Goal: Information Seeking & Learning: Learn about a topic

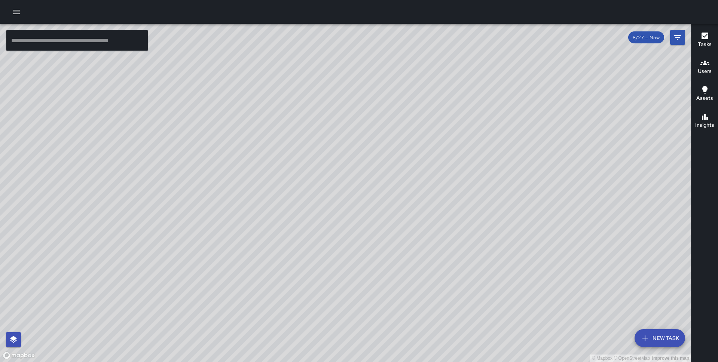
drag, startPoint x: 271, startPoint y: 179, endPoint x: 242, endPoint y: 61, distance: 122.2
click at [242, 61] on div "© Mapbox © OpenStreetMap Improve this map" at bounding box center [345, 193] width 691 height 338
drag, startPoint x: 242, startPoint y: 63, endPoint x: 248, endPoint y: 199, distance: 136.3
click at [248, 199] on div "© Mapbox © OpenStreetMap Improve this map" at bounding box center [345, 193] width 691 height 338
drag, startPoint x: 279, startPoint y: 188, endPoint x: 225, endPoint y: 62, distance: 137.7
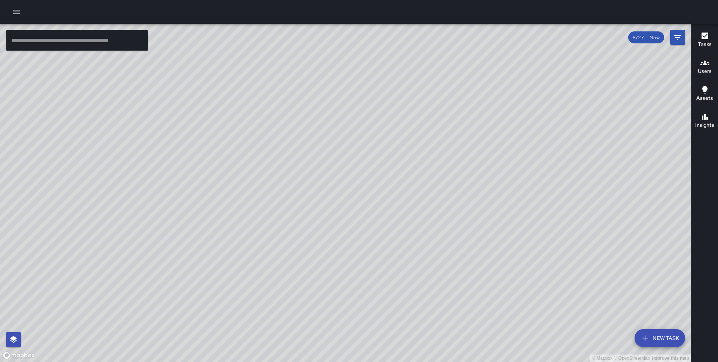
click at [225, 62] on div "© Mapbox © OpenStreetMap Improve this map" at bounding box center [345, 193] width 691 height 338
drag, startPoint x: 281, startPoint y: 210, endPoint x: 310, endPoint y: 85, distance: 128.7
click at [310, 85] on div "© Mapbox © OpenStreetMap Improve this map" at bounding box center [345, 193] width 691 height 338
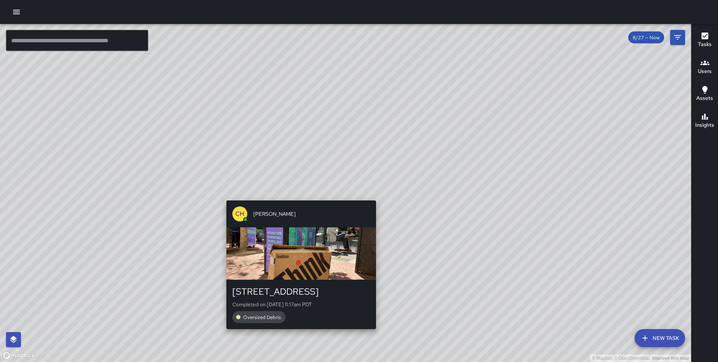
click at [298, 195] on div "© Mapbox © OpenStreetMap Improve this map CH Chris Hoffman 22 Battery Street Co…" at bounding box center [345, 193] width 691 height 338
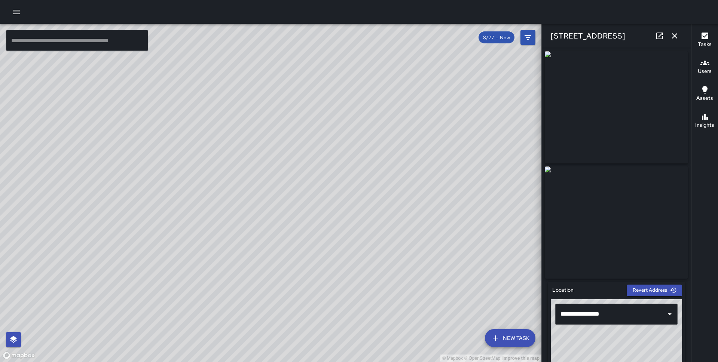
click at [682, 34] on div "[STREET_ADDRESS]" at bounding box center [615, 36] width 149 height 24
click at [678, 34] on icon "button" at bounding box center [674, 35] width 9 height 9
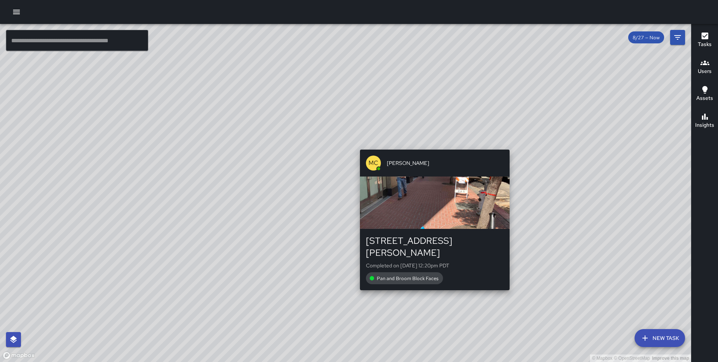
click at [431, 282] on div "© Mapbox © OpenStreetMap Improve this map MC Marcus Carr 5 Stevenson Street Com…" at bounding box center [345, 193] width 691 height 338
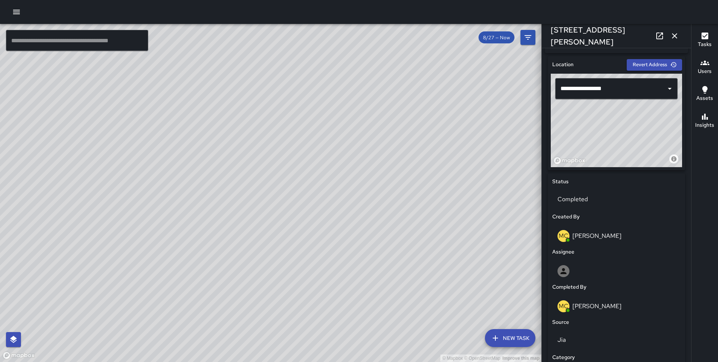
scroll to position [411, 0]
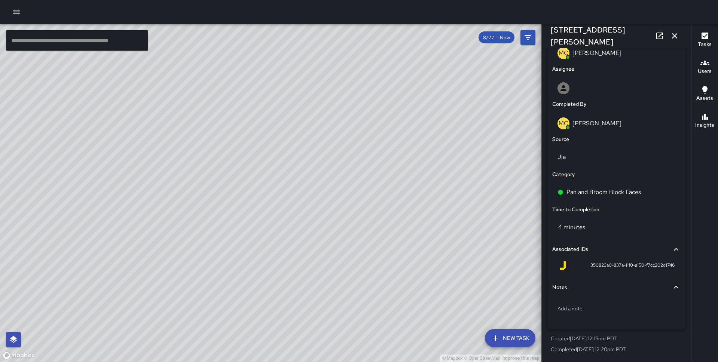
drag, startPoint x: 231, startPoint y: 239, endPoint x: 294, endPoint y: 129, distance: 126.6
click at [294, 129] on div "© Mapbox © OpenStreetMap Improve this map" at bounding box center [270, 193] width 541 height 338
click at [672, 36] on icon "button" at bounding box center [674, 35] width 9 height 9
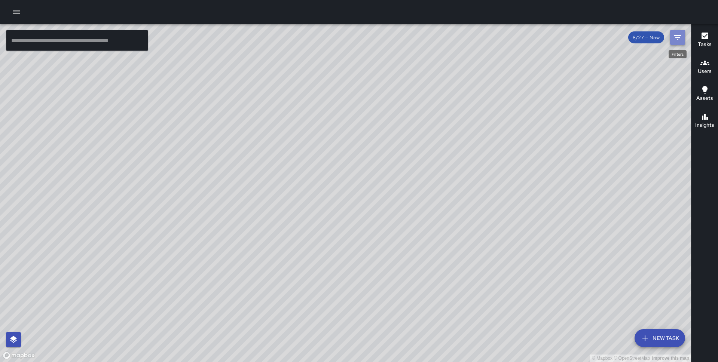
click at [674, 39] on icon "Filters" at bounding box center [677, 37] width 9 height 9
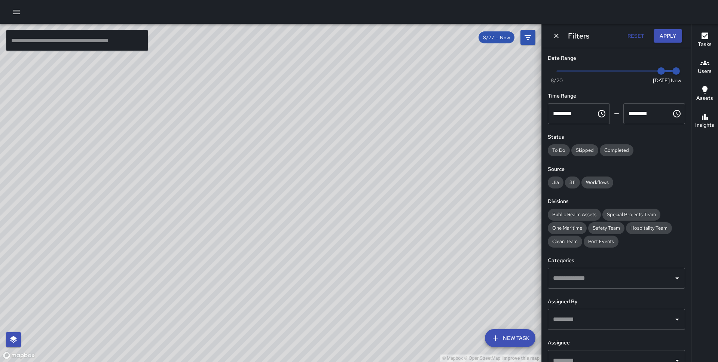
click at [612, 71] on span at bounding box center [615, 70] width 119 height 1
type input "*"
click at [663, 39] on button "Apply" at bounding box center [667, 36] width 28 height 14
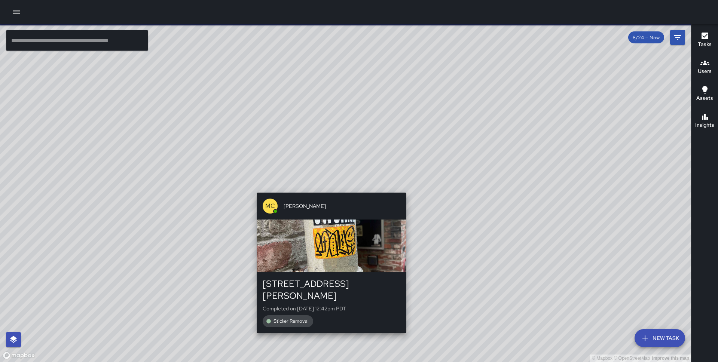
click at [330, 187] on div "© Mapbox © OpenStreetMap Improve this map MC Marcus Carr 53 Stevenson Street Co…" at bounding box center [345, 193] width 691 height 338
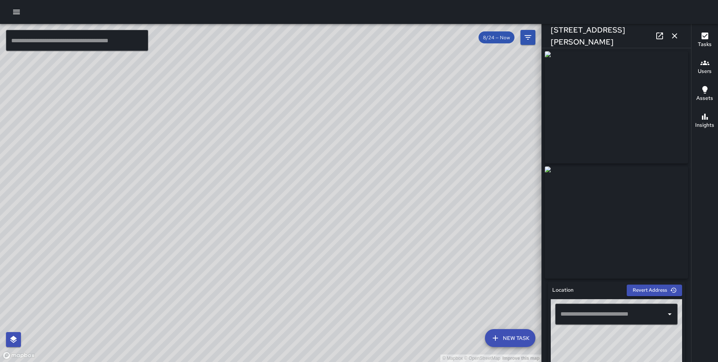
type input "**********"
click at [316, 279] on div "© Mapbox © OpenStreetMap Improve this map" at bounding box center [270, 193] width 541 height 338
click at [675, 34] on icon "button" at bounding box center [674, 35] width 9 height 9
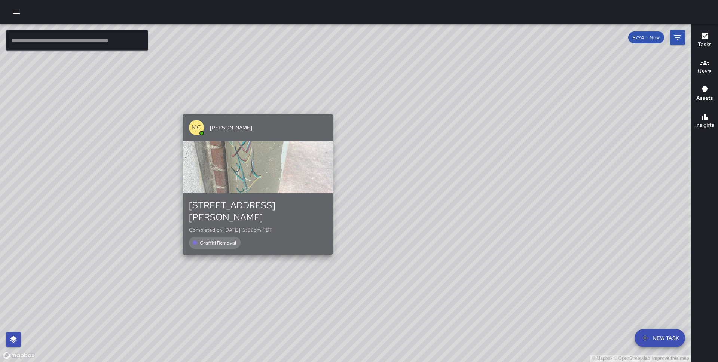
click at [325, 240] on div "53 Stevenson Street Completed on 8/26/2025, 12:39pm PDT Graffiti Removal" at bounding box center [258, 223] width 150 height 61
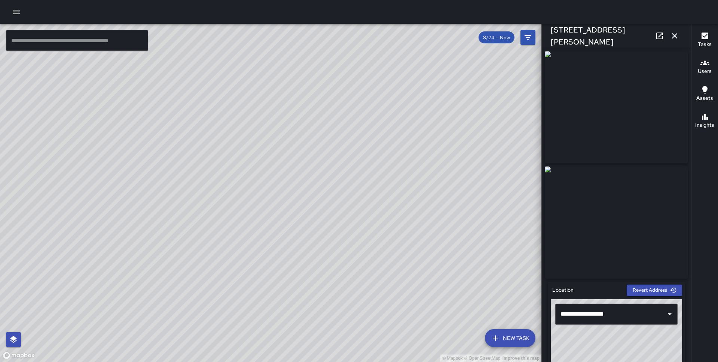
click at [234, 222] on div "KG Keonte Gibson 53 Stevenson Street Created on 8/25/2025, 12:29pm PDT Graffiti…" at bounding box center [242, 294] width 156 height 147
click at [289, 191] on div "© Mapbox © OpenStreetMap Improve this map" at bounding box center [270, 193] width 541 height 338
click at [322, 252] on div "© Mapbox © OpenStreetMap Improve this map" at bounding box center [270, 193] width 541 height 338
click at [677, 34] on icon "button" at bounding box center [674, 35] width 9 height 9
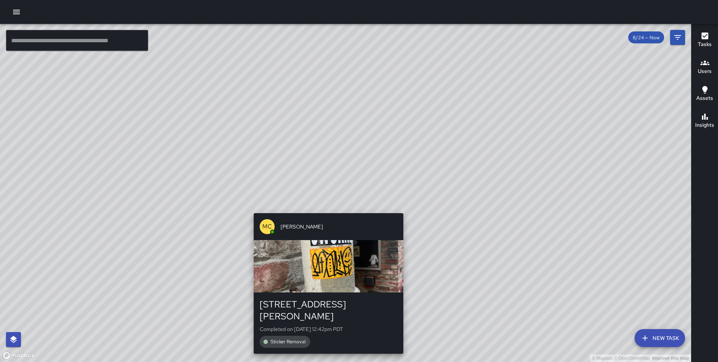
click at [323, 212] on div "MC Marcus Carr 53 Stevenson Street Completed on 8/26/2025, 12:42pm PDT Sticker …" at bounding box center [329, 283] width 156 height 147
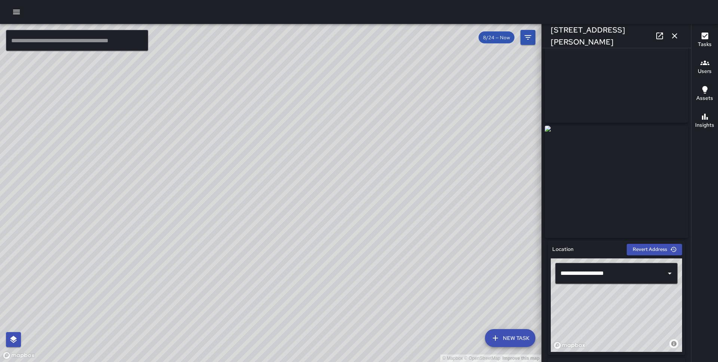
scroll to position [0, 0]
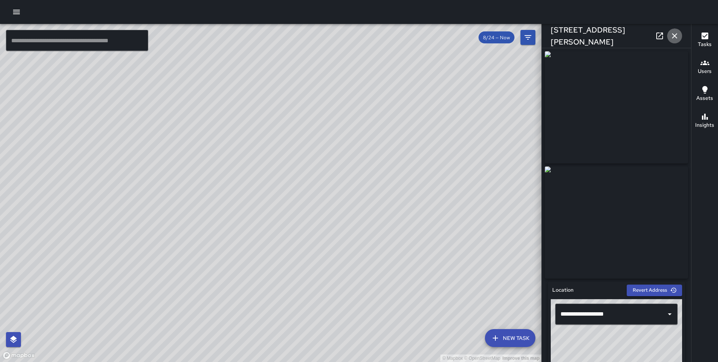
click at [675, 36] on icon "button" at bounding box center [674, 35] width 9 height 9
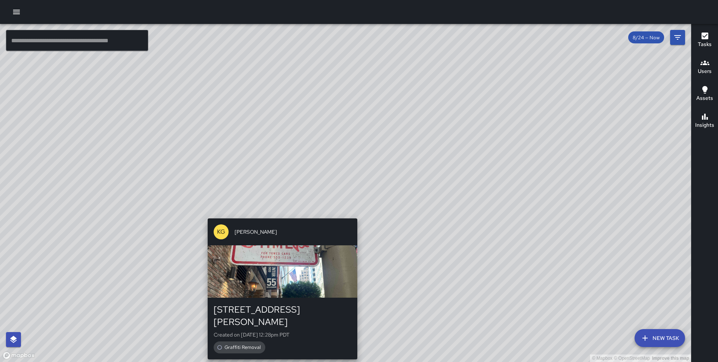
click at [356, 213] on div "© Mapbox © OpenStreetMap Improve this map KG Keonte Gibson 55 Stevenson Street …" at bounding box center [345, 193] width 691 height 338
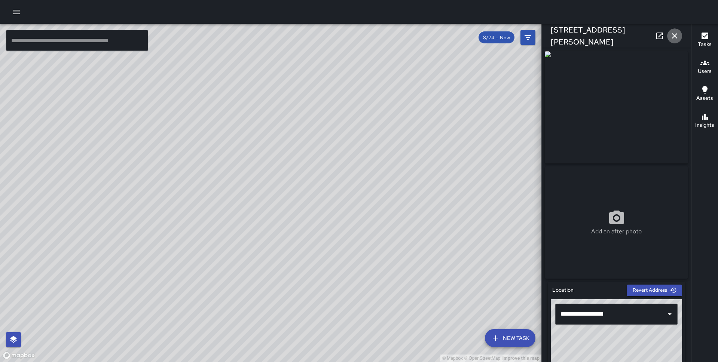
click at [673, 36] on icon "button" at bounding box center [674, 35] width 5 height 5
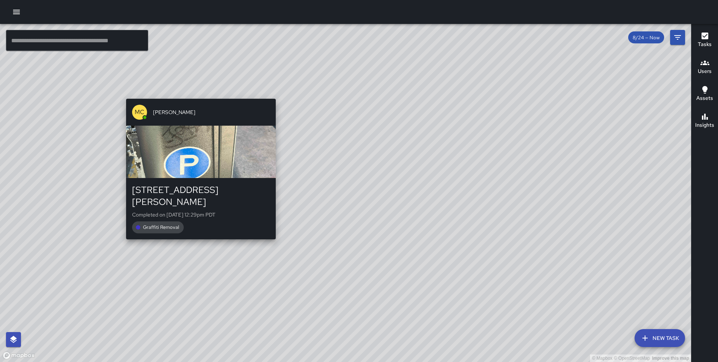
click at [274, 233] on div "© Mapbox © OpenStreetMap Improve this map MC Marcus Carr 79 Stevenson Street Co…" at bounding box center [345, 193] width 691 height 338
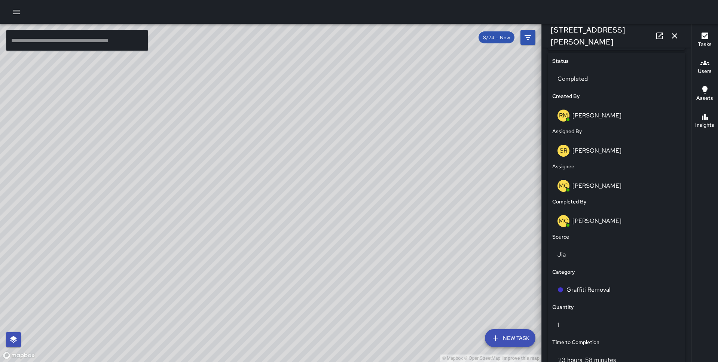
scroll to position [481, 0]
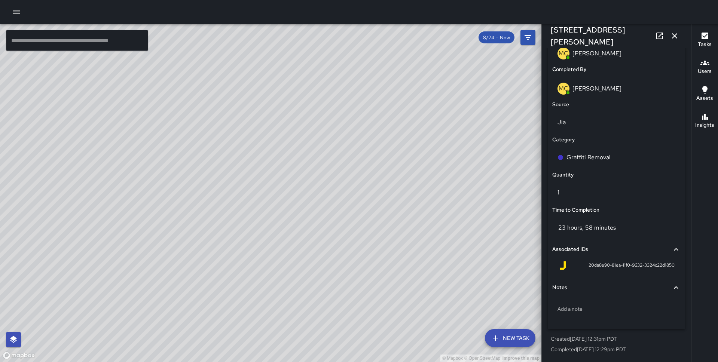
click at [253, 199] on div "© Mapbox © OpenStreetMap Improve this map MC Marcus Carr 88 Stevenson Street Co…" at bounding box center [270, 193] width 541 height 338
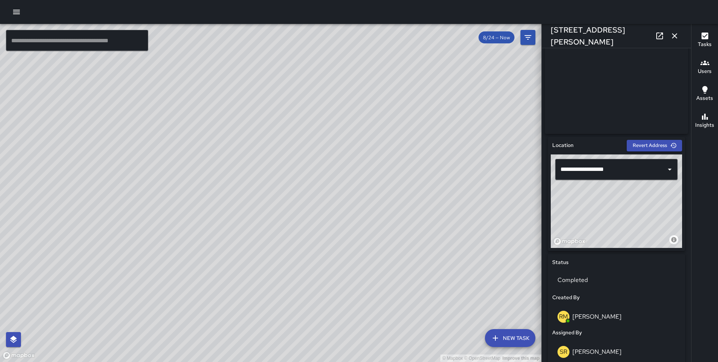
scroll to position [284, 0]
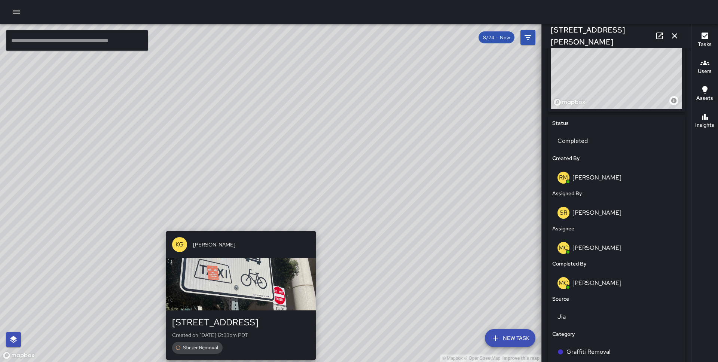
click at [237, 226] on div "© Mapbox © OpenStreetMap Improve this map KG Keonte Gibson 1 Second Street Crea…" at bounding box center [270, 193] width 541 height 338
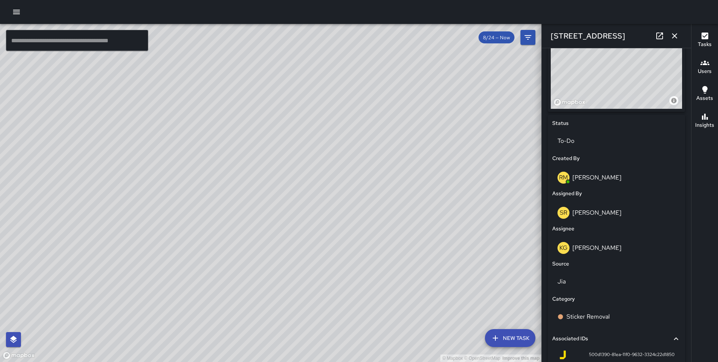
scroll to position [0, 0]
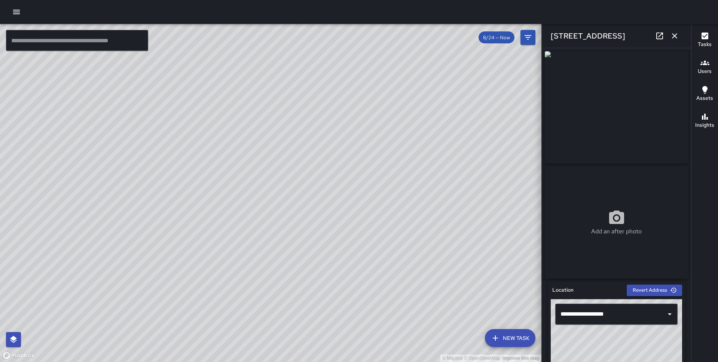
drag, startPoint x: 147, startPoint y: 91, endPoint x: 194, endPoint y: 221, distance: 138.5
click at [197, 224] on div "© Mapbox © OpenStreetMap Improve this map" at bounding box center [270, 193] width 541 height 338
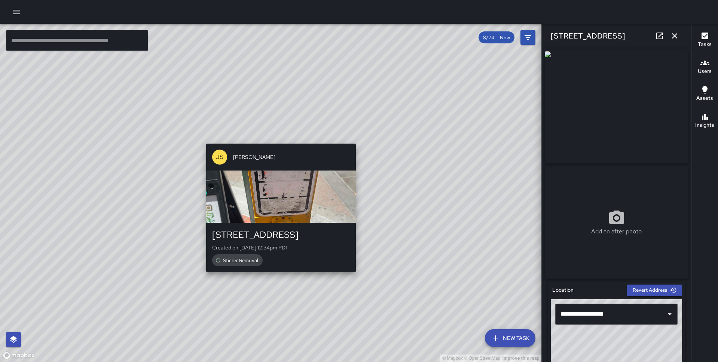
click at [278, 278] on div "© Mapbox © OpenStreetMap Improve this map JS James Slade 598 Market Street Crea…" at bounding box center [270, 193] width 541 height 338
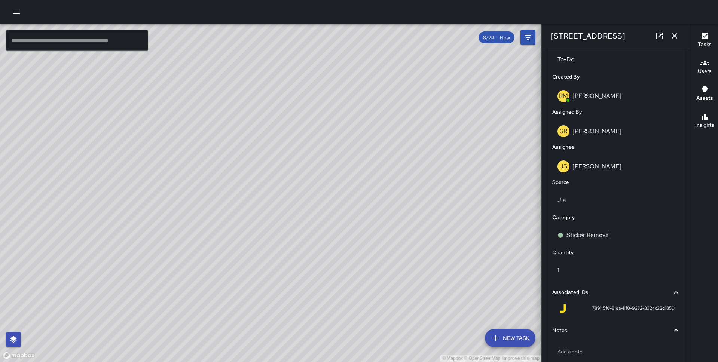
scroll to position [366, 0]
click at [675, 40] on button "button" at bounding box center [674, 35] width 15 height 15
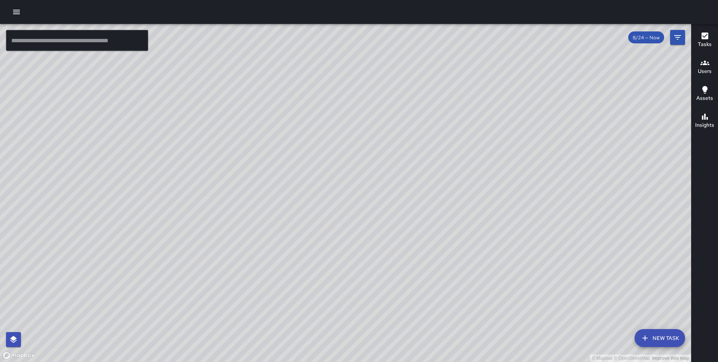
drag, startPoint x: 451, startPoint y: 145, endPoint x: 350, endPoint y: 362, distance: 239.0
click at [350, 362] on div "© Mapbox © OpenStreetMap Improve this map" at bounding box center [345, 193] width 691 height 338
click at [356, 247] on div "© Mapbox © OpenStreetMap Improve this map EP Eldrianna Persons Supervisor Tasks…" at bounding box center [345, 193] width 691 height 338
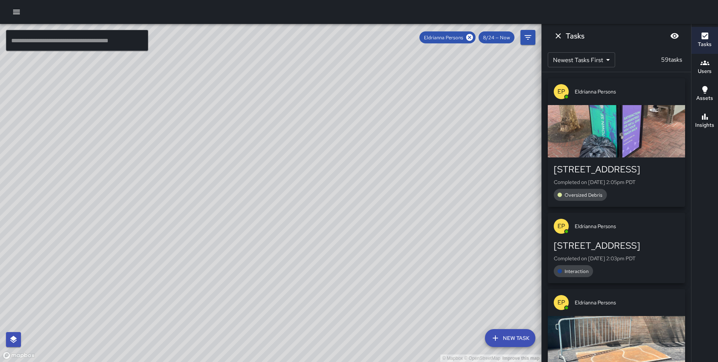
drag, startPoint x: 349, startPoint y: 154, endPoint x: 367, endPoint y: 337, distance: 183.0
click at [367, 337] on div "© Mapbox © OpenStreetMap Improve this map" at bounding box center [270, 193] width 541 height 338
drag, startPoint x: 363, startPoint y: 133, endPoint x: 434, endPoint y: 362, distance: 239.7
click at [434, 362] on div "© Mapbox © OpenStreetMap Improve this map" at bounding box center [270, 193] width 541 height 338
drag, startPoint x: 354, startPoint y: 222, endPoint x: 362, endPoint y: 342, distance: 120.3
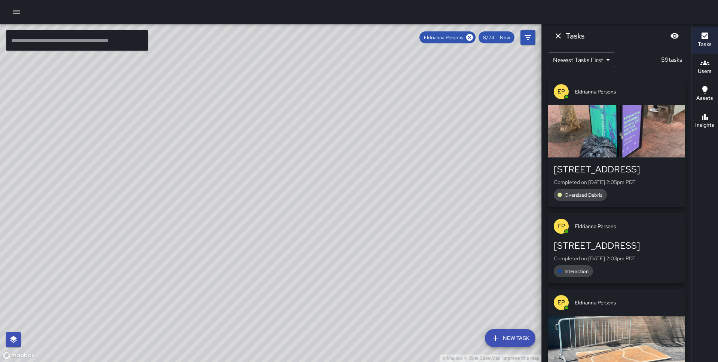
click at [362, 342] on div "© Mapbox © OpenStreetMap Improve this map" at bounding box center [270, 193] width 541 height 338
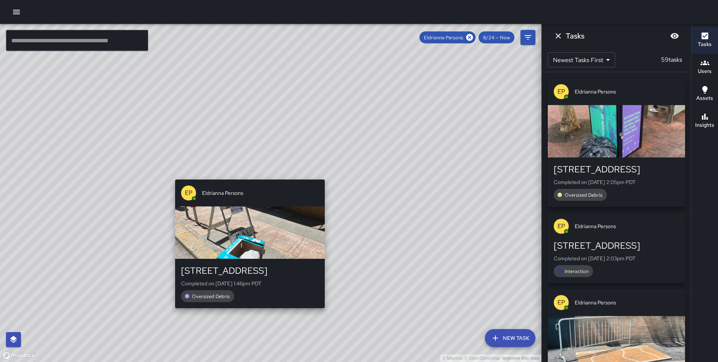
click at [246, 174] on div "© Mapbox © OpenStreetMap Improve this map EP Eldrianna Persons 401 Sansome Stre…" at bounding box center [270, 193] width 541 height 338
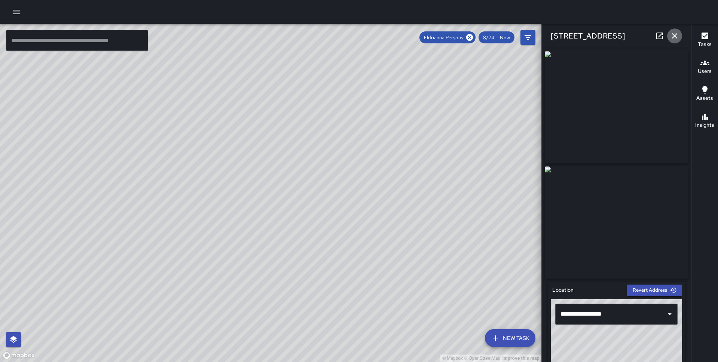
click at [673, 38] on icon "button" at bounding box center [674, 35] width 9 height 9
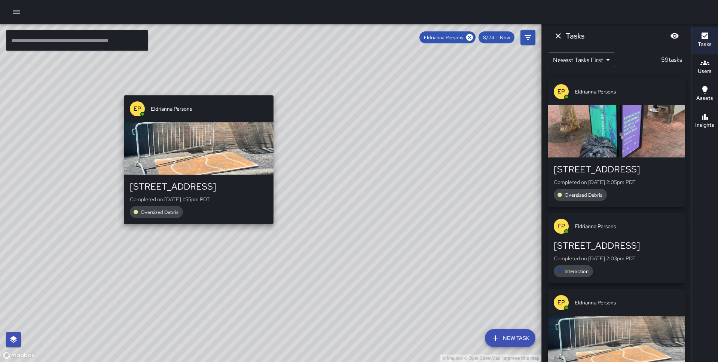
click at [199, 229] on div "© Mapbox © OpenStreetMap Improve this map EP Eldrianna Persons 558 Sacramento S…" at bounding box center [270, 193] width 541 height 338
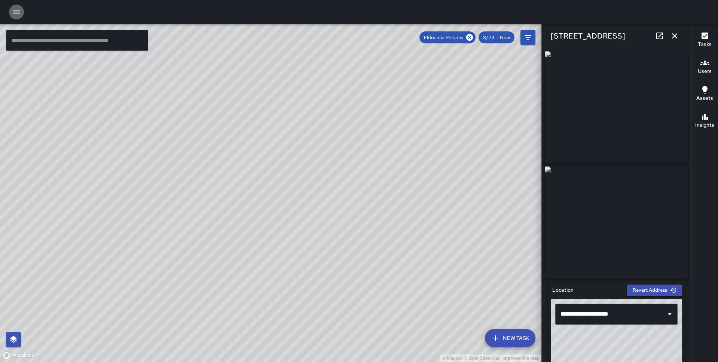
click at [16, 8] on icon "button" at bounding box center [16, 11] width 9 height 9
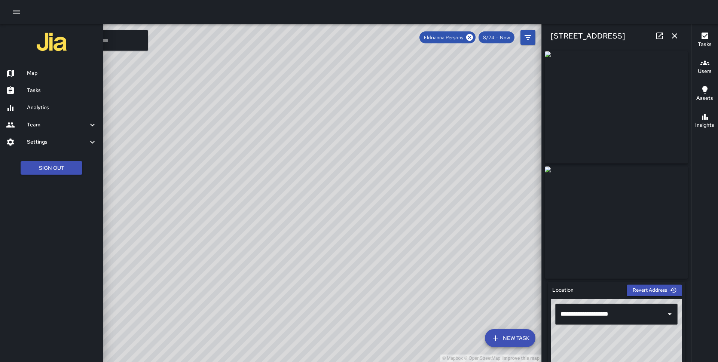
click at [49, 108] on h6 "Analytics" at bounding box center [62, 108] width 70 height 8
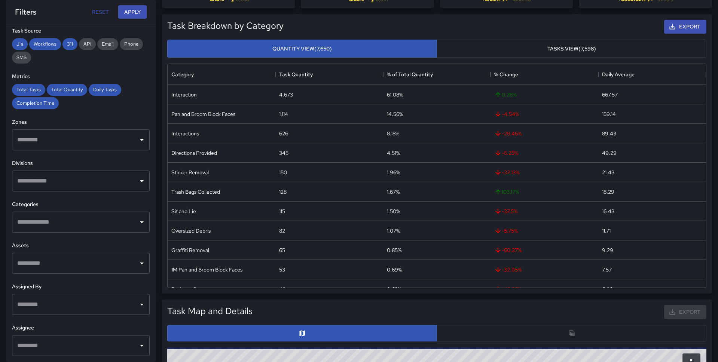
scroll to position [83, 0]
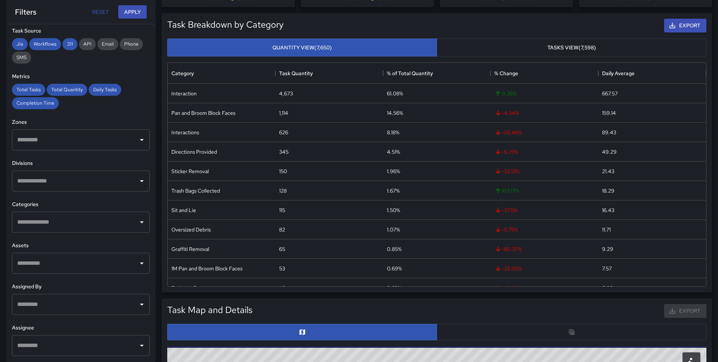
click at [79, 347] on input "text" at bounding box center [75, 345] width 120 height 14
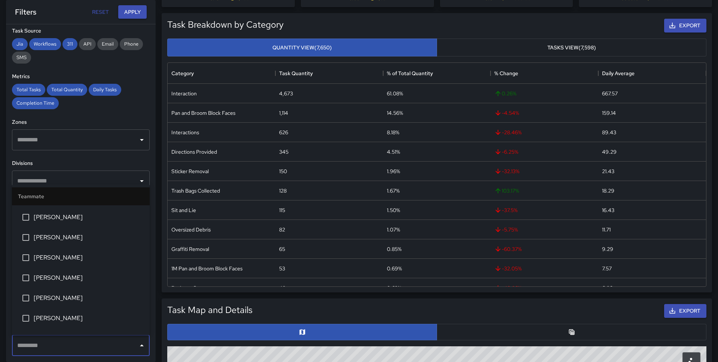
scroll to position [630, 0]
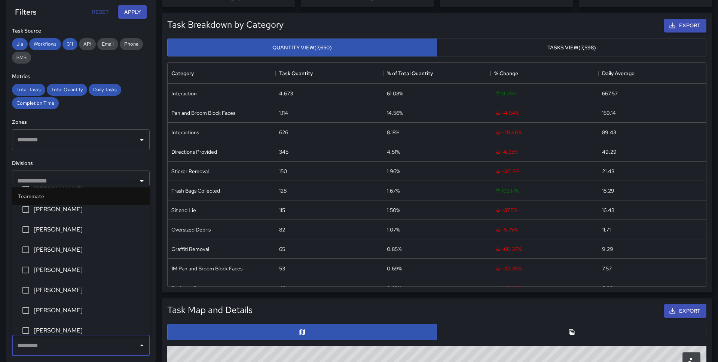
click at [97, 249] on span "[PERSON_NAME]" at bounding box center [89, 249] width 110 height 9
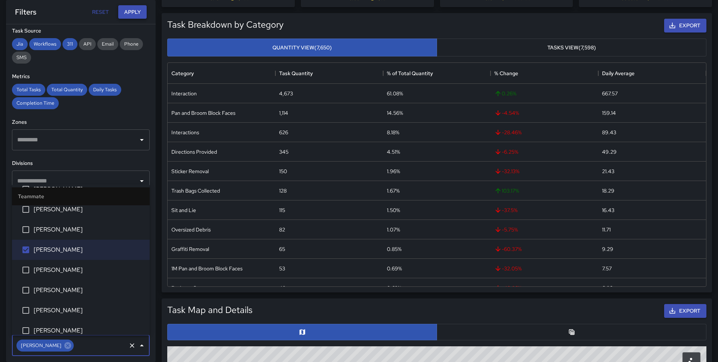
click at [136, 10] on button "Apply" at bounding box center [132, 12] width 28 height 14
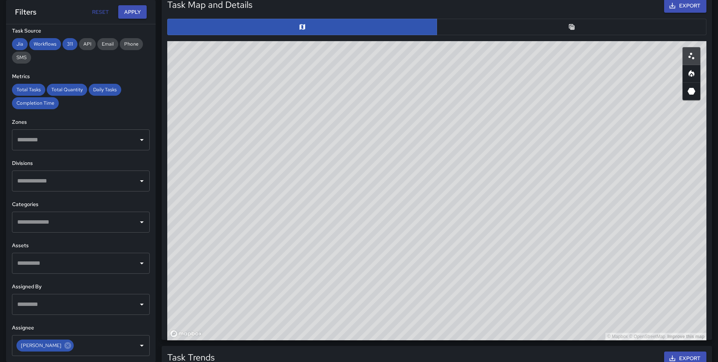
scroll to position [399, 0]
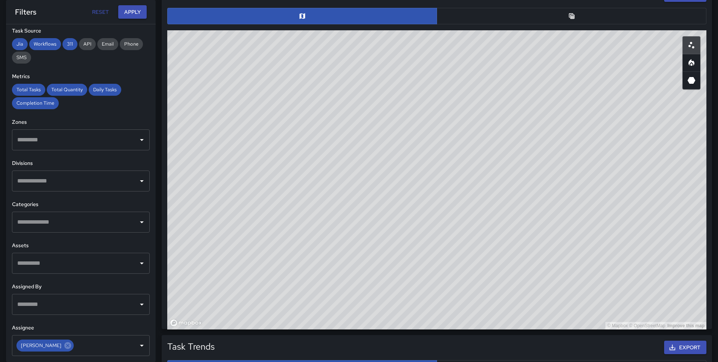
click at [521, 10] on button "button" at bounding box center [571, 16] width 270 height 16
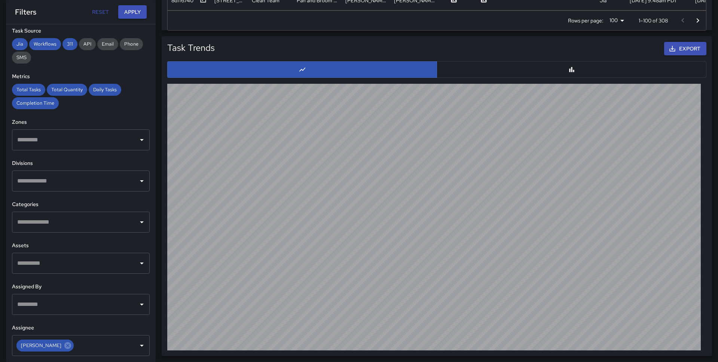
scroll to position [0, 0]
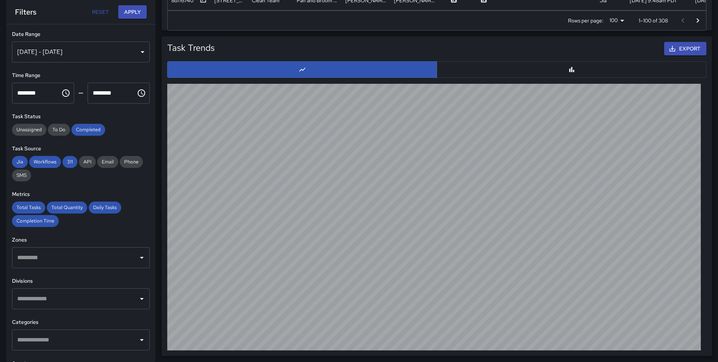
click at [112, 52] on div "Aug 21, 2025 - Aug 27, 2025" at bounding box center [81, 52] width 138 height 21
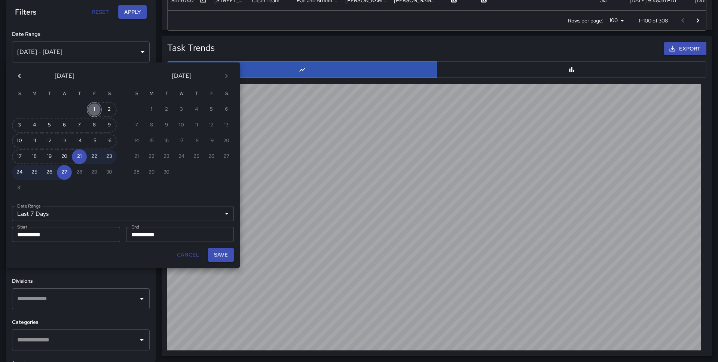
click at [94, 110] on button "1" at bounding box center [94, 109] width 15 height 15
type input "******"
type input "**********"
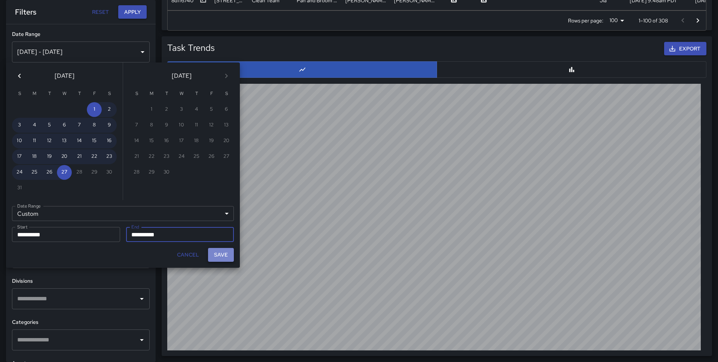
click at [216, 252] on button "Save" at bounding box center [221, 255] width 26 height 14
type input "**********"
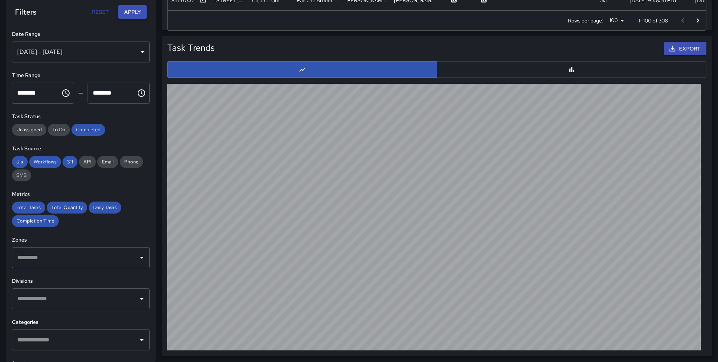
click at [137, 15] on button "Apply" at bounding box center [132, 12] width 28 height 14
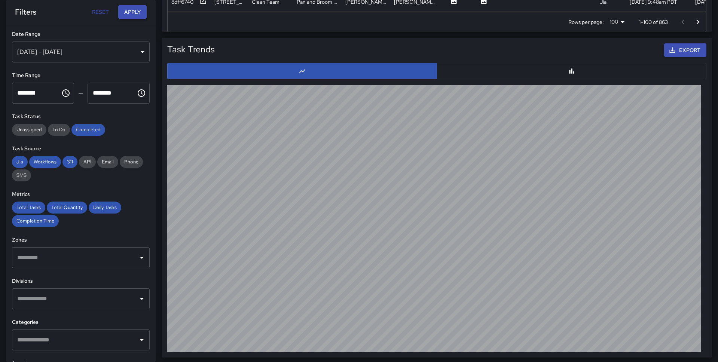
scroll to position [718, 0]
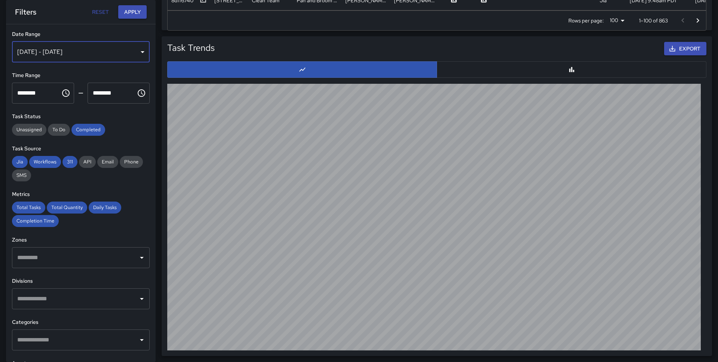
click at [139, 52] on div "Aug 01, 2025 - Aug 27, 2025" at bounding box center [81, 52] width 138 height 21
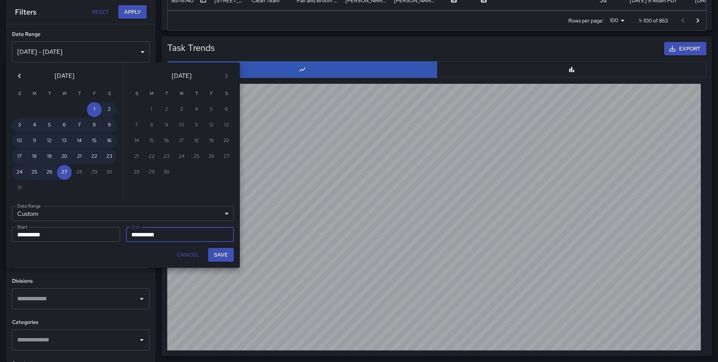
click at [18, 74] on icon "Previous month" at bounding box center [19, 75] width 9 height 9
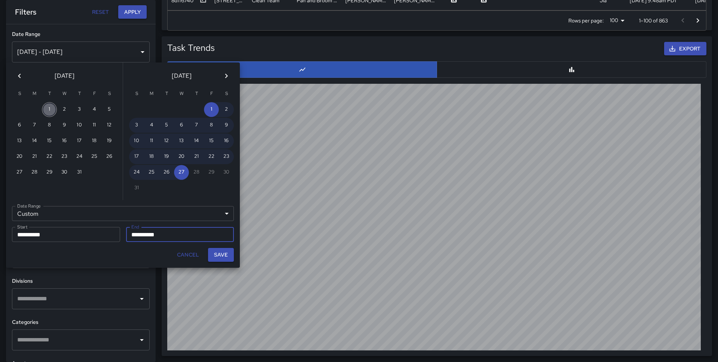
click at [52, 109] on button "1" at bounding box center [49, 109] width 15 height 15
type input "**********"
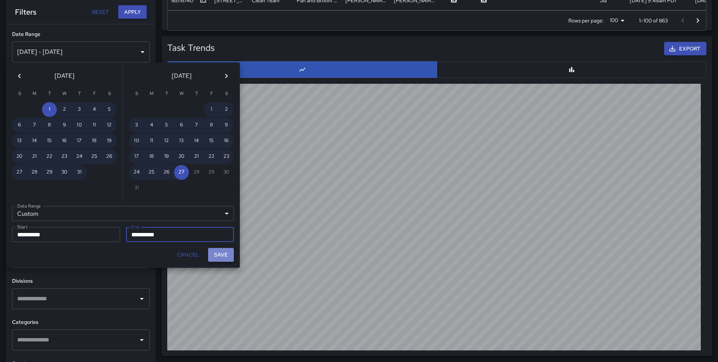
click at [219, 255] on button "Save" at bounding box center [221, 255] width 26 height 14
type input "**********"
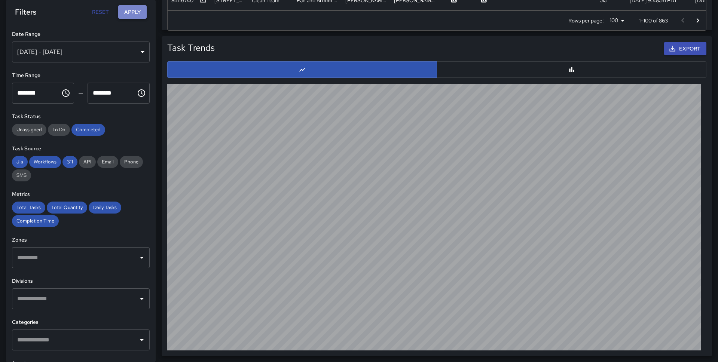
click at [130, 7] on button "Apply" at bounding box center [132, 12] width 28 height 14
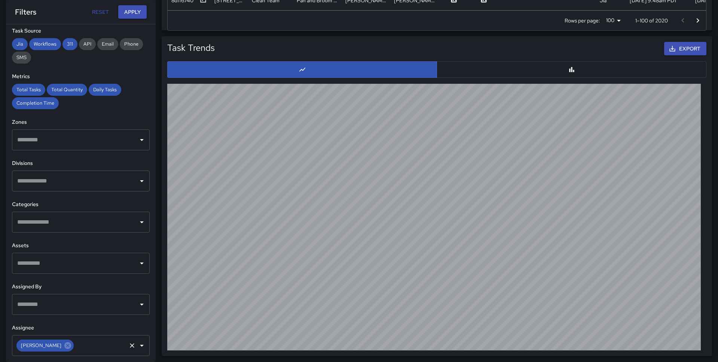
click at [142, 344] on icon "Open" at bounding box center [141, 345] width 9 height 9
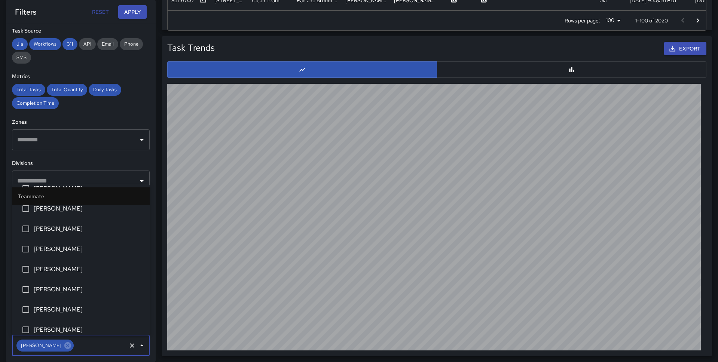
scroll to position [834, 0]
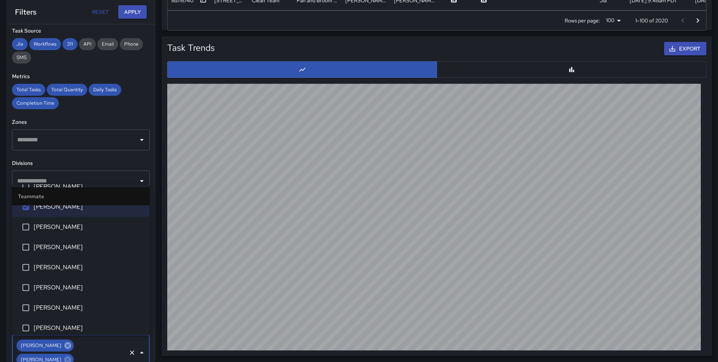
click at [64, 344] on icon at bounding box center [67, 345] width 7 height 7
click at [130, 5] on button "Apply" at bounding box center [132, 12] width 28 height 14
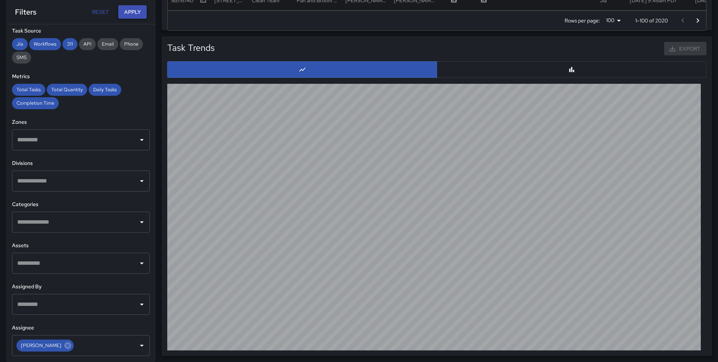
scroll to position [717, 0]
click at [130, 7] on button "Apply" at bounding box center [132, 12] width 28 height 14
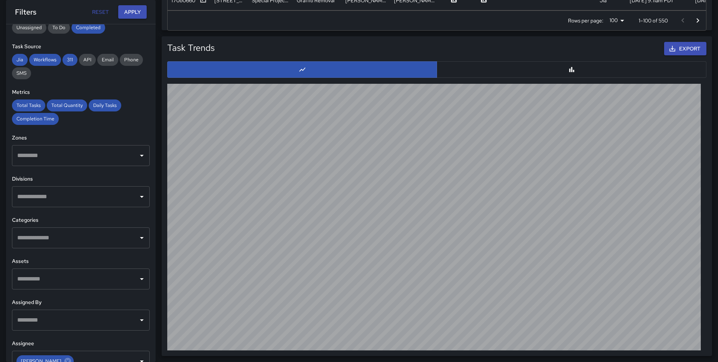
scroll to position [118, 0]
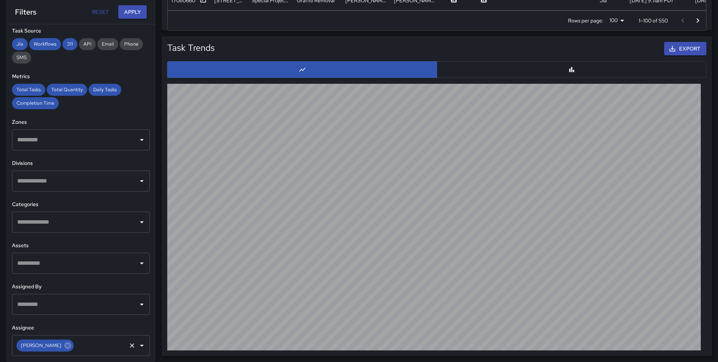
click at [101, 350] on input "text" at bounding box center [100, 345] width 50 height 14
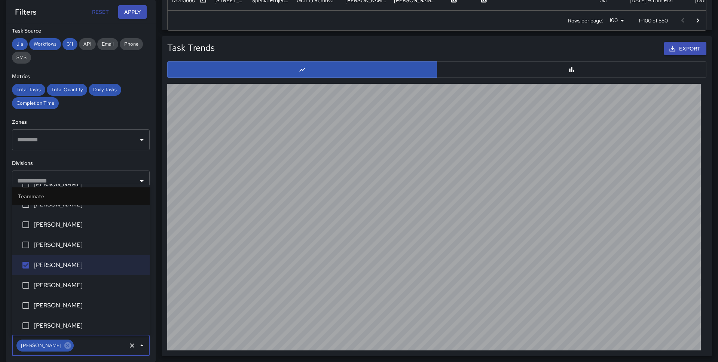
scroll to position [776, 0]
click at [68, 297] on li "[PERSON_NAME]" at bounding box center [81, 305] width 138 height 20
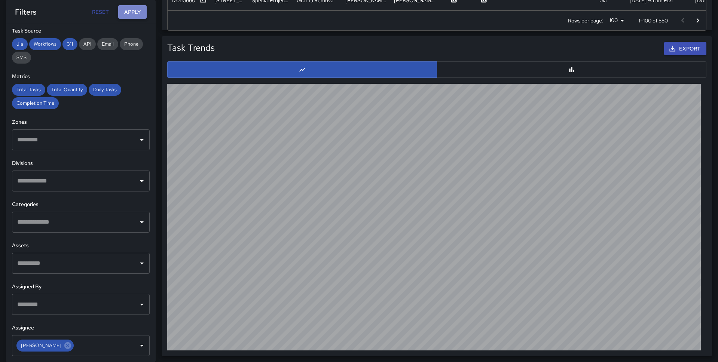
click at [136, 17] on button "Apply" at bounding box center [132, 12] width 28 height 14
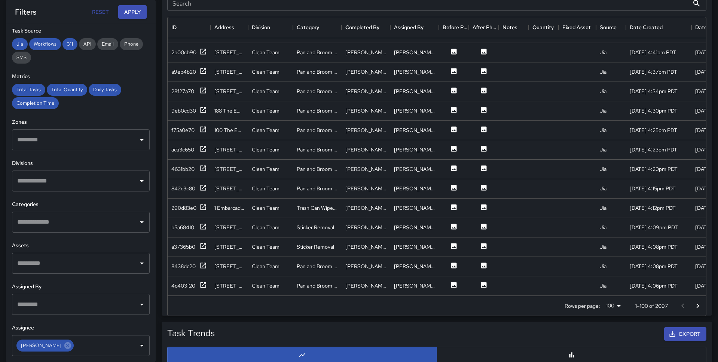
scroll to position [0, 0]
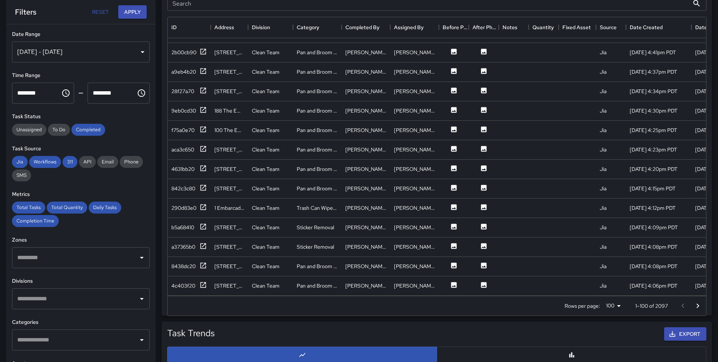
click at [118, 53] on div "[DATE] - [DATE]" at bounding box center [81, 52] width 138 height 21
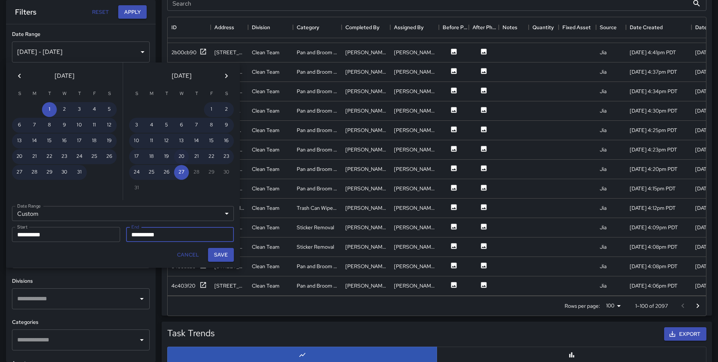
click at [183, 156] on button "20" at bounding box center [181, 156] width 15 height 15
type input "**********"
click at [183, 156] on button "20" at bounding box center [181, 156] width 15 height 15
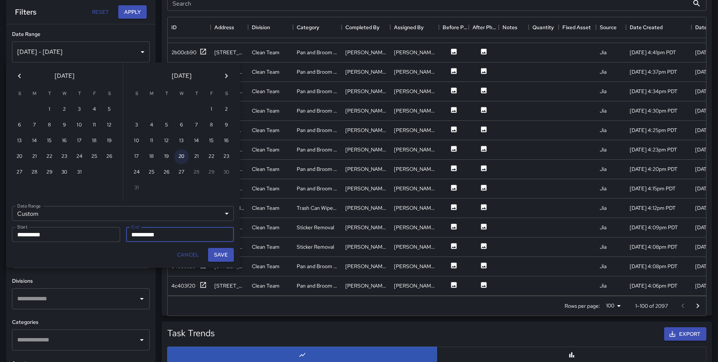
type input "**********"
click at [220, 254] on button "Save" at bounding box center [221, 255] width 26 height 14
type input "**********"
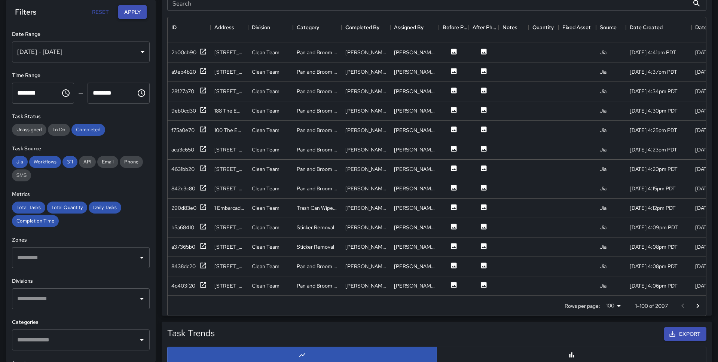
click at [139, 8] on button "Apply" at bounding box center [132, 12] width 28 height 14
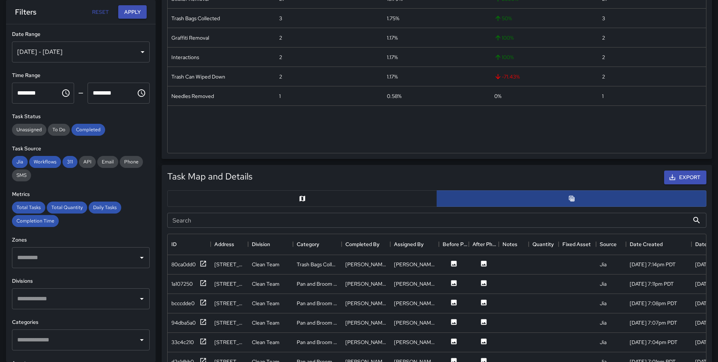
scroll to position [204, 0]
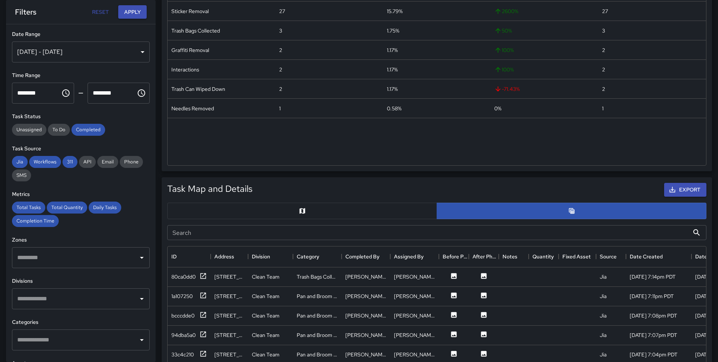
click at [371, 204] on button "button" at bounding box center [302, 211] width 270 height 16
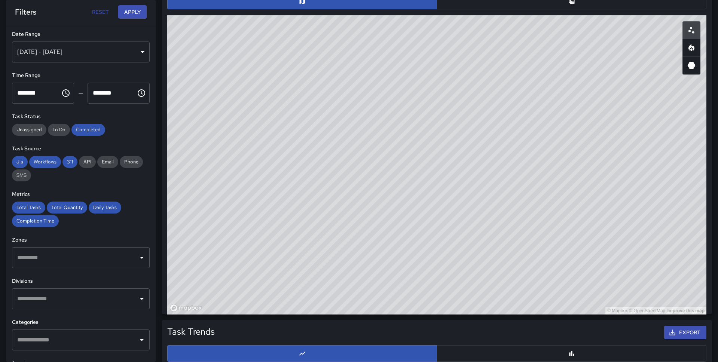
scroll to position [414, 0]
drag, startPoint x: 391, startPoint y: 166, endPoint x: 344, endPoint y: 55, distance: 121.3
click at [344, 55] on div "© Mapbox © OpenStreetMap Improve this map" at bounding box center [436, 164] width 539 height 299
drag, startPoint x: 476, startPoint y: 188, endPoint x: 489, endPoint y: 261, distance: 74.3
click at [489, 261] on div "© Mapbox © OpenStreetMap Improve this map" at bounding box center [436, 164] width 539 height 299
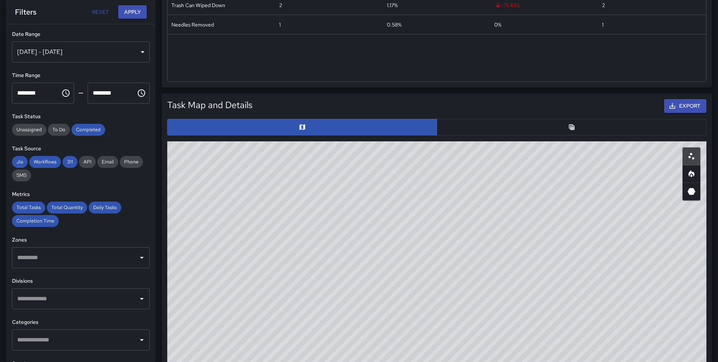
scroll to position [0, 0]
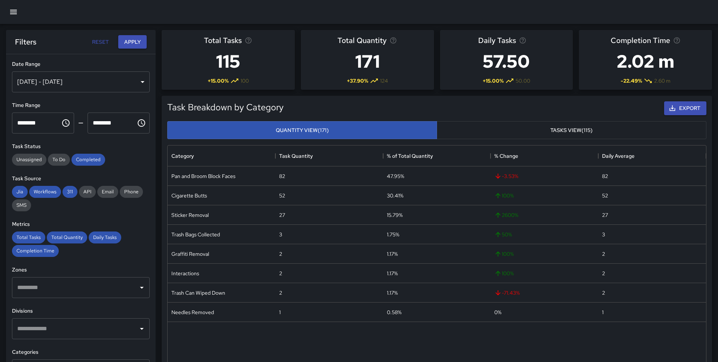
click at [10, 14] on icon "button" at bounding box center [13, 12] width 7 height 4
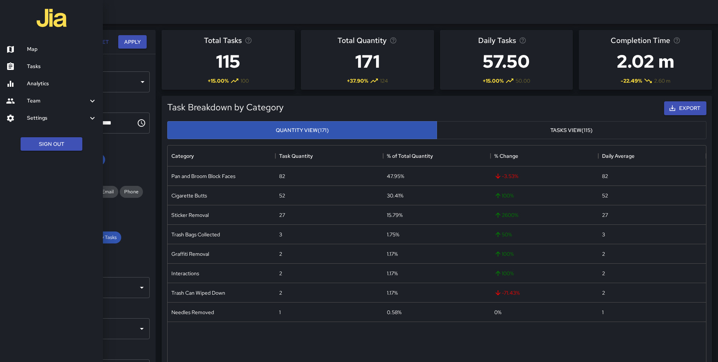
click at [40, 43] on link "Map" at bounding box center [51, 49] width 103 height 17
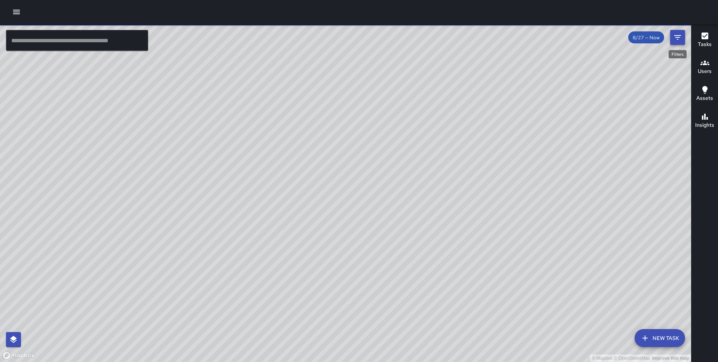
click at [679, 42] on button "Filters" at bounding box center [677, 37] width 15 height 15
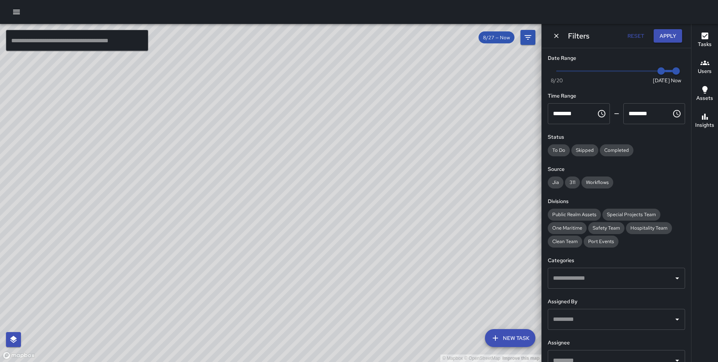
scroll to position [56, 0]
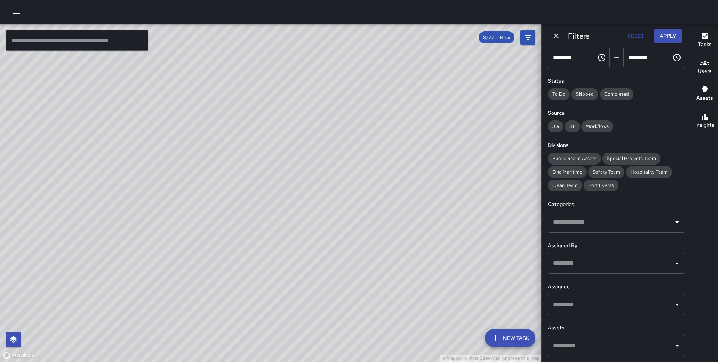
click at [587, 302] on input "text" at bounding box center [610, 304] width 119 height 14
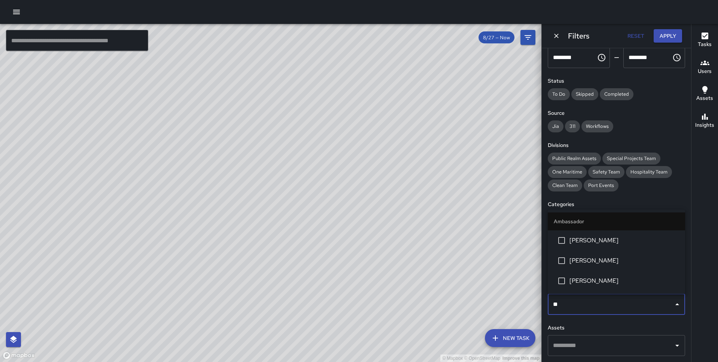
type input "***"
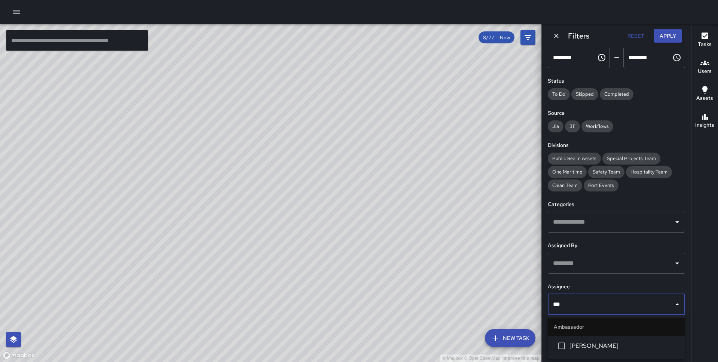
click at [577, 347] on span "[PERSON_NAME]" at bounding box center [624, 345] width 110 height 9
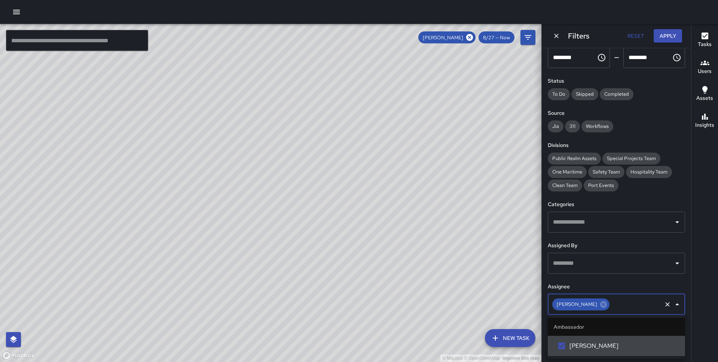
scroll to position [0, 0]
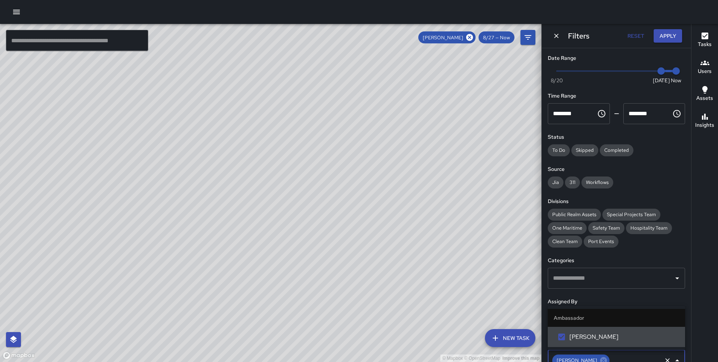
type input "*"
click at [612, 73] on span "Now Today 8/20 8/27 2:24 pm" at bounding box center [615, 70] width 119 height 11
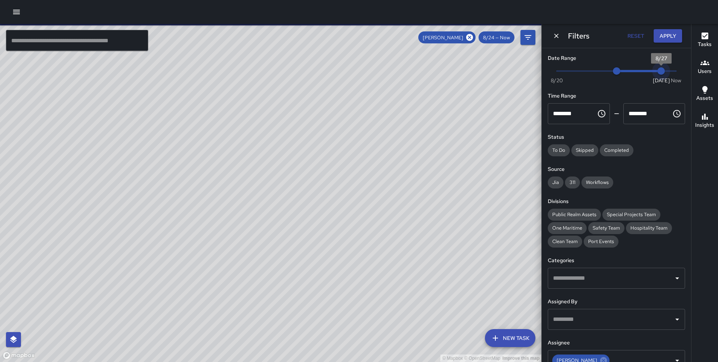
click at [658, 70] on span "Now Today 8/20 8/24 8/27" at bounding box center [615, 70] width 119 height 11
type input "*"
click at [644, 70] on span "Now Today 8/20 8/24 8/26" at bounding box center [615, 70] width 119 height 11
type input "*"
drag, startPoint x: 617, startPoint y: 71, endPoint x: 648, endPoint y: 68, distance: 30.4
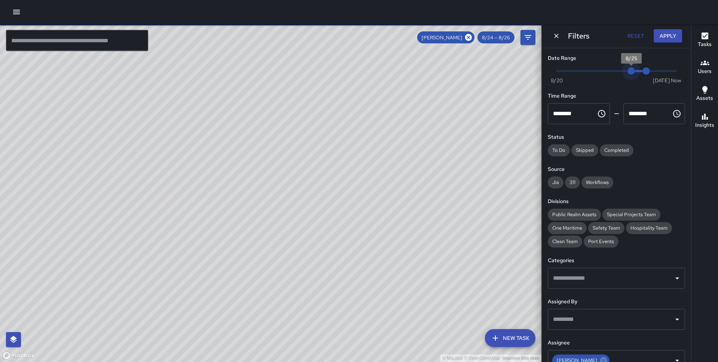
click at [648, 68] on span "Now Today 8/20 8/25 8/26" at bounding box center [615, 70] width 119 height 11
click at [661, 39] on button "Apply" at bounding box center [667, 36] width 28 height 14
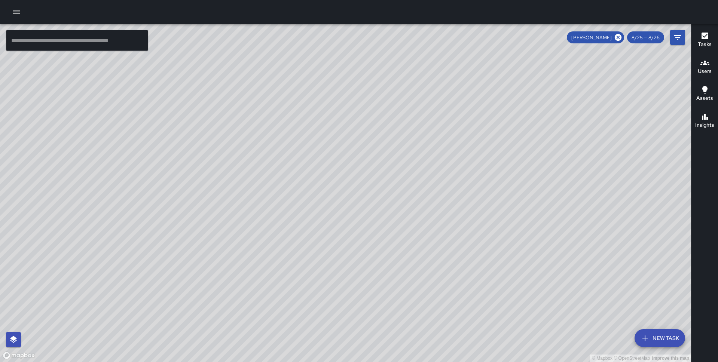
drag, startPoint x: 326, startPoint y: 209, endPoint x: 309, endPoint y: 141, distance: 70.6
click at [309, 141] on div "© Mapbox © OpenStreetMap Improve this map" at bounding box center [345, 193] width 691 height 338
drag, startPoint x: 394, startPoint y: 124, endPoint x: 325, endPoint y: 132, distance: 70.0
click at [325, 132] on div "© Mapbox © OpenStreetMap Improve this map" at bounding box center [345, 193] width 691 height 338
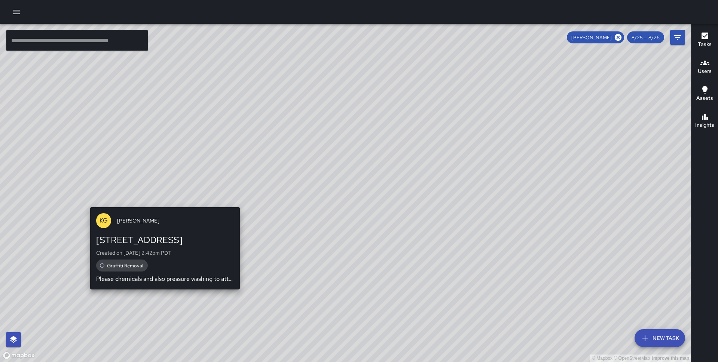
click at [163, 293] on div "© Mapbox © OpenStreetMap Improve this map KG Keonte Gibson 650 Market Street Cr…" at bounding box center [345, 193] width 691 height 338
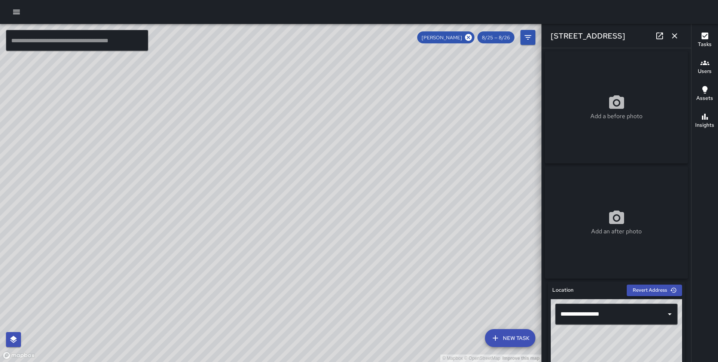
click at [676, 33] on icon "button" at bounding box center [674, 35] width 5 height 5
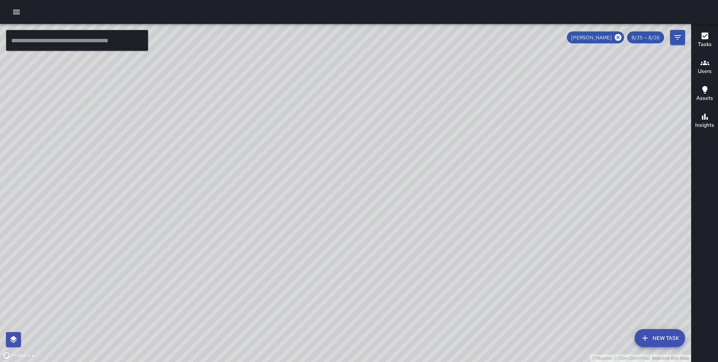
drag, startPoint x: 439, startPoint y: 108, endPoint x: 287, endPoint y: 302, distance: 246.7
click at [287, 302] on div "© Mapbox © OpenStreetMap Improve this map" at bounding box center [345, 193] width 691 height 338
drag, startPoint x: 423, startPoint y: 117, endPoint x: 308, endPoint y: 342, distance: 253.0
click at [308, 343] on div "© Mapbox © OpenStreetMap Improve this map" at bounding box center [345, 193] width 691 height 338
drag, startPoint x: 311, startPoint y: 198, endPoint x: 353, endPoint y: 344, distance: 151.6
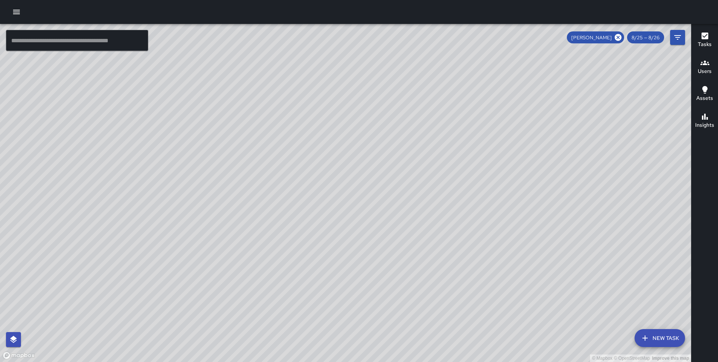
click at [353, 344] on div "© Mapbox © OpenStreetMap Improve this map" at bounding box center [345, 193] width 691 height 338
drag, startPoint x: 345, startPoint y: 256, endPoint x: 379, endPoint y: 362, distance: 110.8
click at [379, 362] on div "© Mapbox © OpenStreetMap Improve this map" at bounding box center [345, 193] width 691 height 338
drag, startPoint x: 349, startPoint y: 181, endPoint x: 347, endPoint y: 291, distance: 110.0
click at [347, 291] on div "© Mapbox © OpenStreetMap Improve this map" at bounding box center [345, 193] width 691 height 338
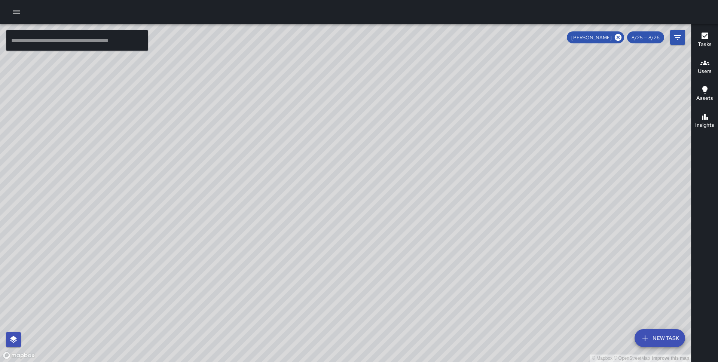
drag, startPoint x: 287, startPoint y: 205, endPoint x: 328, endPoint y: 256, distance: 65.7
click at [328, 256] on div "© Mapbox © OpenStreetMap Improve this map" at bounding box center [345, 193] width 691 height 338
drag, startPoint x: 205, startPoint y: 138, endPoint x: 381, endPoint y: 235, distance: 201.8
click at [381, 235] on div "© Mapbox © OpenStreetMap Improve this map" at bounding box center [345, 193] width 691 height 338
drag, startPoint x: 187, startPoint y: 179, endPoint x: 374, endPoint y: 166, distance: 187.4
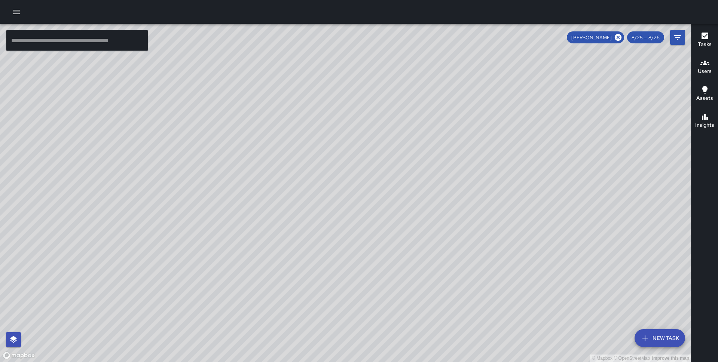
click at [374, 166] on div "© Mapbox © OpenStreetMap Improve this map" at bounding box center [345, 193] width 691 height 338
drag, startPoint x: 374, startPoint y: 166, endPoint x: 200, endPoint y: 139, distance: 175.6
click at [200, 139] on div "© Mapbox © OpenStreetMap Improve this map" at bounding box center [345, 193] width 691 height 338
drag, startPoint x: 460, startPoint y: 125, endPoint x: 578, endPoint y: 131, distance: 118.3
click at [578, 131] on div "© Mapbox © OpenStreetMap Improve this map" at bounding box center [345, 193] width 691 height 338
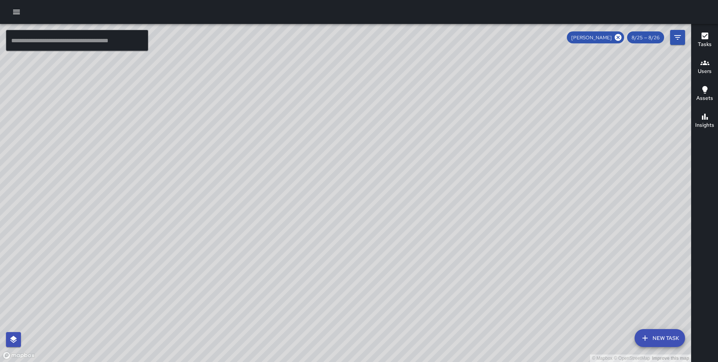
drag, startPoint x: 480, startPoint y: 109, endPoint x: 314, endPoint y: 84, distance: 168.0
click at [314, 84] on div "© Mapbox © OpenStreetMap Improve this map" at bounding box center [345, 193] width 691 height 338
drag, startPoint x: 405, startPoint y: 91, endPoint x: 363, endPoint y: 92, distance: 41.9
click at [363, 92] on div "© Mapbox © OpenStreetMap Improve this map" at bounding box center [345, 193] width 691 height 338
drag, startPoint x: 410, startPoint y: 248, endPoint x: 333, endPoint y: 114, distance: 154.4
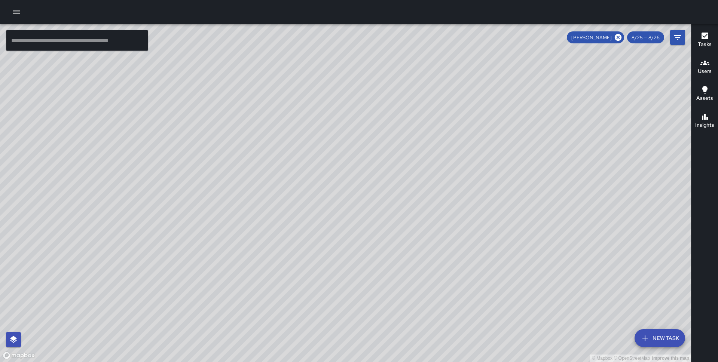
click at [333, 114] on div "© Mapbox © OpenStreetMap Improve this map" at bounding box center [345, 193] width 691 height 338
drag, startPoint x: 343, startPoint y: 160, endPoint x: 261, endPoint y: 77, distance: 116.3
click at [261, 77] on div "© Mapbox © OpenStreetMap Improve this map" at bounding box center [345, 193] width 691 height 338
drag, startPoint x: 284, startPoint y: 175, endPoint x: 282, endPoint y: 335, distance: 159.7
click at [282, 335] on div "© Mapbox © OpenStreetMap Improve this map" at bounding box center [345, 193] width 691 height 338
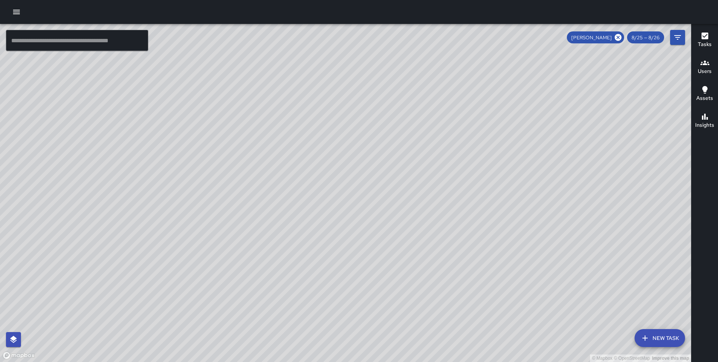
drag, startPoint x: 238, startPoint y: 172, endPoint x: 272, endPoint y: 309, distance: 140.7
click at [272, 309] on div "© Mapbox © OpenStreetMap Improve this map" at bounding box center [345, 193] width 691 height 338
drag, startPoint x: 201, startPoint y: 182, endPoint x: 240, endPoint y: 241, distance: 70.9
click at [240, 241] on div "© Mapbox © OpenStreetMap Improve this map" at bounding box center [345, 193] width 691 height 338
drag, startPoint x: 148, startPoint y: 310, endPoint x: 174, endPoint y: 67, distance: 244.4
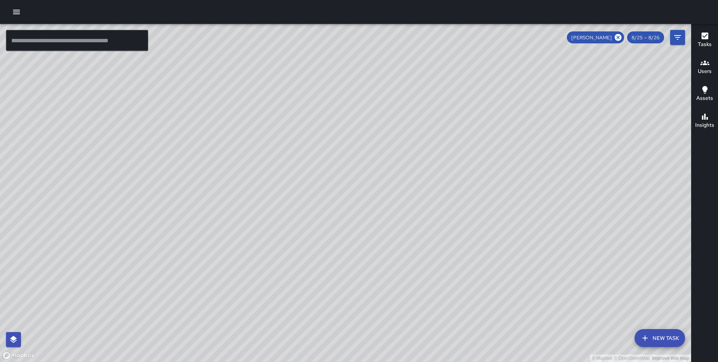
click at [174, 67] on div "© Mapbox © OpenStreetMap Improve this map" at bounding box center [345, 193] width 691 height 338
drag, startPoint x: 242, startPoint y: 208, endPoint x: 175, endPoint y: 8, distance: 210.8
click at [175, 8] on div "© Mapbox © OpenStreetMap Improve this map ​ New Task Keonte Gibson 8/25 — 8/26 …" at bounding box center [359, 181] width 718 height 362
click at [110, 308] on div "© Mapbox © OpenStreetMap Improve this map KG Keonte Gibson 650 Market Street Co…" at bounding box center [345, 193] width 691 height 338
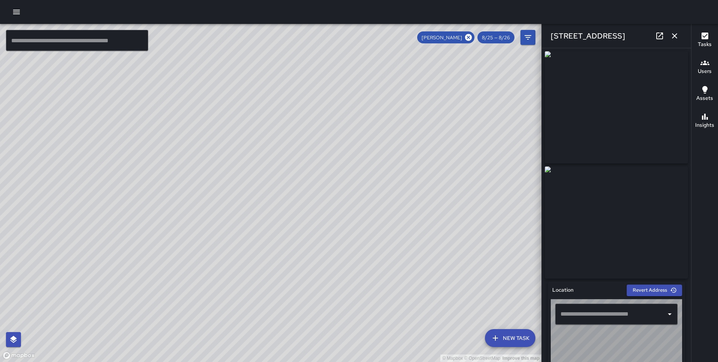
type input "**********"
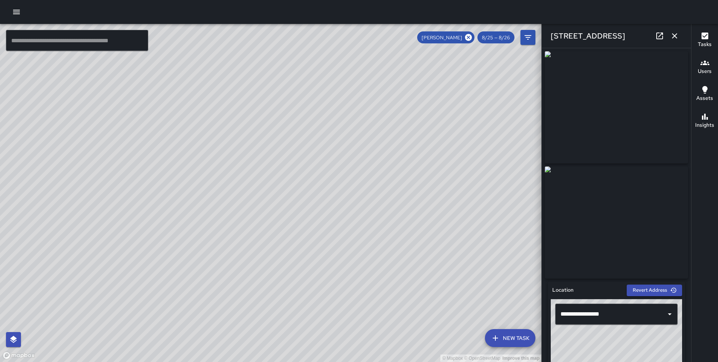
click at [267, 169] on div "© Mapbox © OpenStreetMap Improve this map" at bounding box center [270, 193] width 541 height 338
click at [672, 36] on icon "button" at bounding box center [674, 35] width 9 height 9
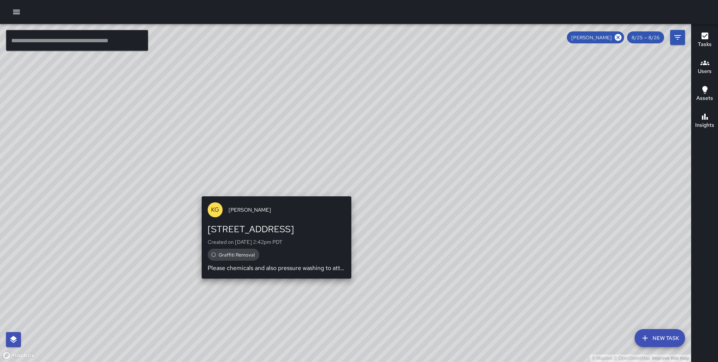
click at [345, 191] on div "© Mapbox © OpenStreetMap Improve this map KG Keonte Gibson 650 Market Street Cr…" at bounding box center [345, 193] width 691 height 338
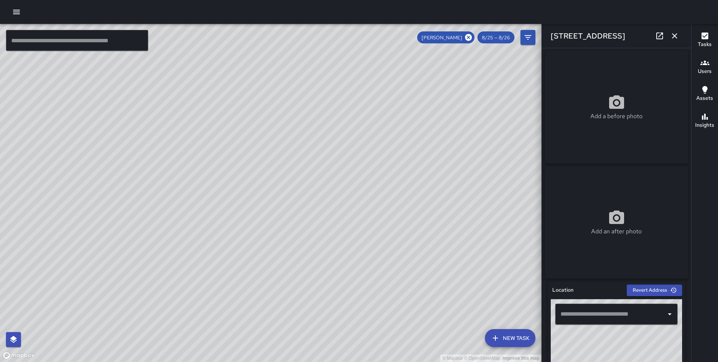
type input "**********"
click at [674, 35] on icon "button" at bounding box center [674, 35] width 9 height 9
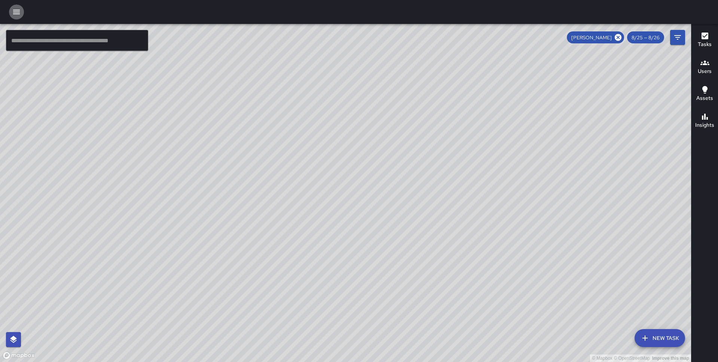
click at [13, 11] on icon "button" at bounding box center [16, 11] width 9 height 9
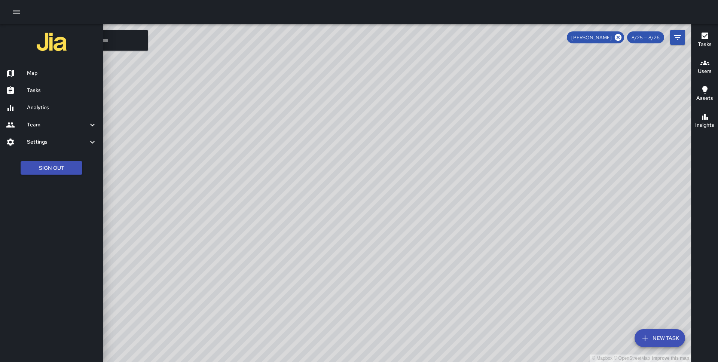
click at [46, 104] on h6 "Analytics" at bounding box center [62, 108] width 70 height 8
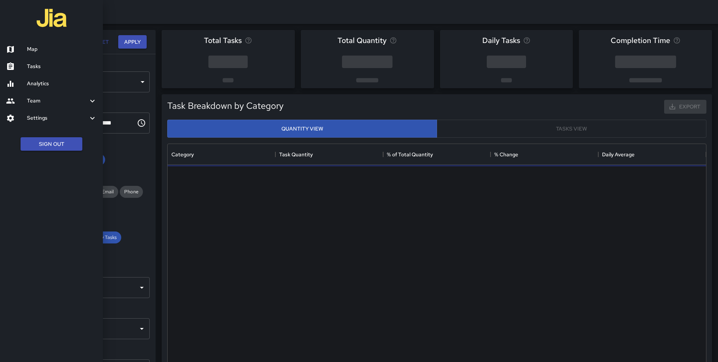
scroll to position [224, 538]
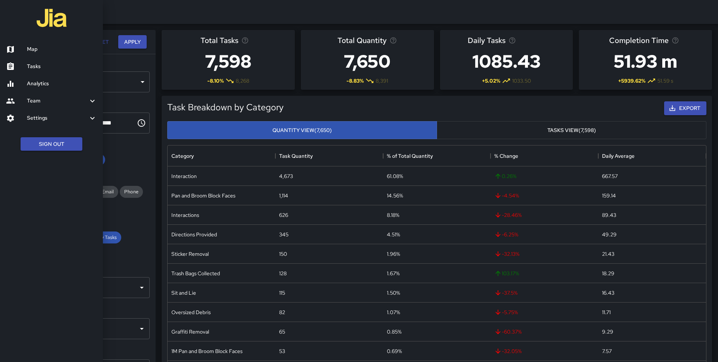
click at [128, 162] on div at bounding box center [359, 181] width 718 height 362
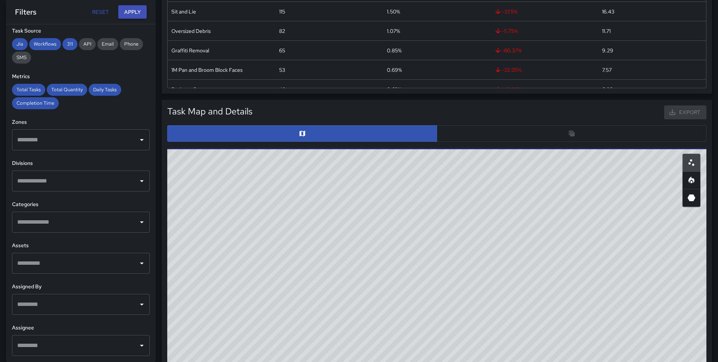
scroll to position [441, 0]
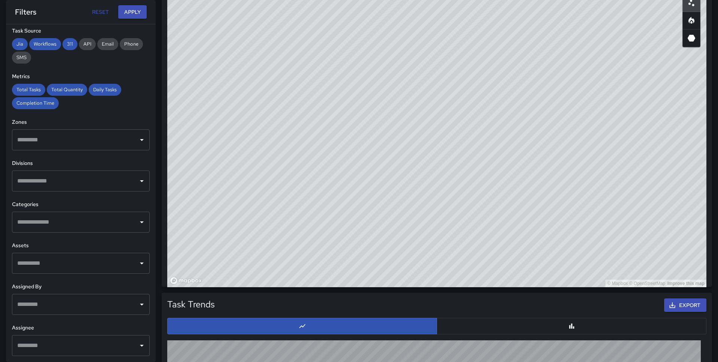
click at [62, 347] on input "text" at bounding box center [75, 345] width 120 height 14
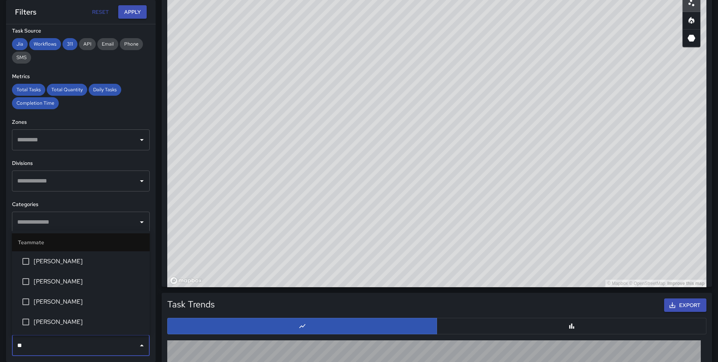
type input "***"
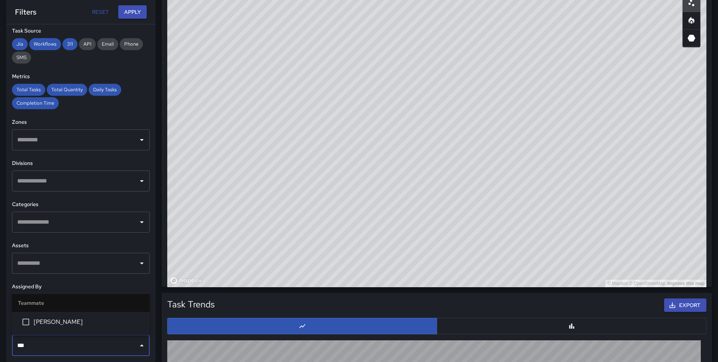
click at [70, 323] on span "[PERSON_NAME]" at bounding box center [89, 321] width 110 height 9
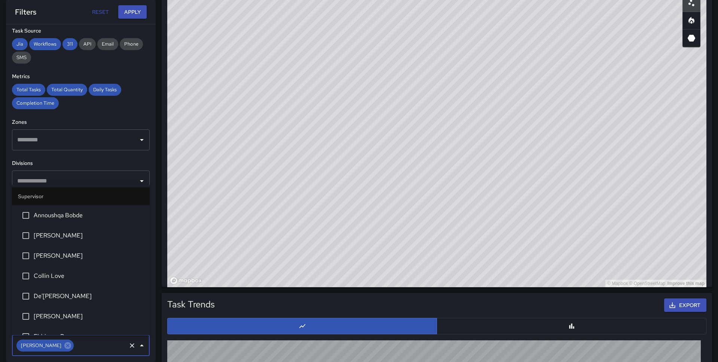
scroll to position [716, 0]
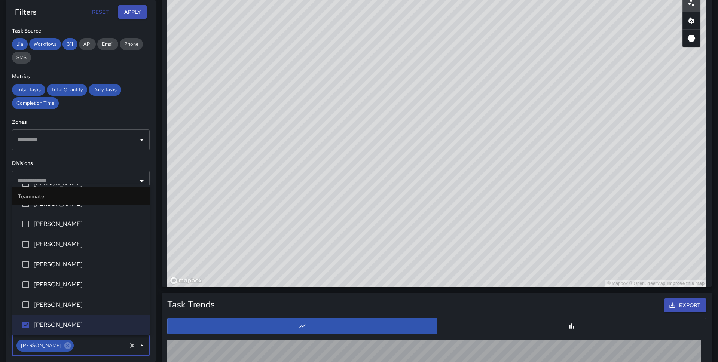
click at [121, 111] on div "**********" at bounding box center [81, 193] width 150 height 338
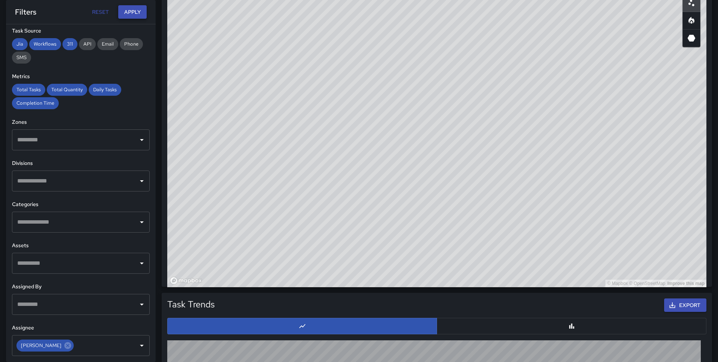
click at [132, 14] on button "Apply" at bounding box center [132, 12] width 28 height 14
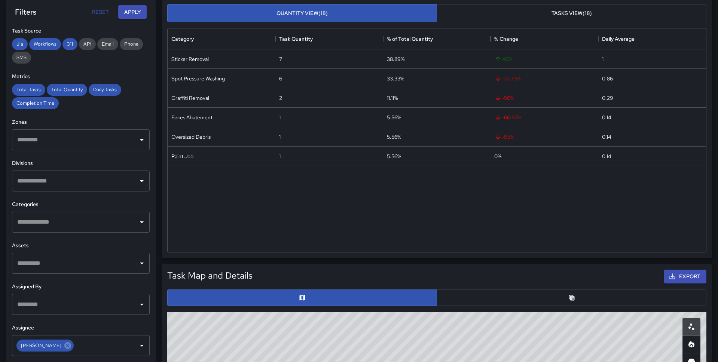
scroll to position [118, 0]
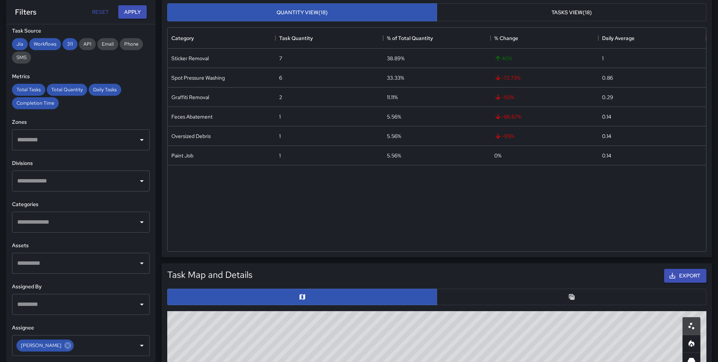
click at [485, 299] on button "button" at bounding box center [571, 297] width 270 height 16
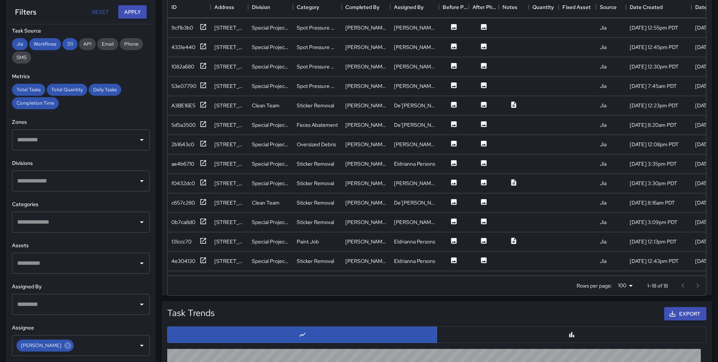
scroll to position [22, 0]
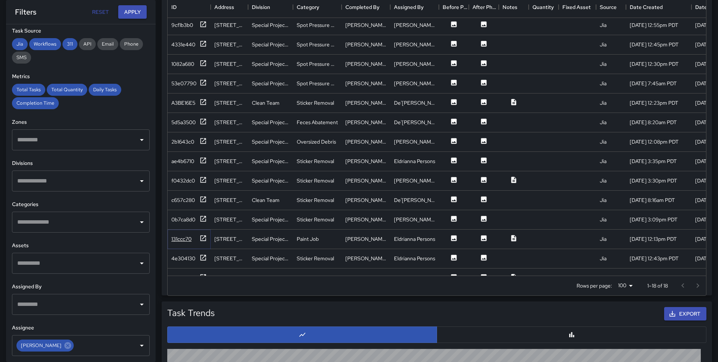
click at [194, 240] on div "131ccc70" at bounding box center [189, 238] width 36 height 9
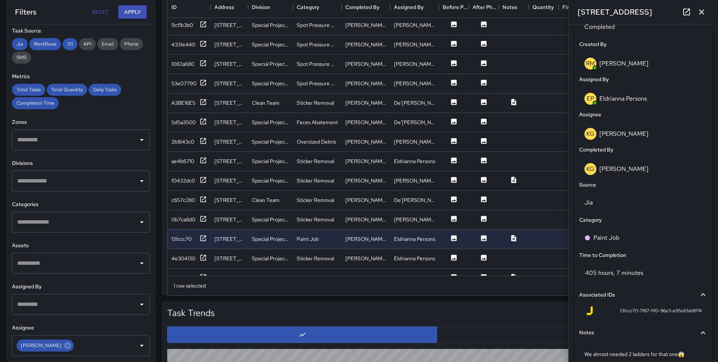
scroll to position [380, 0]
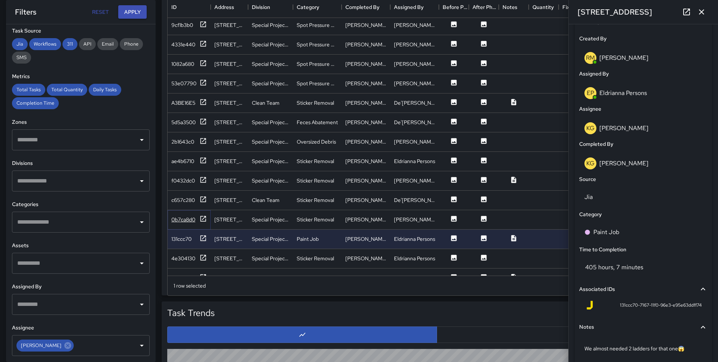
click at [200, 218] on icon at bounding box center [202, 218] width 7 height 7
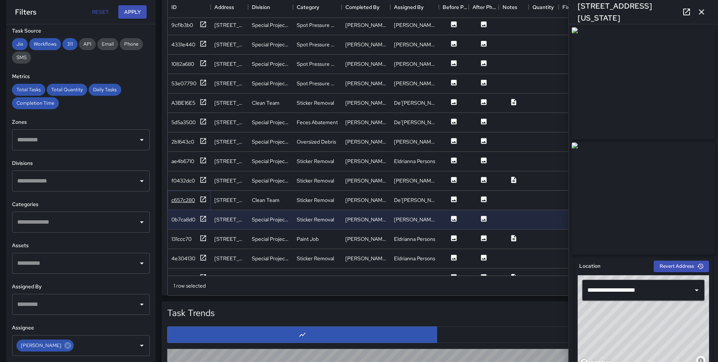
click at [203, 201] on icon at bounding box center [202, 199] width 7 height 7
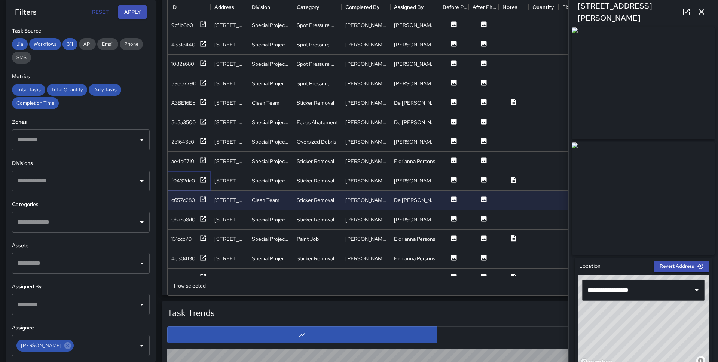
click at [205, 181] on icon at bounding box center [202, 179] width 7 height 7
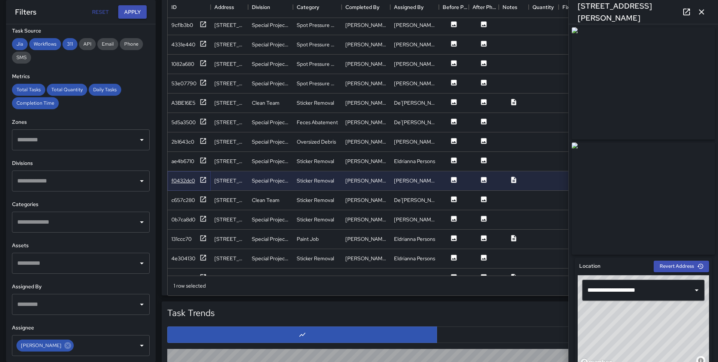
click at [205, 181] on icon at bounding box center [202, 179] width 7 height 7
click at [203, 176] on icon at bounding box center [202, 179] width 7 height 7
click at [203, 205] on div "c657c280" at bounding box center [189, 200] width 43 height 19
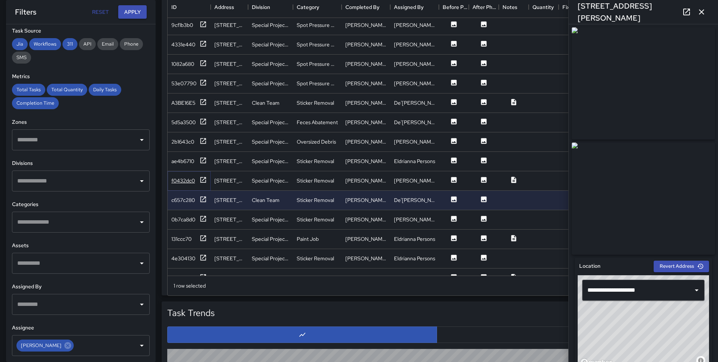
click at [202, 181] on icon at bounding box center [202, 179] width 7 height 7
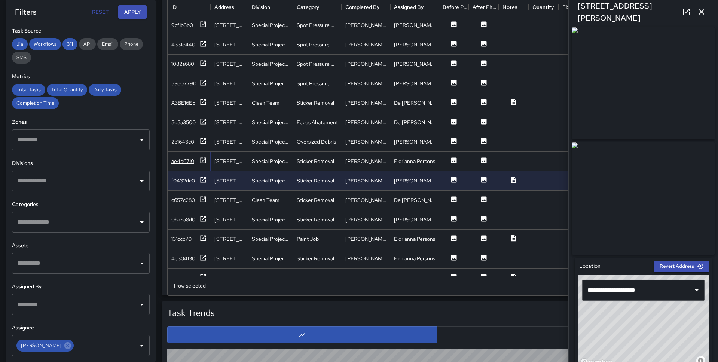
click at [203, 164] on div at bounding box center [202, 161] width 7 height 9
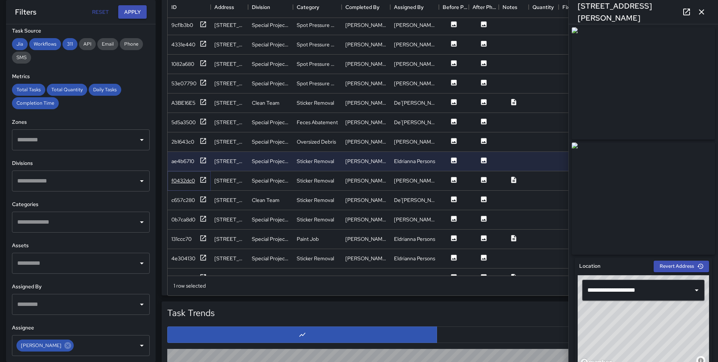
click at [201, 183] on icon at bounding box center [202, 179] width 7 height 7
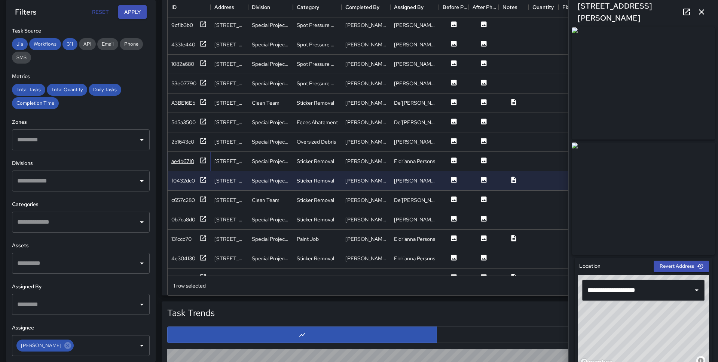
click at [199, 164] on div at bounding box center [202, 161] width 7 height 9
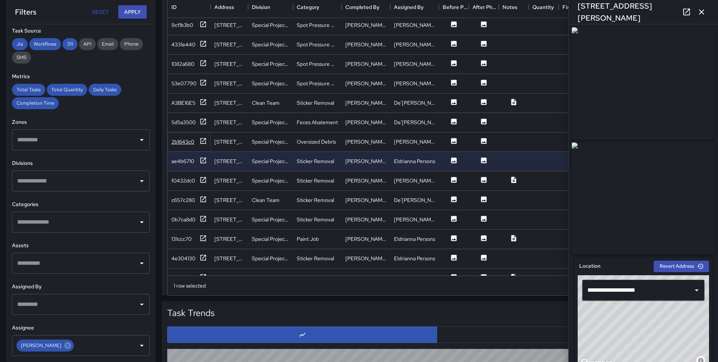
click at [201, 144] on icon at bounding box center [202, 140] width 7 height 7
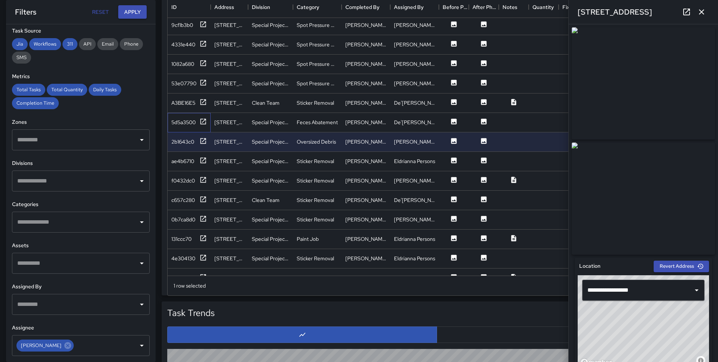
click at [202, 128] on div "5d5a3500" at bounding box center [189, 122] width 43 height 19
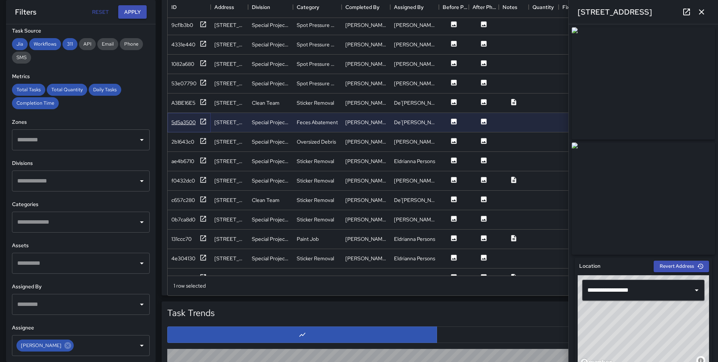
click at [202, 122] on icon at bounding box center [202, 121] width 7 height 7
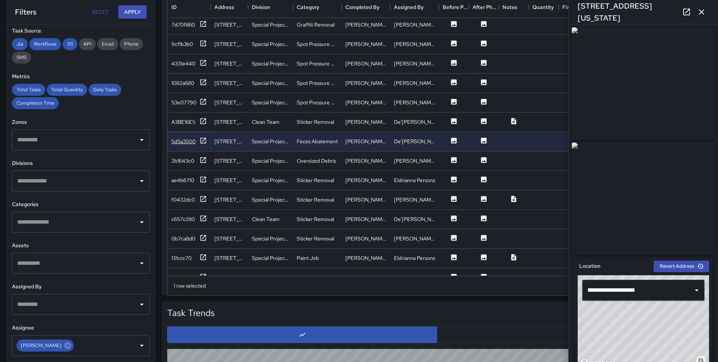
scroll to position [0, 0]
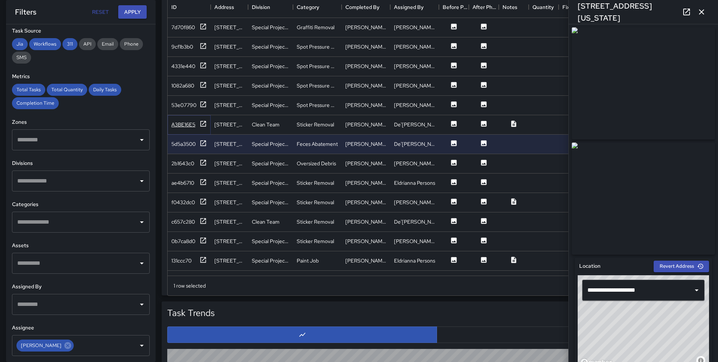
click at [202, 124] on icon at bounding box center [202, 123] width 7 height 7
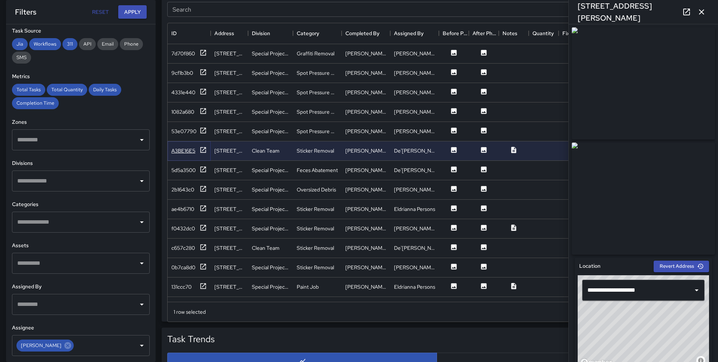
scroll to position [425, 0]
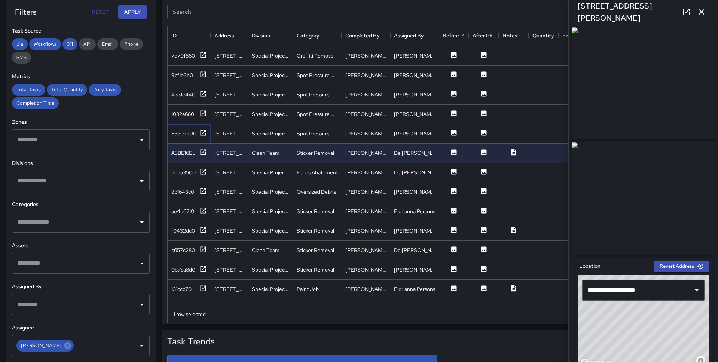
click at [200, 132] on icon at bounding box center [202, 132] width 7 height 7
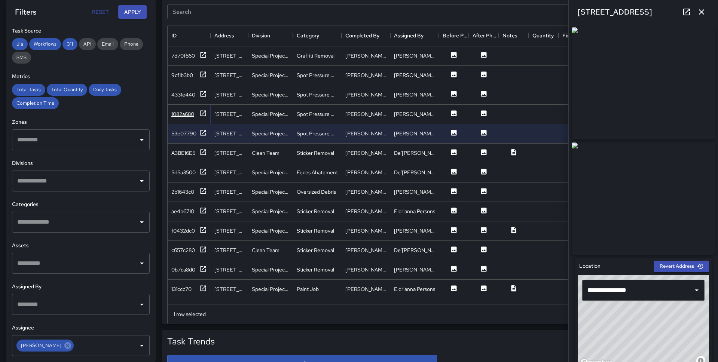
click at [203, 117] on div at bounding box center [202, 114] width 7 height 9
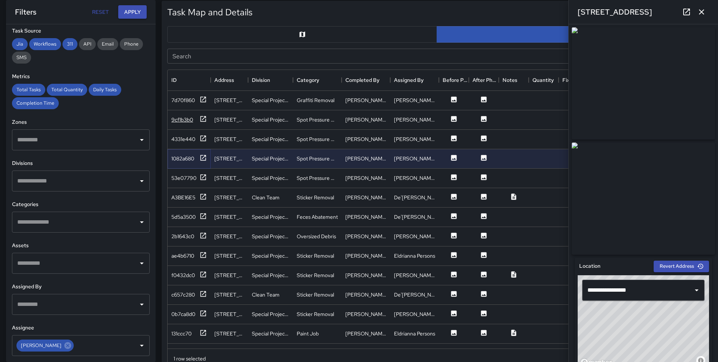
scroll to position [380, 0]
click at [203, 136] on icon at bounding box center [202, 138] width 7 height 7
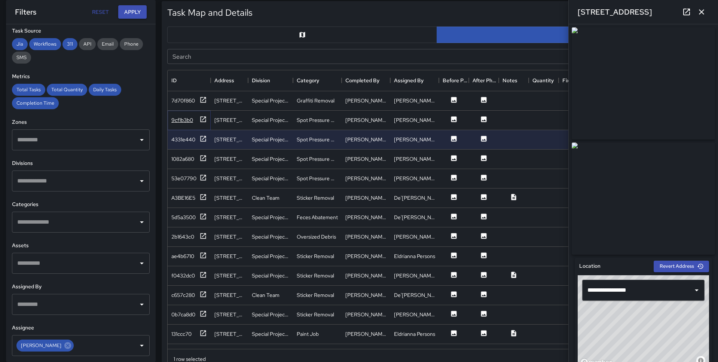
click at [205, 122] on icon at bounding box center [203, 119] width 6 height 6
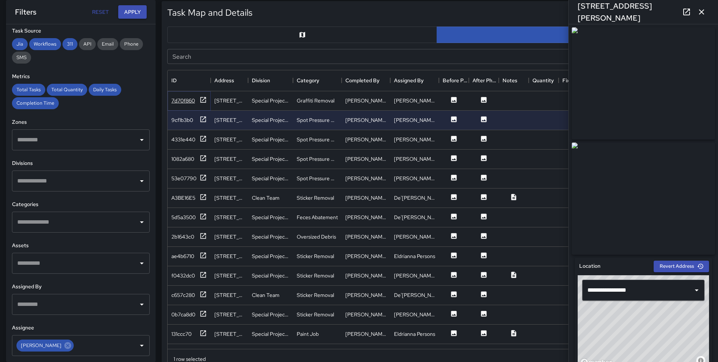
click at [205, 104] on div at bounding box center [202, 100] width 7 height 9
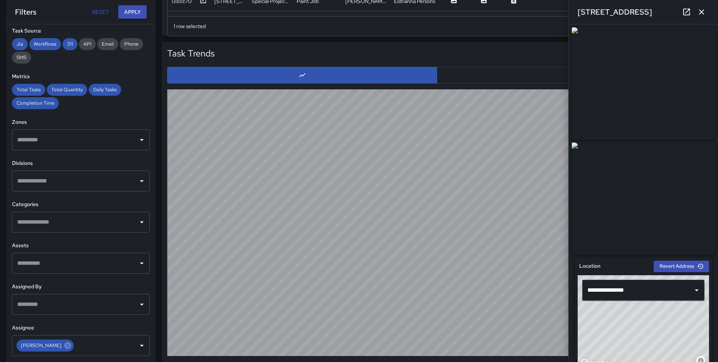
scroll to position [718, 0]
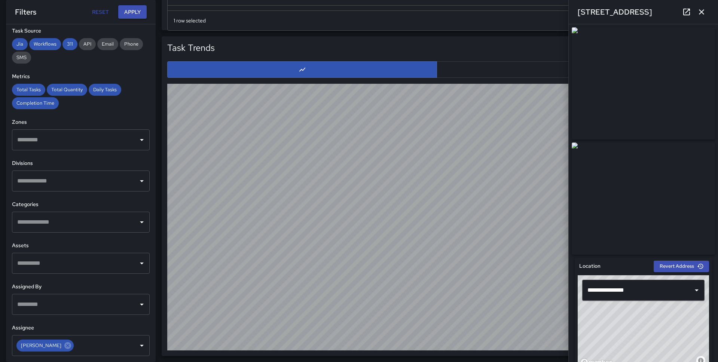
click at [701, 11] on icon "button" at bounding box center [701, 11] width 9 height 9
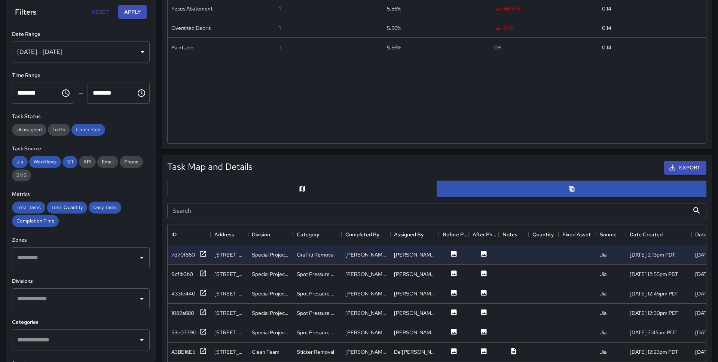
scroll to position [0, 0]
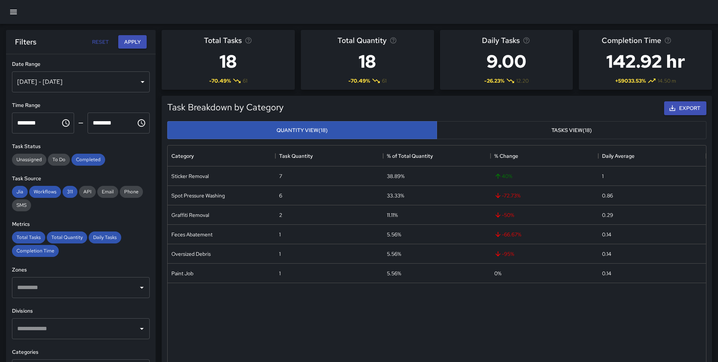
click at [11, 15] on icon "button" at bounding box center [13, 11] width 9 height 9
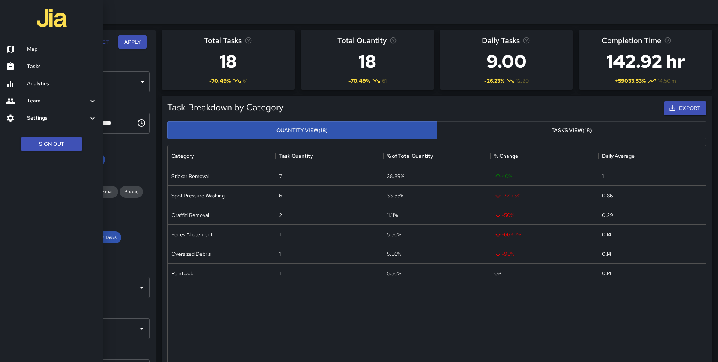
click at [68, 53] on h6 "Map" at bounding box center [62, 49] width 70 height 8
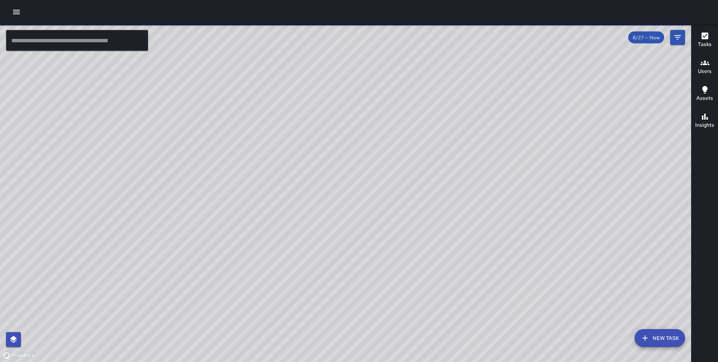
click at [14, 13] on icon "button" at bounding box center [16, 11] width 9 height 9
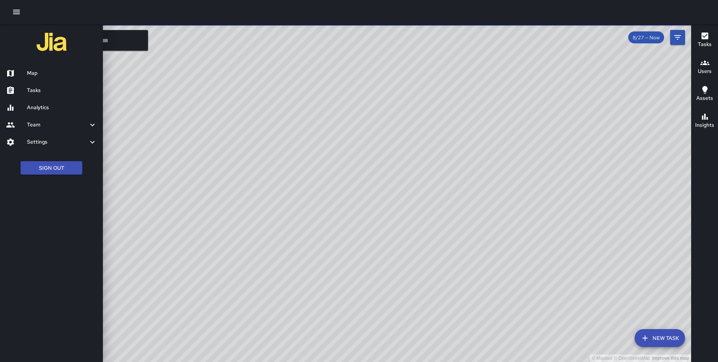
click at [41, 106] on h6 "Analytics" at bounding box center [62, 108] width 70 height 8
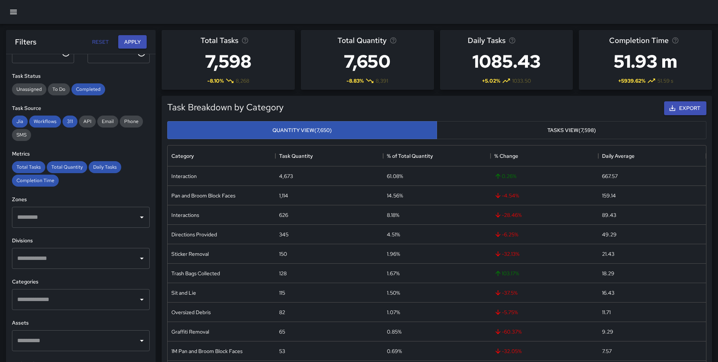
scroll to position [118, 0]
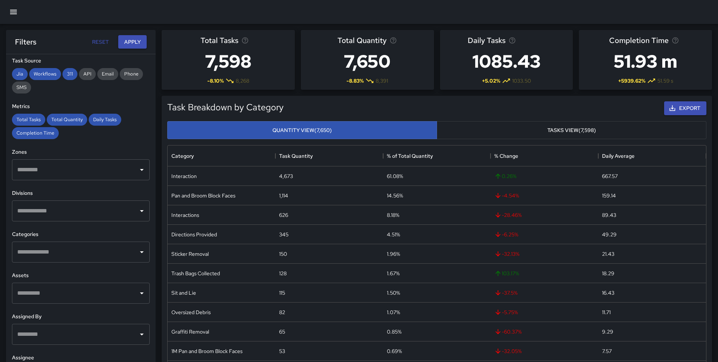
click at [82, 173] on input "text" at bounding box center [75, 170] width 120 height 14
click at [88, 151] on h6 "Zones" at bounding box center [81, 152] width 138 height 8
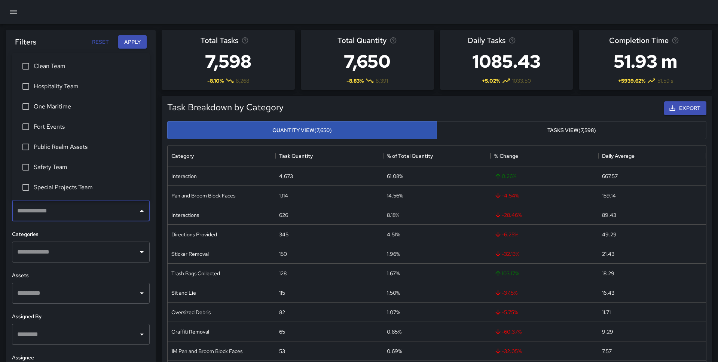
click at [79, 213] on input "text" at bounding box center [75, 211] width 120 height 14
click at [48, 105] on span "One Maritime" at bounding box center [89, 106] width 110 height 9
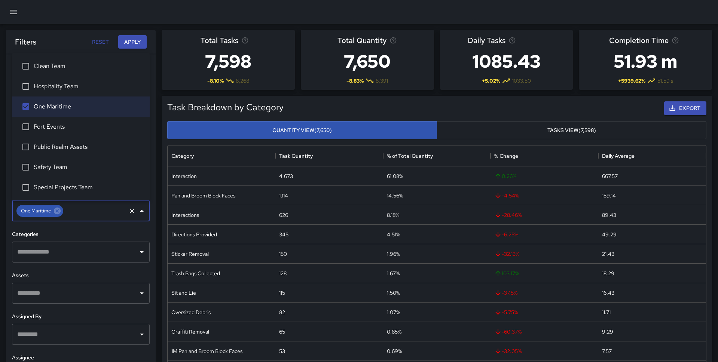
scroll to position [0, 0]
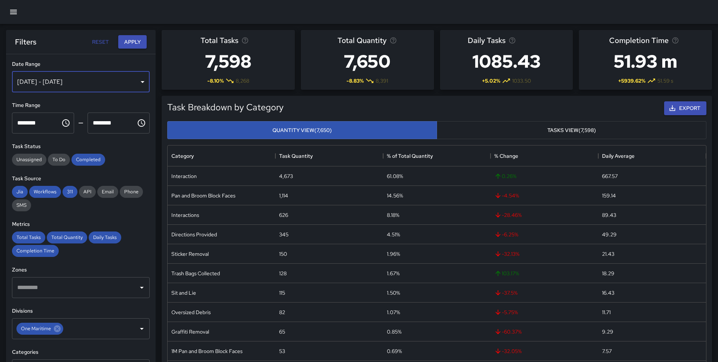
click at [71, 83] on div "Aug 21, 2025 - Aug 27, 2025" at bounding box center [81, 81] width 138 height 21
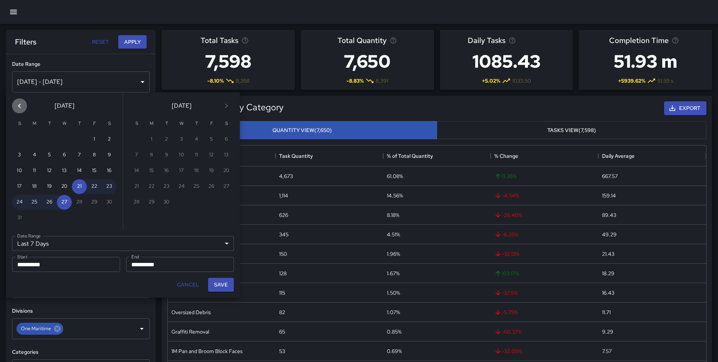
click at [18, 104] on icon "Previous month" at bounding box center [19, 105] width 9 height 9
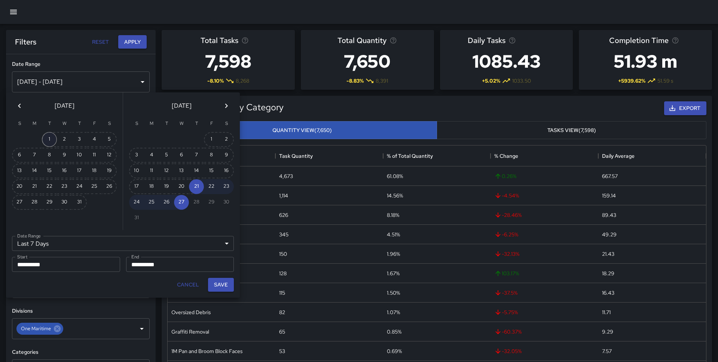
click at [52, 139] on button "1" at bounding box center [49, 139] width 15 height 15
type input "******"
type input "**********"
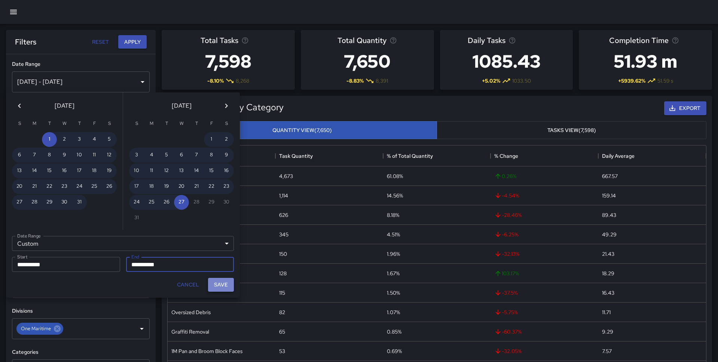
click at [215, 283] on button "Save" at bounding box center [221, 285] width 26 height 14
type input "**********"
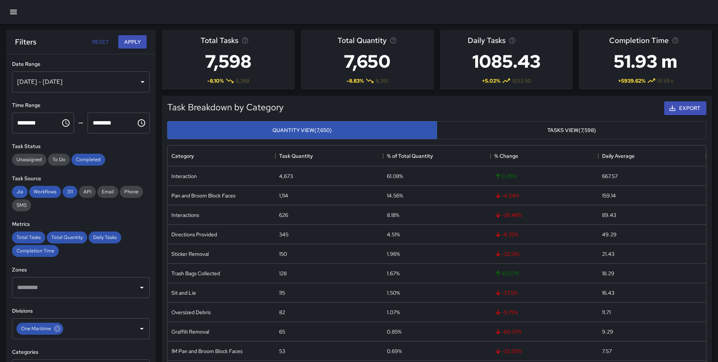
click at [135, 33] on div "Filters Reset Apply" at bounding box center [81, 42] width 150 height 24
click at [135, 41] on button "Apply" at bounding box center [132, 42] width 28 height 14
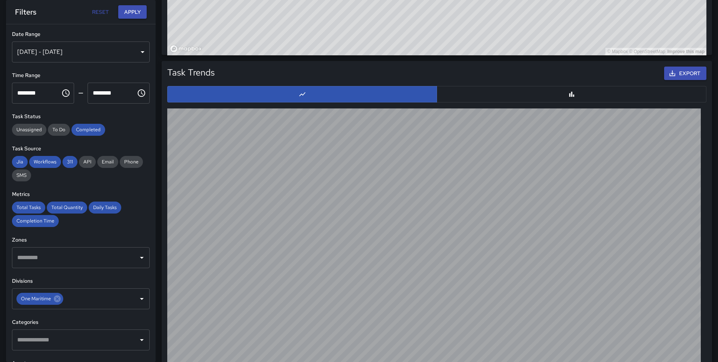
scroll to position [697, 0]
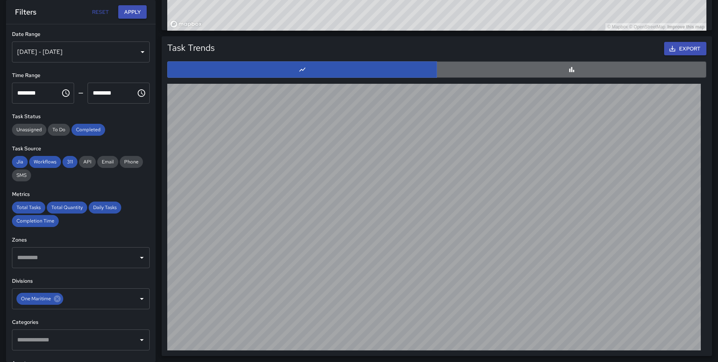
click at [503, 68] on button "button" at bounding box center [571, 69] width 270 height 16
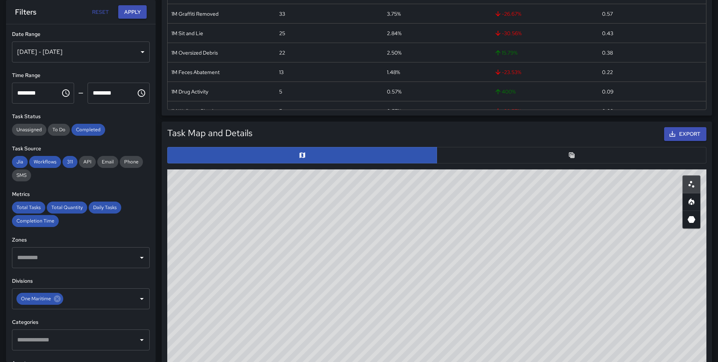
scroll to position [248, 0]
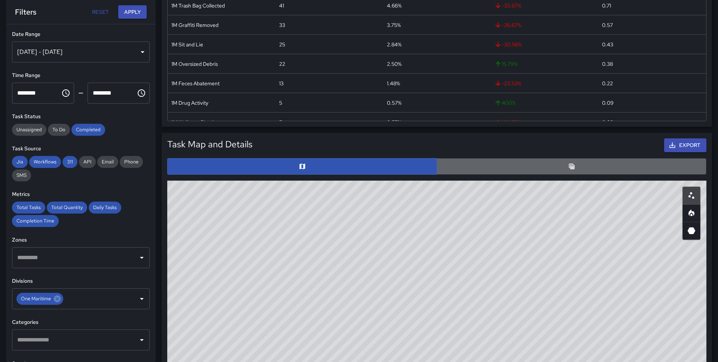
click at [506, 161] on button "button" at bounding box center [571, 166] width 270 height 16
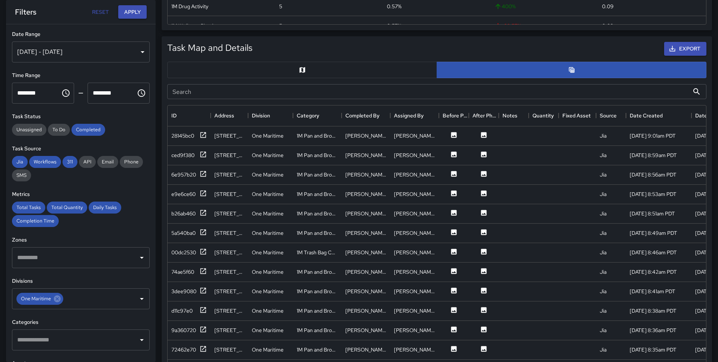
scroll to position [346, 0]
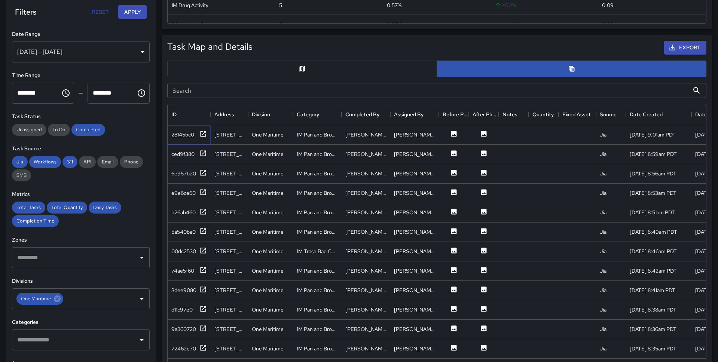
click at [196, 136] on div "28145bc0" at bounding box center [189, 134] width 36 height 9
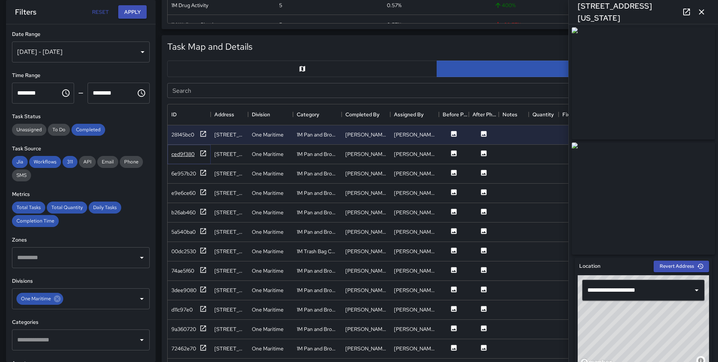
click at [199, 153] on icon at bounding box center [202, 153] width 7 height 7
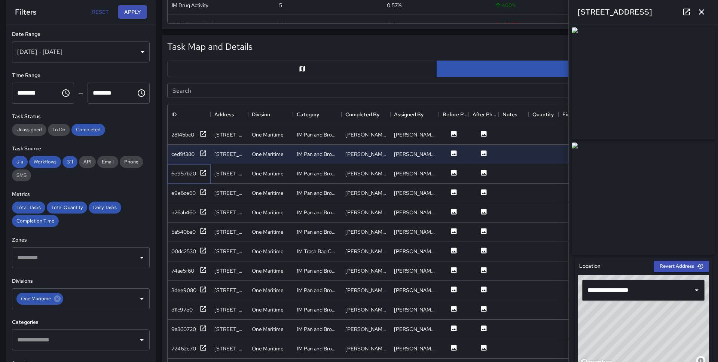
click at [199, 180] on div "6e957b20" at bounding box center [189, 173] width 43 height 19
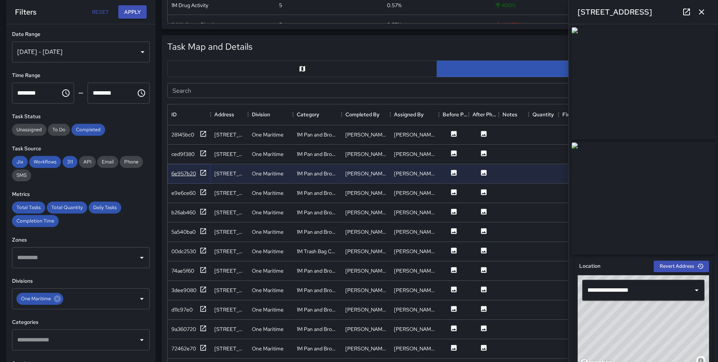
click at [200, 174] on icon at bounding box center [203, 173] width 6 height 6
click at [200, 195] on icon at bounding box center [202, 191] width 7 height 7
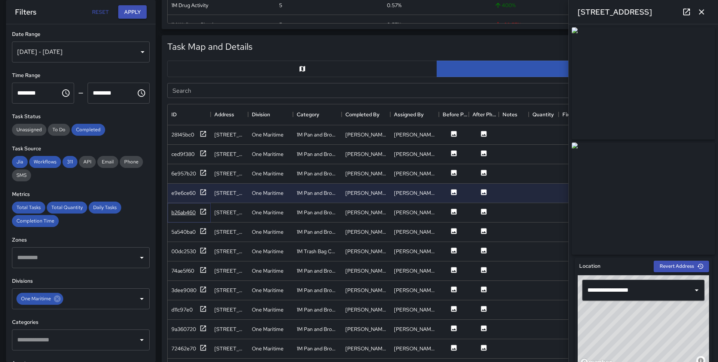
click at [201, 214] on icon at bounding box center [202, 211] width 7 height 7
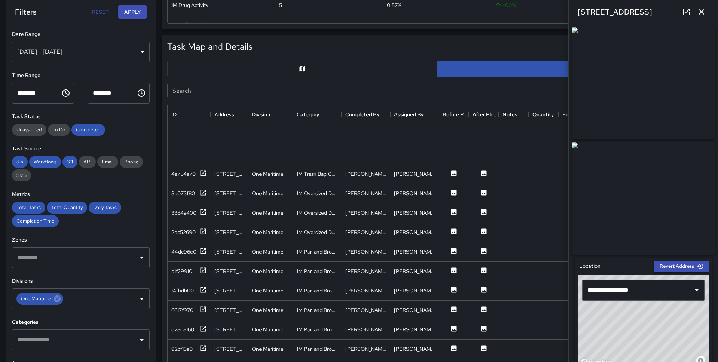
scroll to position [1178, 0]
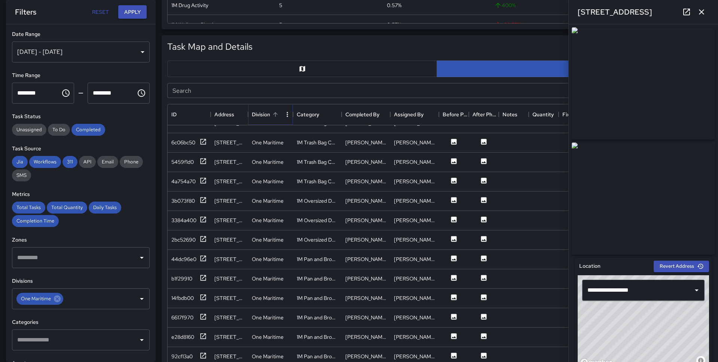
click at [275, 113] on icon "Sort" at bounding box center [275, 114] width 4 height 4
click at [325, 114] on icon "Sort" at bounding box center [324, 114] width 7 height 7
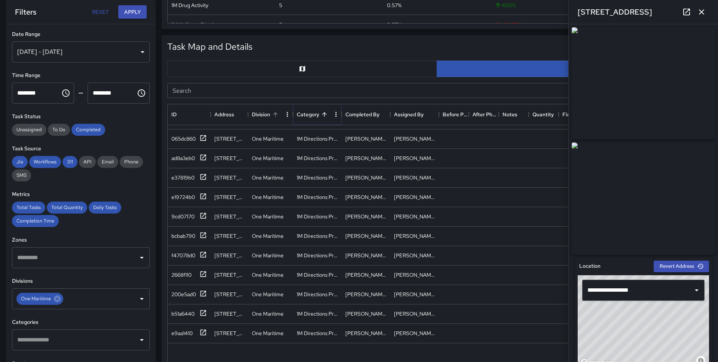
scroll to position [0, 0]
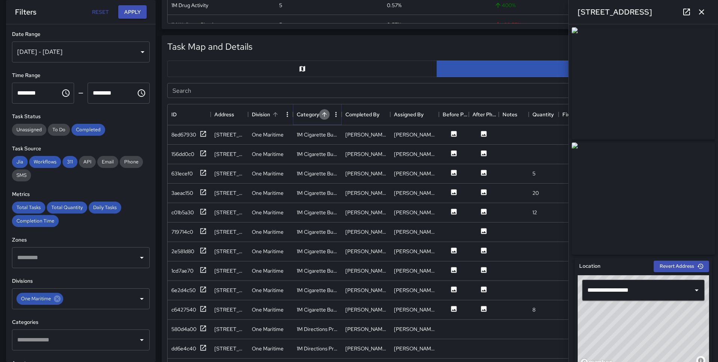
click at [326, 111] on icon "Sort" at bounding box center [324, 114] width 7 height 7
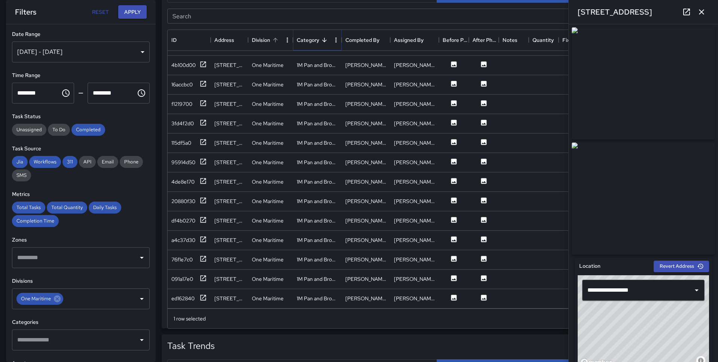
scroll to position [423, 0]
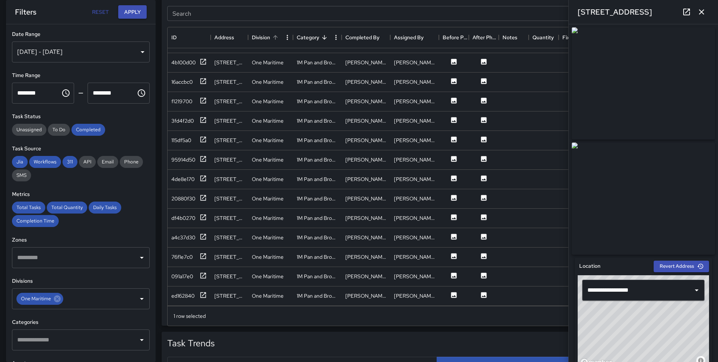
click at [698, 11] on icon "button" at bounding box center [701, 11] width 9 height 9
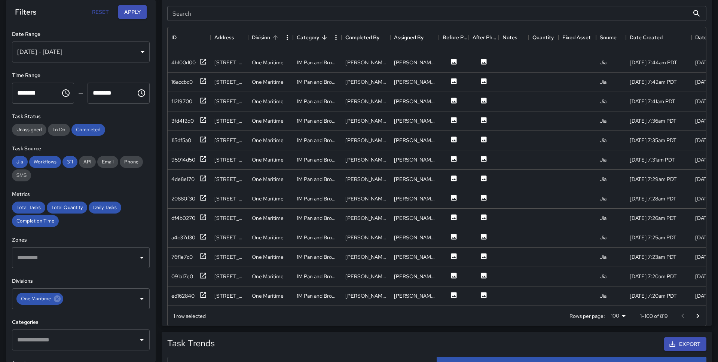
click at [695, 316] on icon "Go to next page" at bounding box center [697, 315] width 9 height 9
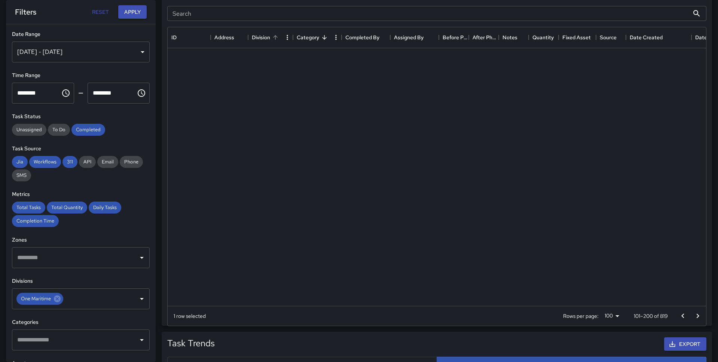
scroll to position [0, 0]
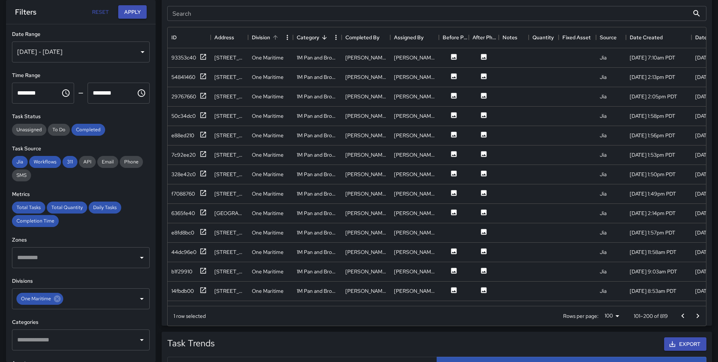
click at [695, 316] on icon "Go to next page" at bounding box center [697, 315] width 9 height 9
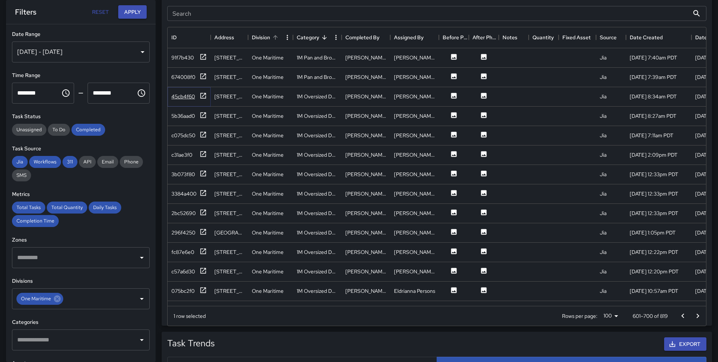
click at [196, 96] on div "45cb4f60" at bounding box center [189, 96] width 36 height 9
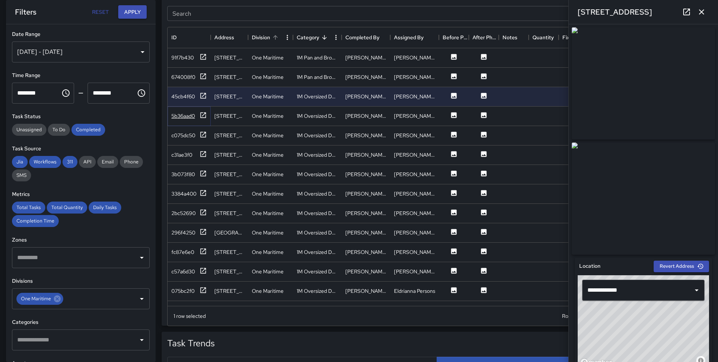
click at [199, 113] on icon at bounding box center [202, 114] width 7 height 7
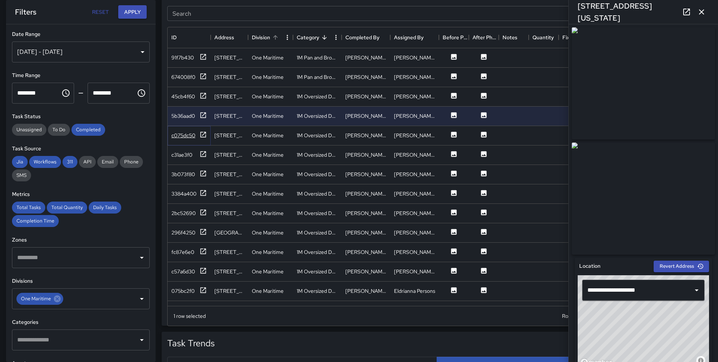
click at [202, 137] on icon at bounding box center [203, 135] width 6 height 6
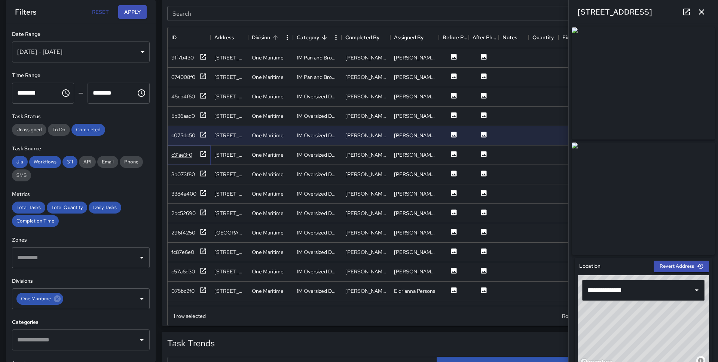
click at [203, 156] on icon at bounding box center [203, 154] width 6 height 6
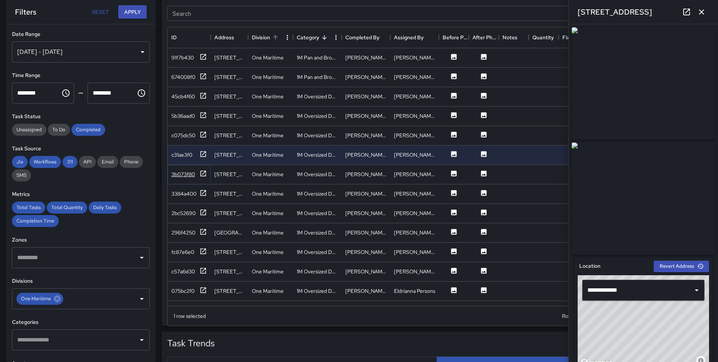
click at [203, 175] on icon at bounding box center [202, 173] width 7 height 7
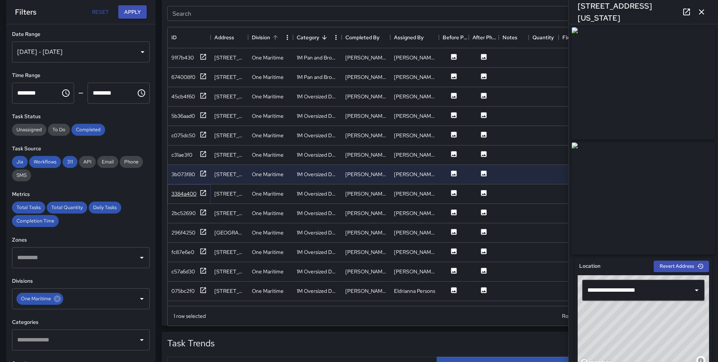
click at [201, 193] on icon at bounding box center [202, 192] width 7 height 7
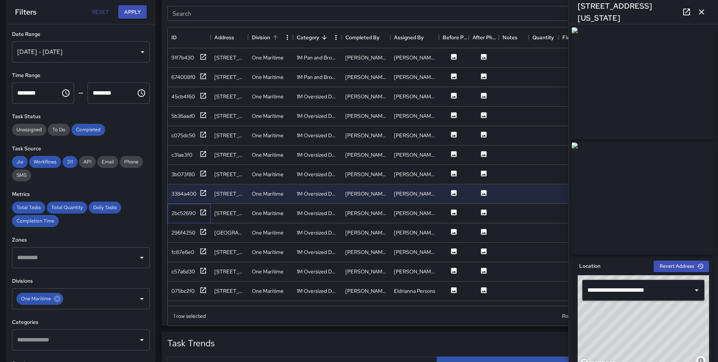
click at [201, 206] on div "2bc52690" at bounding box center [189, 213] width 43 height 19
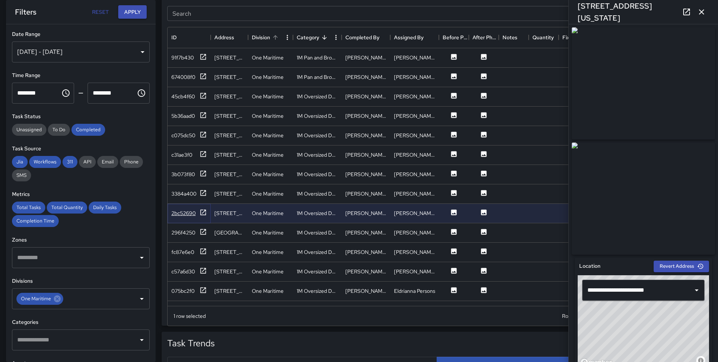
click at [201, 213] on icon at bounding box center [202, 212] width 7 height 7
click at [204, 232] on icon at bounding box center [202, 231] width 7 height 7
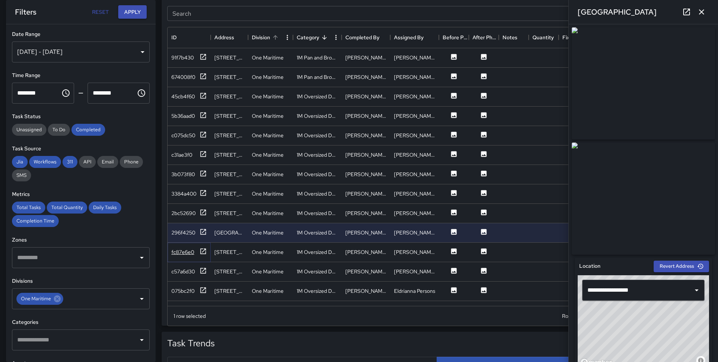
click at [203, 251] on icon at bounding box center [203, 251] width 6 height 6
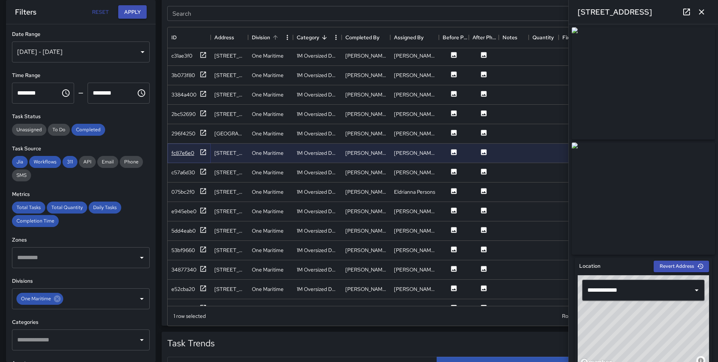
scroll to position [101, 0]
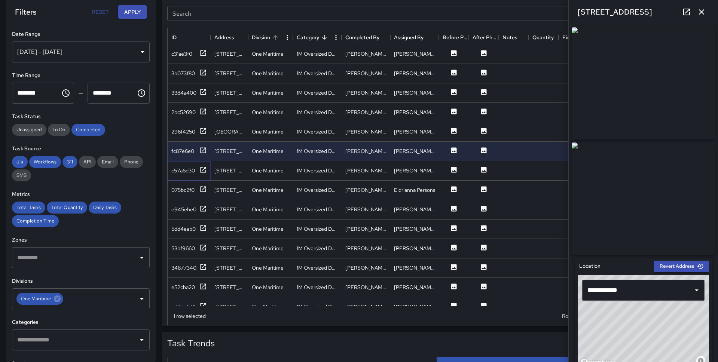
click at [199, 166] on icon at bounding box center [202, 169] width 7 height 7
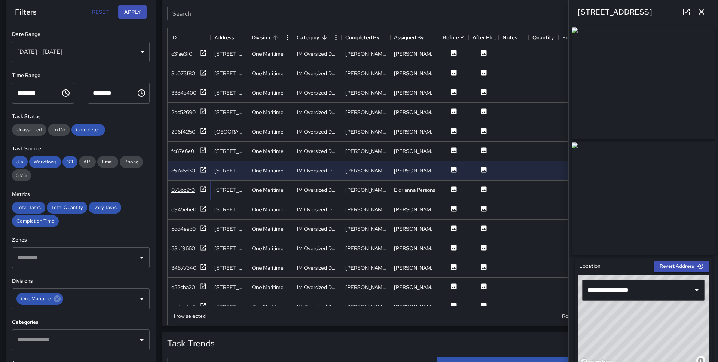
click at [202, 191] on icon at bounding box center [202, 188] width 7 height 7
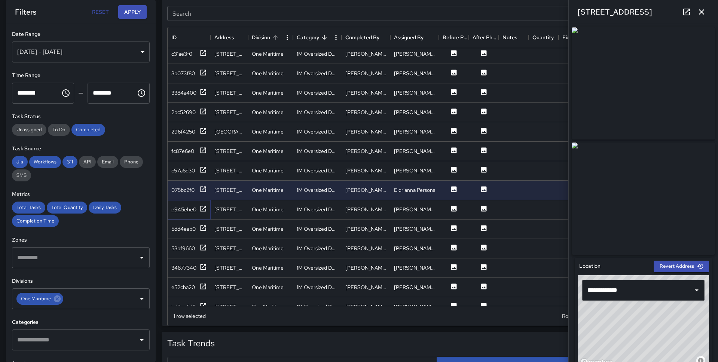
click at [203, 210] on icon at bounding box center [202, 208] width 7 height 7
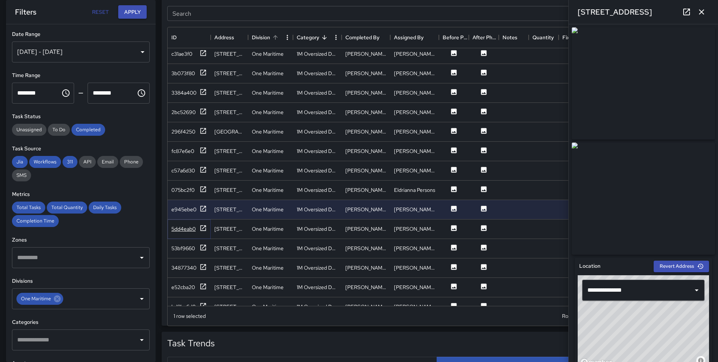
click at [203, 225] on icon at bounding box center [203, 228] width 6 height 6
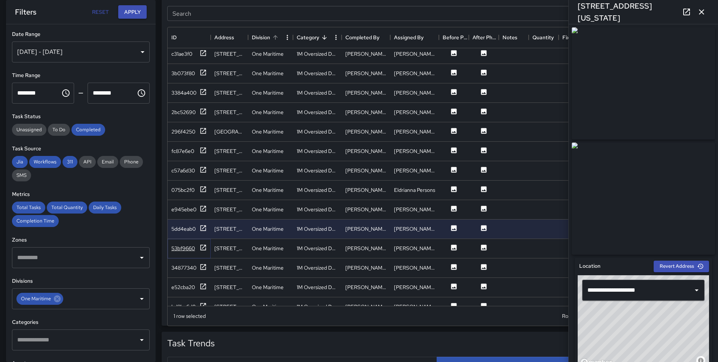
click at [202, 245] on icon at bounding box center [202, 247] width 7 height 7
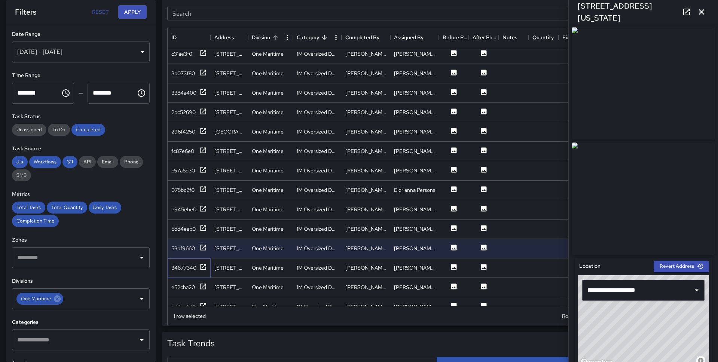
click at [197, 262] on div "34877340" at bounding box center [189, 267] width 43 height 19
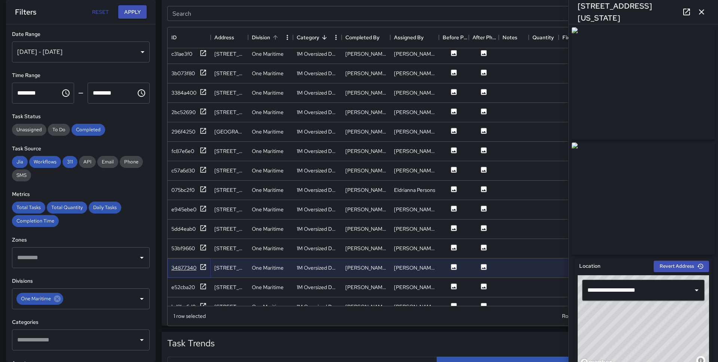
click at [199, 265] on icon at bounding box center [202, 266] width 7 height 7
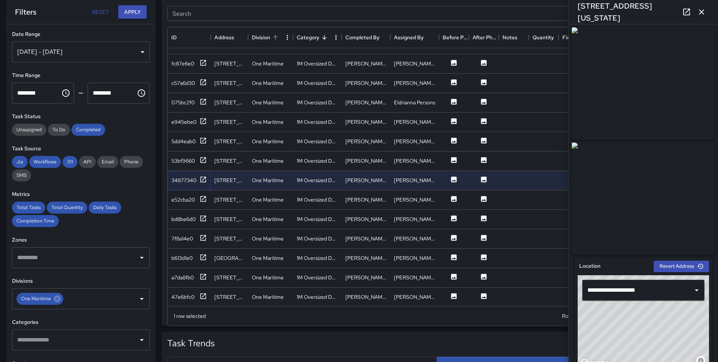
scroll to position [202, 0]
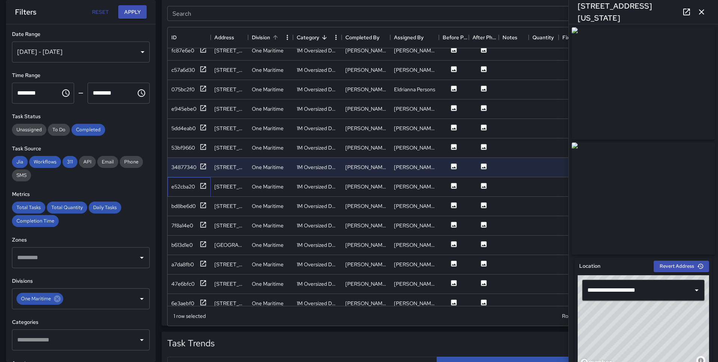
click at [200, 180] on div "e52cba20" at bounding box center [189, 186] width 43 height 19
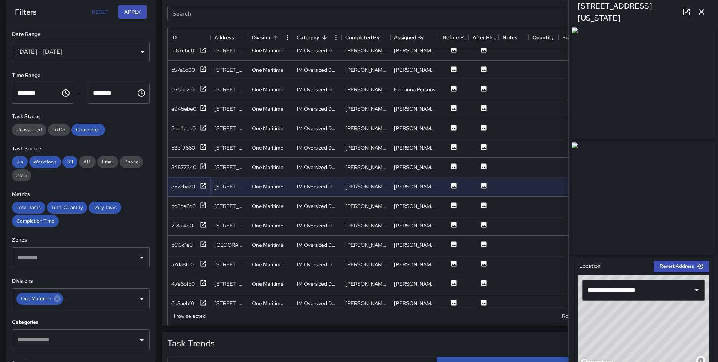
click at [203, 187] on icon at bounding box center [202, 185] width 7 height 7
click at [201, 208] on icon at bounding box center [202, 205] width 7 height 7
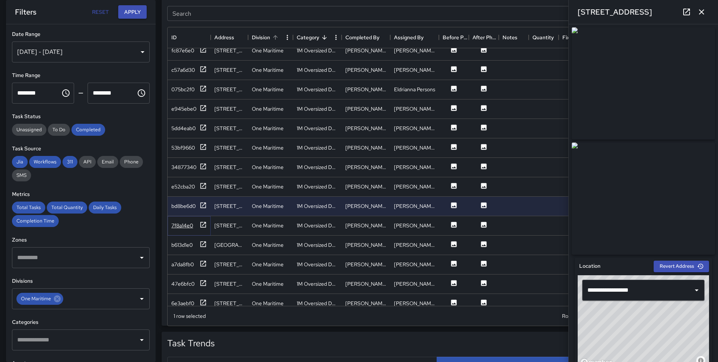
click at [202, 225] on icon at bounding box center [202, 224] width 7 height 7
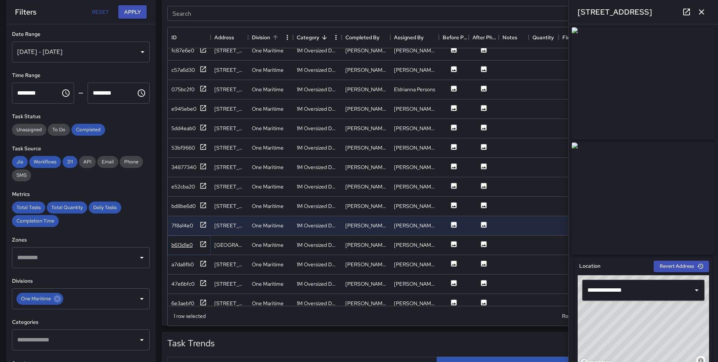
click at [202, 242] on icon at bounding box center [202, 243] width 7 height 7
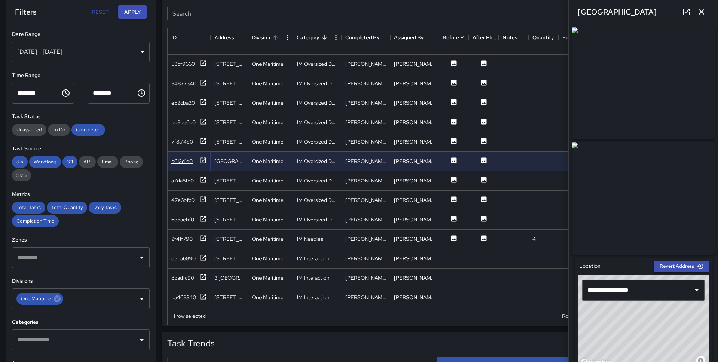
scroll to position [301, 0]
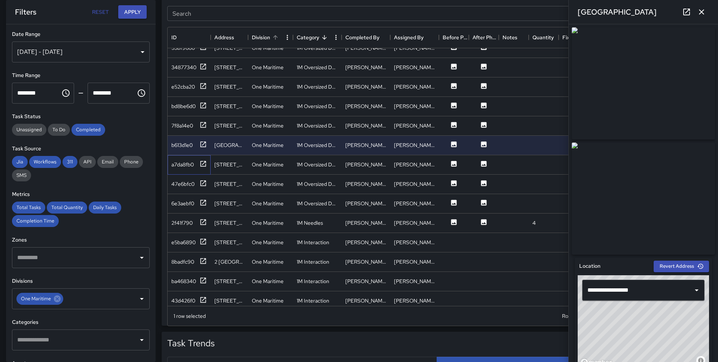
click at [203, 159] on div "a7da8fb0" at bounding box center [189, 164] width 43 height 19
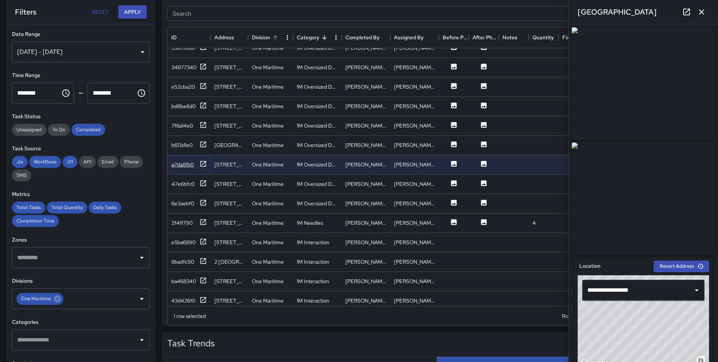
click at [202, 163] on icon at bounding box center [202, 163] width 7 height 7
click at [201, 182] on icon at bounding box center [202, 182] width 7 height 7
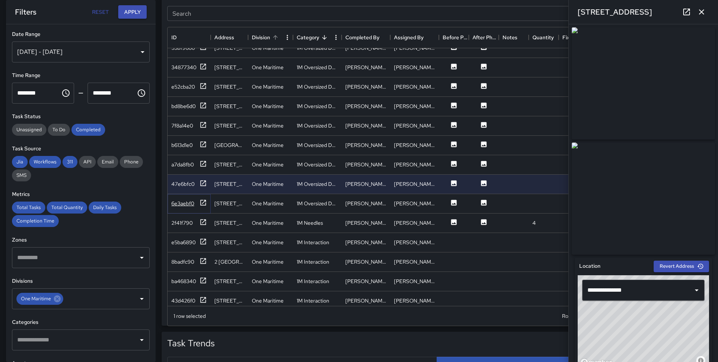
click at [203, 205] on icon at bounding box center [203, 203] width 6 height 6
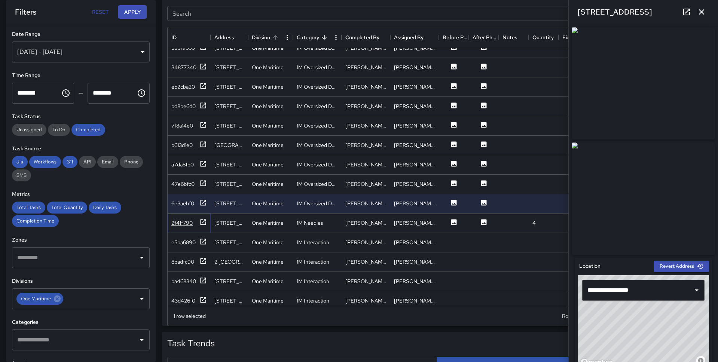
click at [202, 223] on icon at bounding box center [202, 221] width 7 height 7
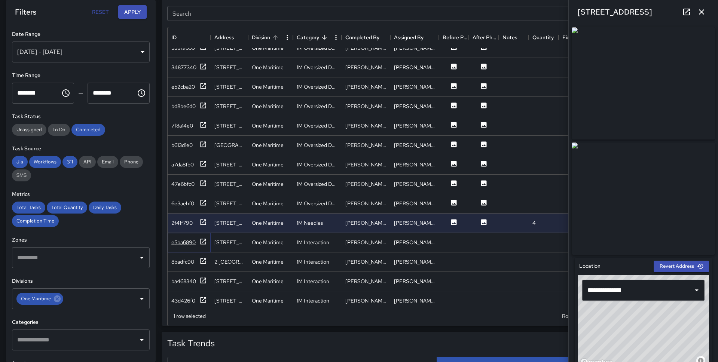
click at [199, 240] on icon at bounding box center [202, 241] width 7 height 7
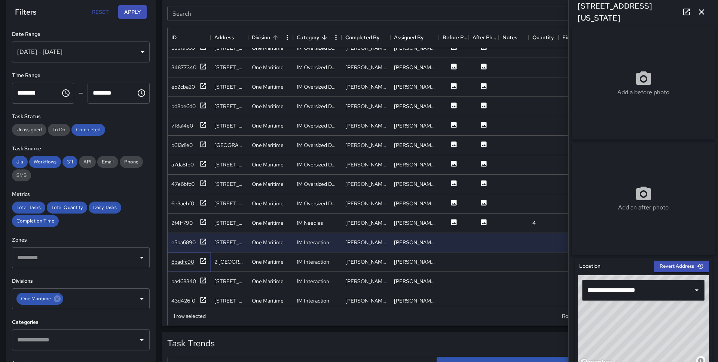
click at [202, 261] on icon at bounding box center [202, 260] width 7 height 7
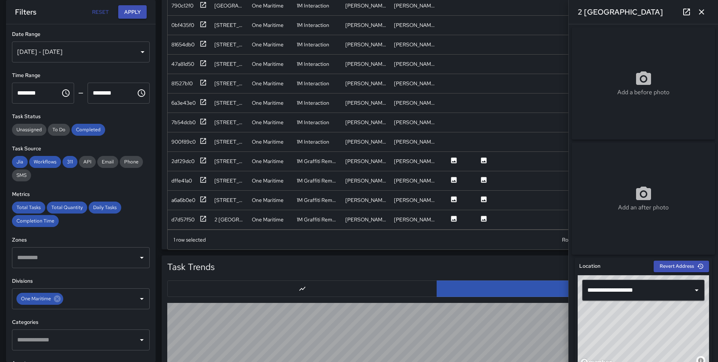
scroll to position [507, 0]
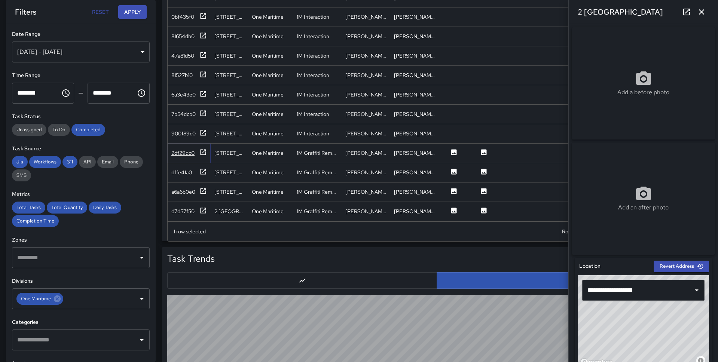
click at [202, 148] on icon at bounding box center [202, 151] width 7 height 7
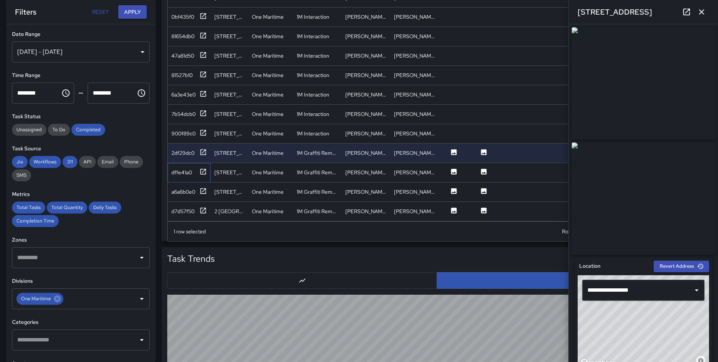
click at [202, 178] on div "dffe41a0" at bounding box center [189, 172] width 43 height 19
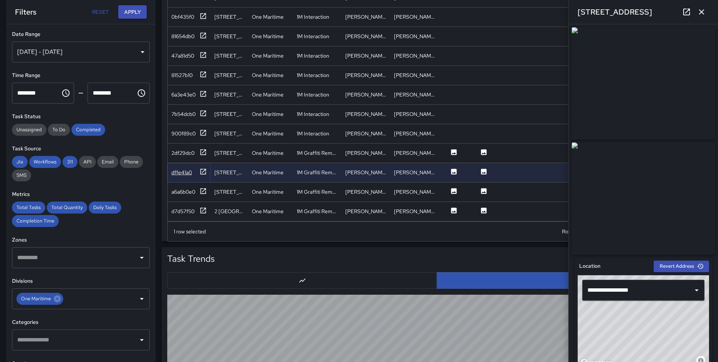
click at [202, 169] on icon at bounding box center [203, 172] width 6 height 6
click at [204, 190] on icon at bounding box center [202, 190] width 7 height 7
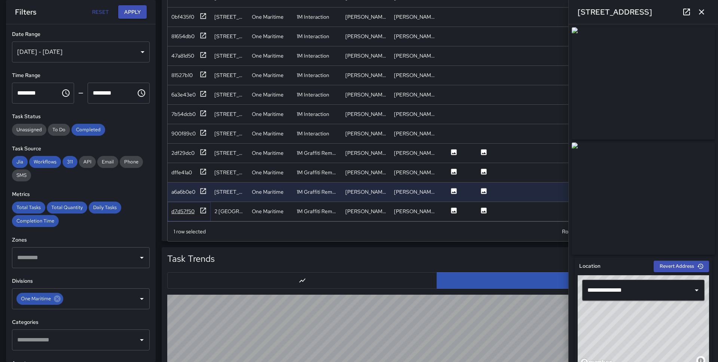
click at [203, 207] on icon at bounding box center [202, 210] width 7 height 7
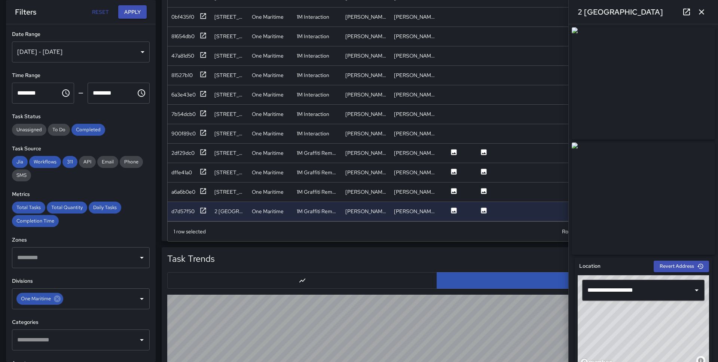
click at [697, 13] on icon "button" at bounding box center [701, 11] width 9 height 9
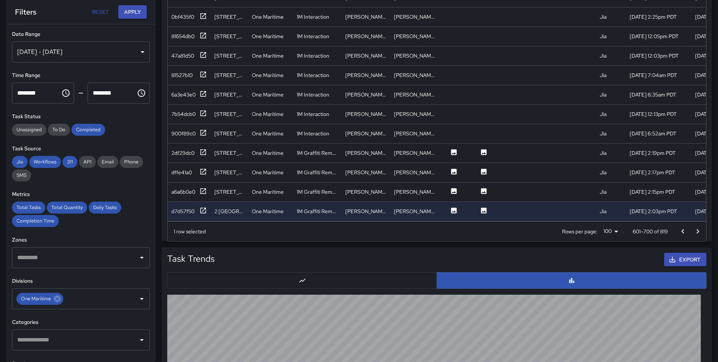
click at [692, 233] on button "Go to next page" at bounding box center [697, 231] width 15 height 15
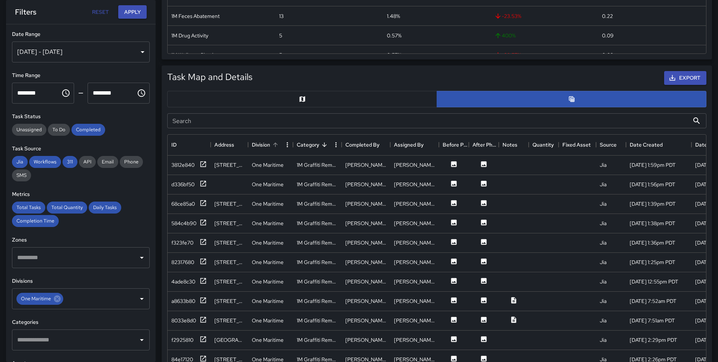
scroll to position [341, 0]
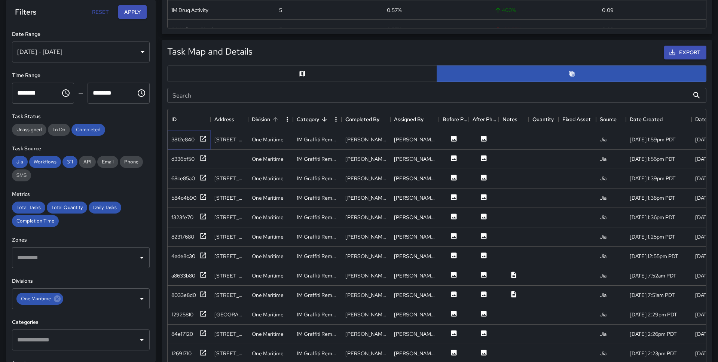
click at [199, 139] on div "3812e840" at bounding box center [189, 139] width 36 height 9
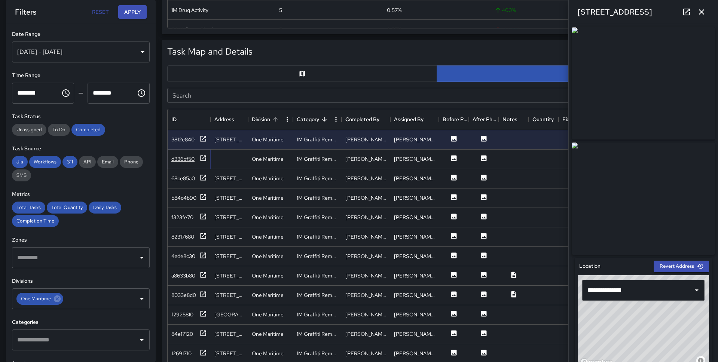
click at [200, 158] on icon at bounding box center [202, 157] width 7 height 7
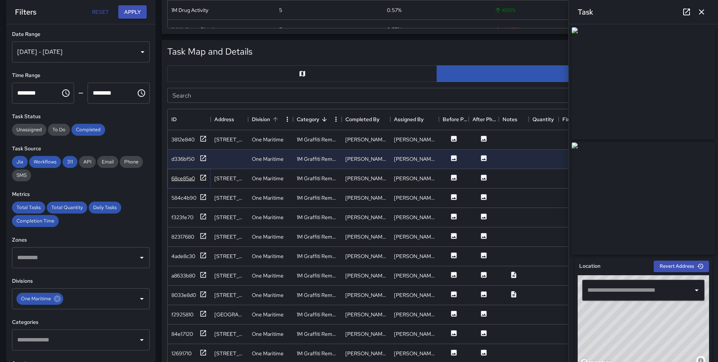
click at [202, 179] on icon at bounding box center [202, 177] width 7 height 7
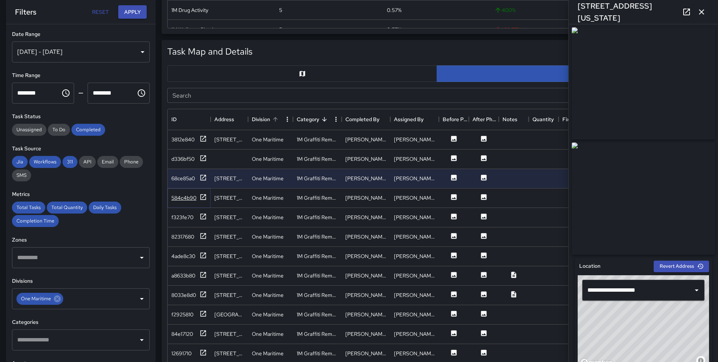
click at [202, 199] on icon at bounding box center [203, 197] width 6 height 6
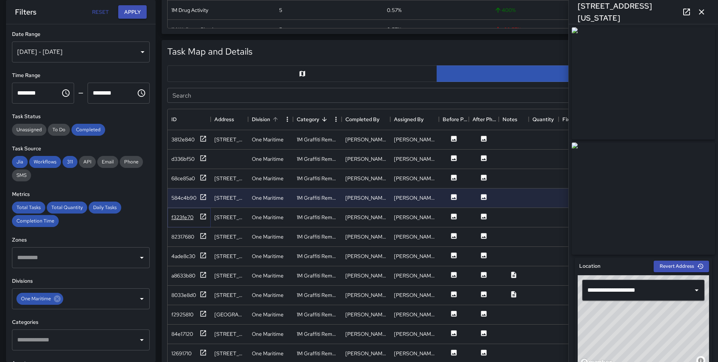
click at [202, 214] on icon at bounding box center [202, 216] width 7 height 7
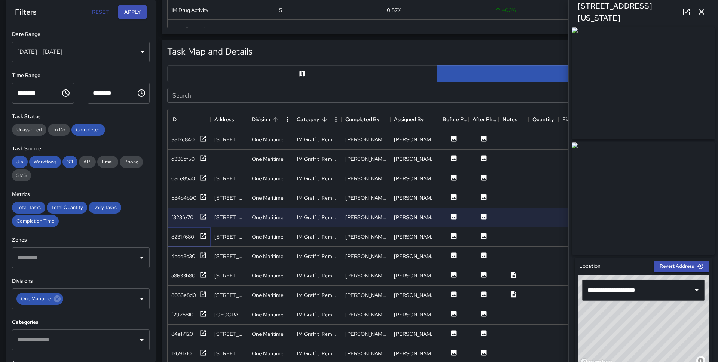
click at [202, 239] on icon at bounding box center [202, 235] width 7 height 7
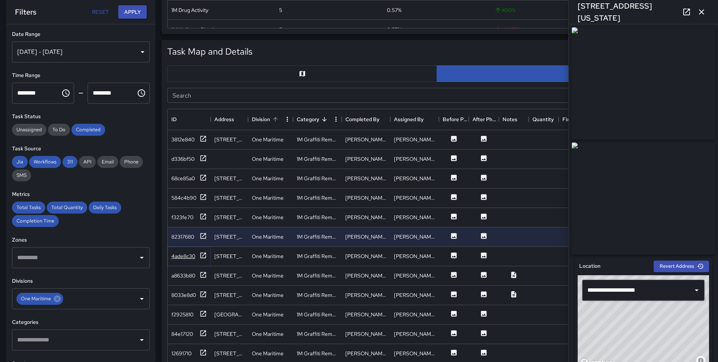
click at [203, 256] on icon at bounding box center [202, 255] width 7 height 7
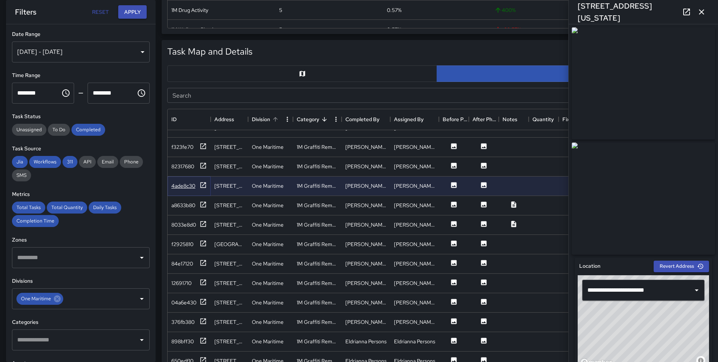
scroll to position [84, 0]
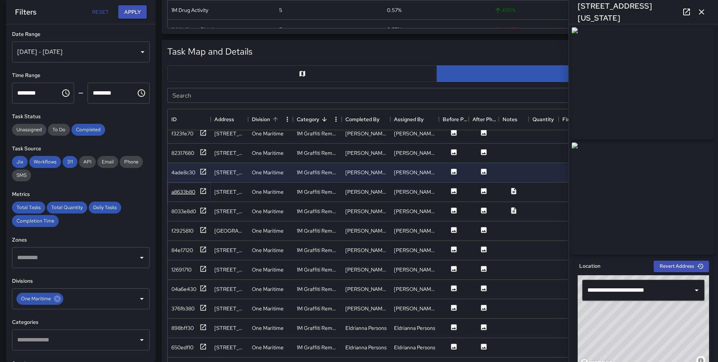
click at [200, 190] on icon at bounding box center [203, 191] width 6 height 6
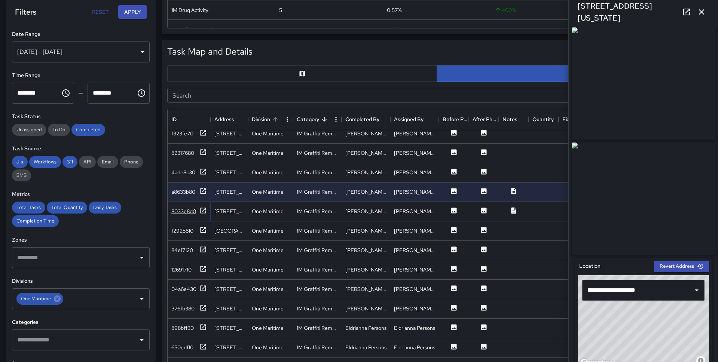
click at [201, 210] on icon at bounding box center [202, 210] width 7 height 7
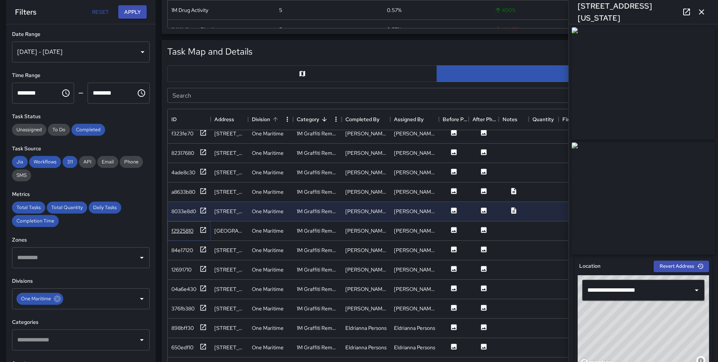
click at [203, 228] on icon at bounding box center [202, 229] width 7 height 7
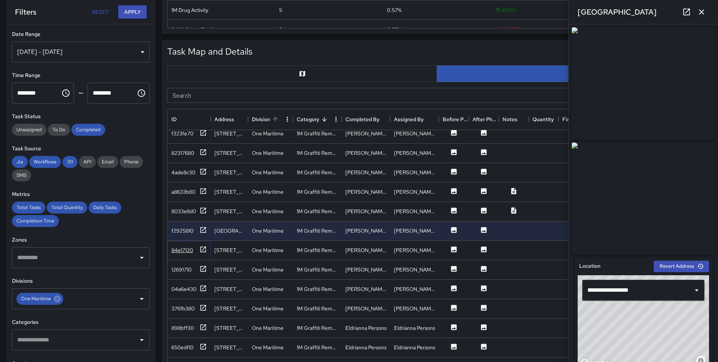
click at [203, 251] on icon at bounding box center [202, 249] width 7 height 7
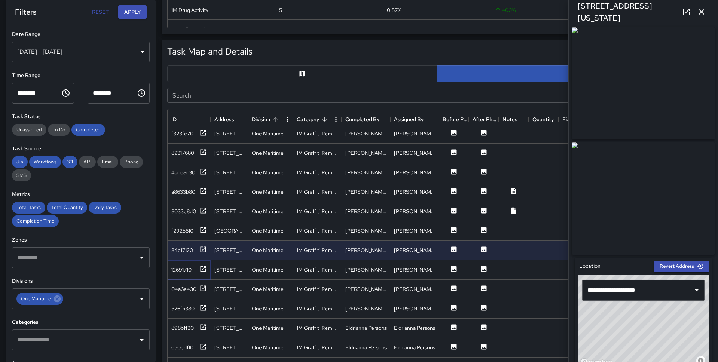
click at [202, 269] on icon at bounding box center [203, 269] width 6 height 6
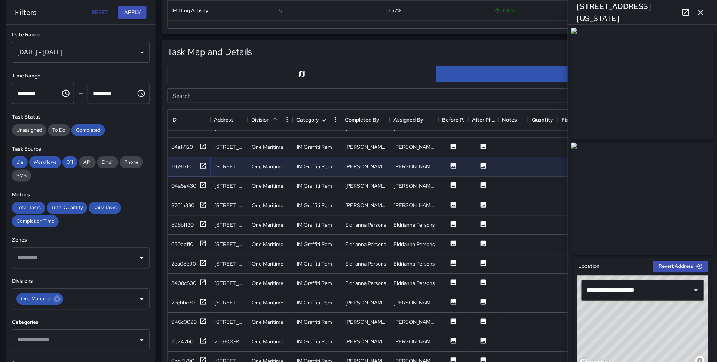
scroll to position [188, 0]
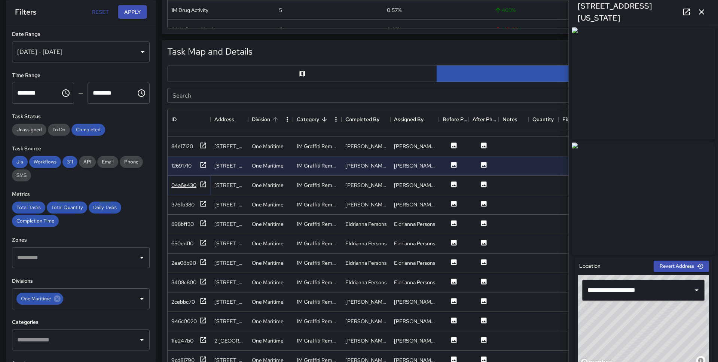
click at [201, 185] on icon at bounding box center [202, 184] width 7 height 7
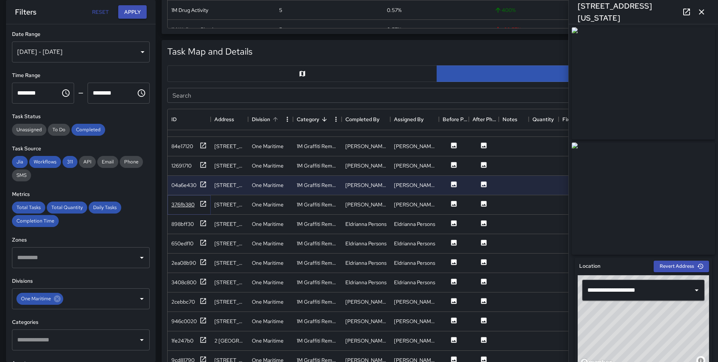
click at [202, 206] on icon at bounding box center [202, 203] width 7 height 7
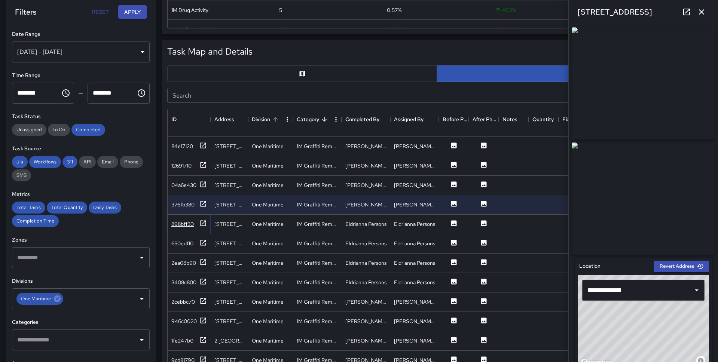
click at [203, 220] on icon at bounding box center [202, 222] width 7 height 7
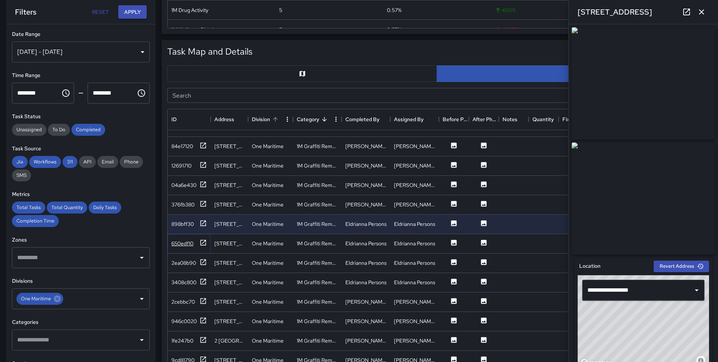
click at [204, 243] on icon at bounding box center [202, 242] width 7 height 7
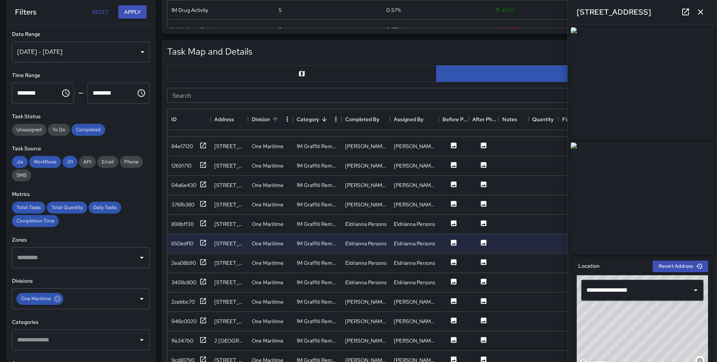
scroll to position [387, 0]
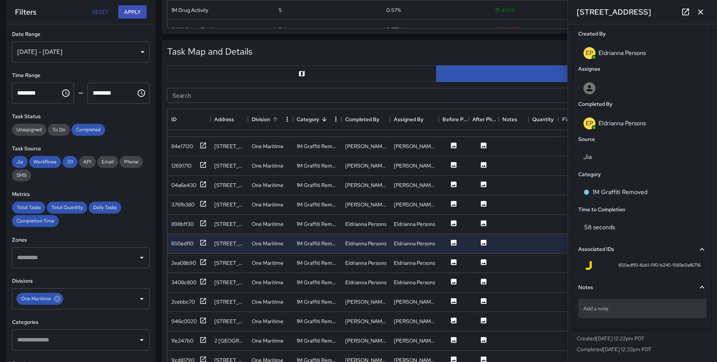
click at [599, 307] on p "Add a note" at bounding box center [642, 308] width 118 height 7
type textarea "**********"
click at [606, 323] on div "**********" at bounding box center [642, 309] width 128 height 29
click at [191, 266] on div "2ea08b90" at bounding box center [183, 262] width 25 height 7
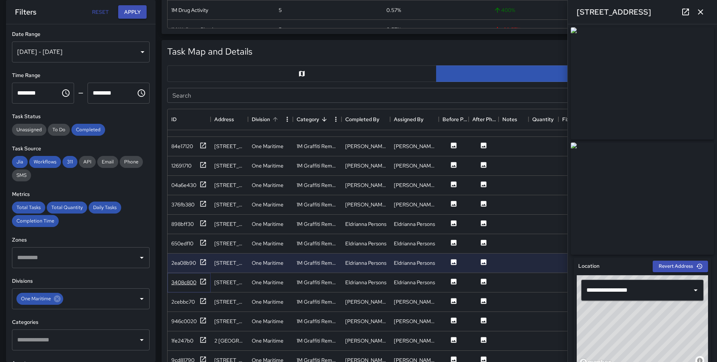
click at [201, 284] on icon at bounding box center [203, 282] width 6 height 6
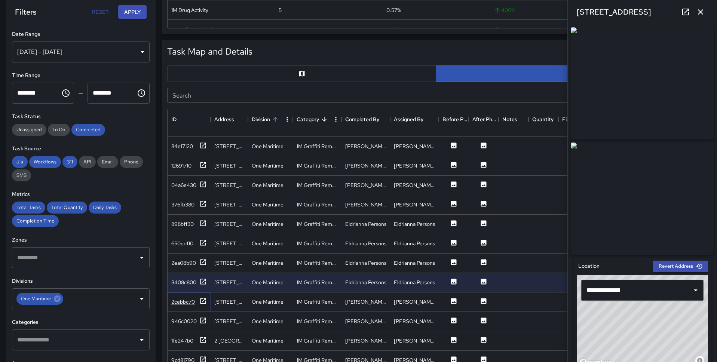
click at [200, 304] on icon at bounding box center [202, 300] width 7 height 7
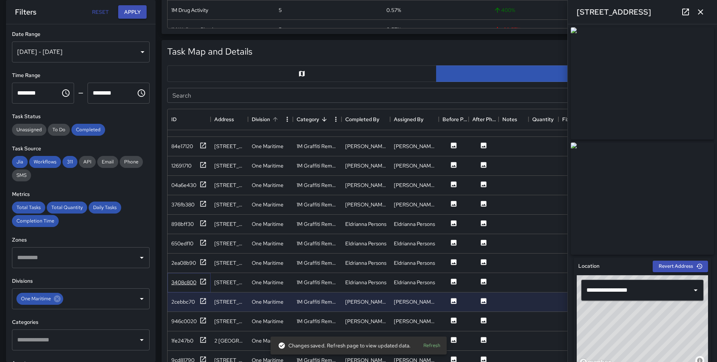
click at [202, 284] on icon at bounding box center [202, 281] width 7 height 7
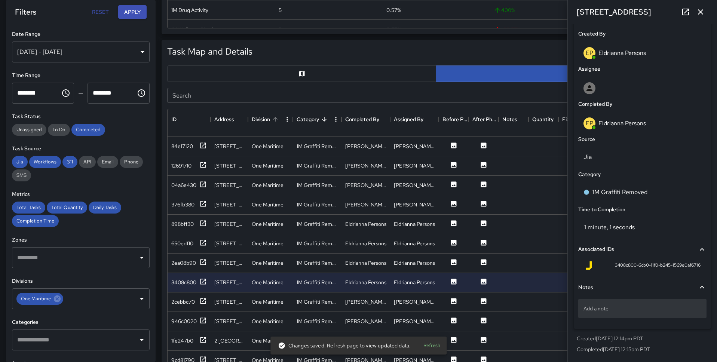
click at [602, 308] on p "Add a note" at bounding box center [642, 308] width 118 height 7
type textarea "**********"
click at [600, 324] on div "Notes One Maritime report" at bounding box center [642, 301] width 131 height 49
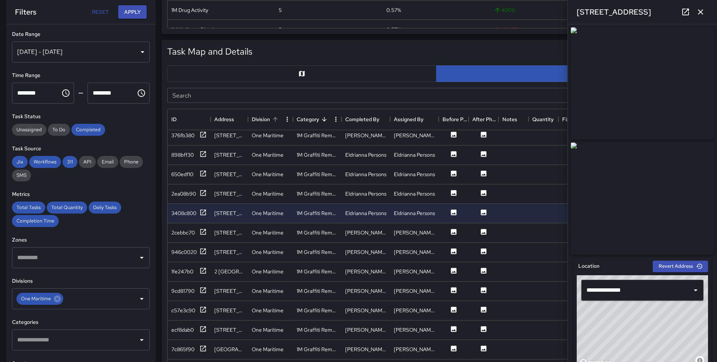
scroll to position [260, 0]
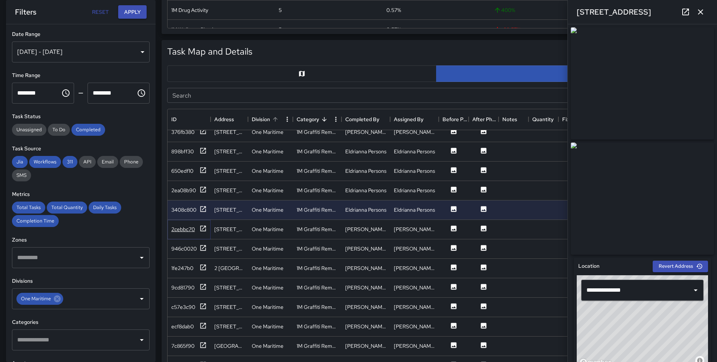
click at [195, 225] on div "2cebbc70" at bounding box center [189, 229] width 36 height 9
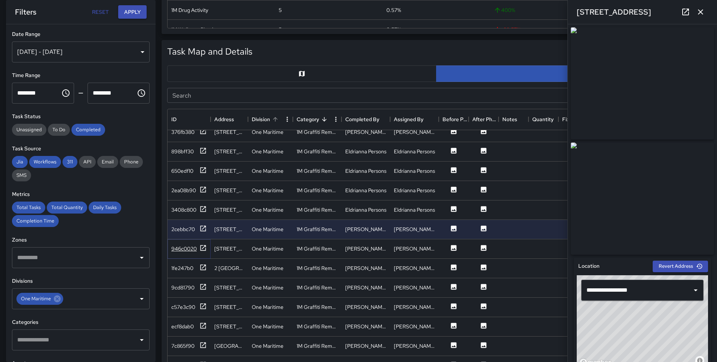
click at [205, 250] on icon at bounding box center [203, 248] width 6 height 6
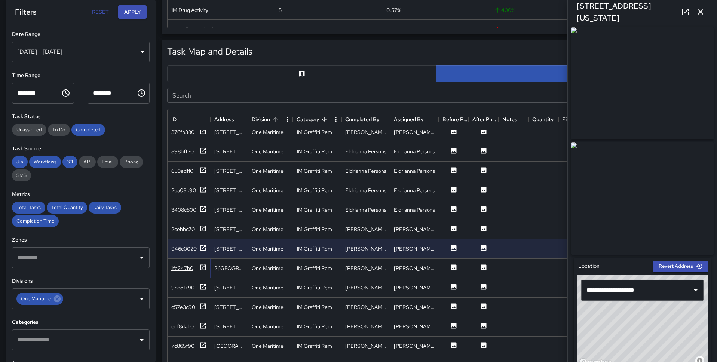
click at [205, 268] on icon at bounding box center [203, 267] width 6 height 6
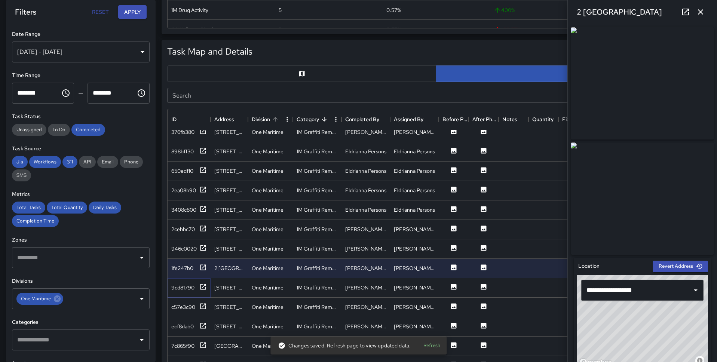
click at [205, 286] on icon at bounding box center [202, 286] width 7 height 7
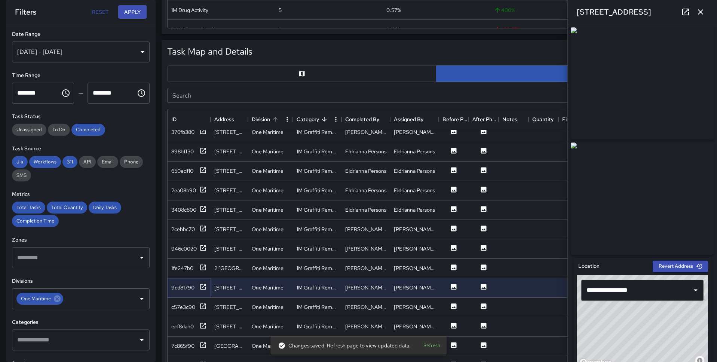
scroll to position [387, 0]
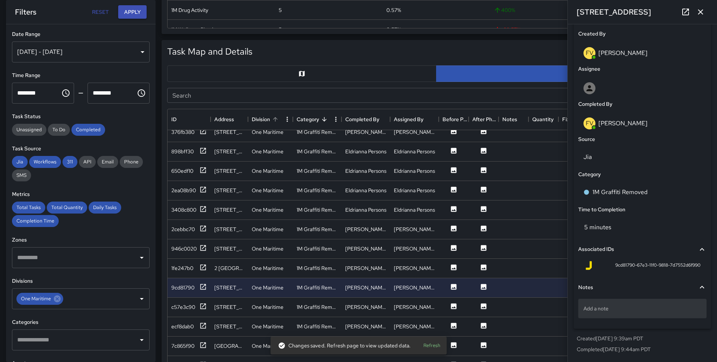
click at [615, 310] on p "Add a note" at bounding box center [642, 308] width 118 height 7
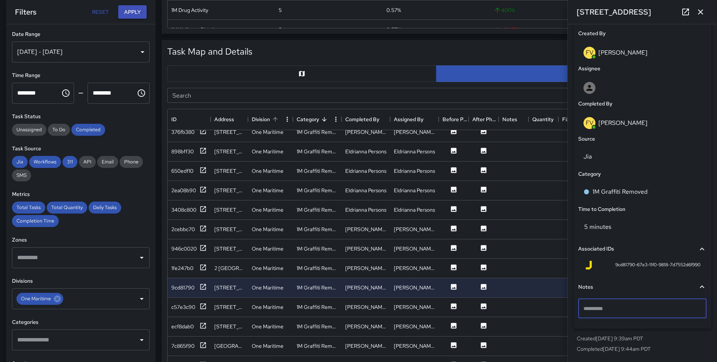
type textarea "**********"
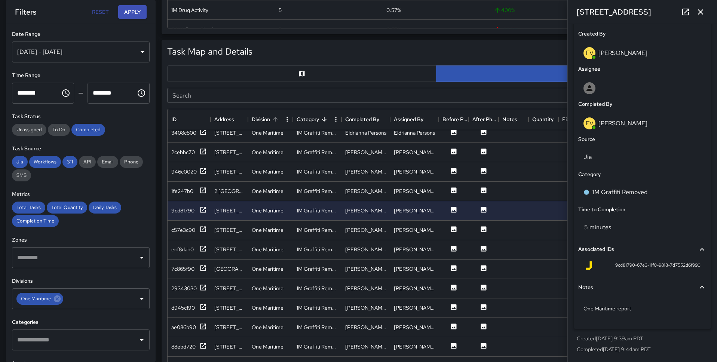
scroll to position [339, 0]
click at [205, 226] on icon at bounding box center [202, 227] width 7 height 7
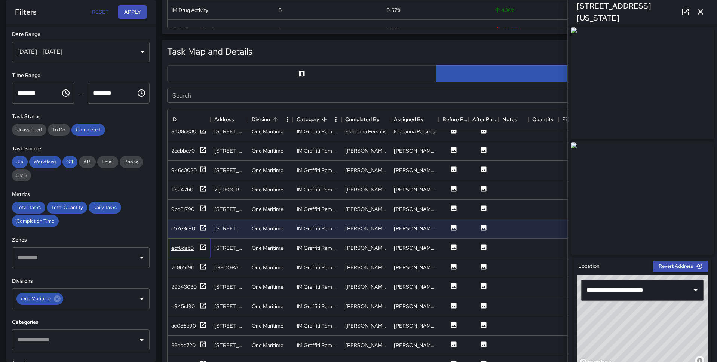
click at [200, 249] on icon at bounding box center [203, 247] width 6 height 6
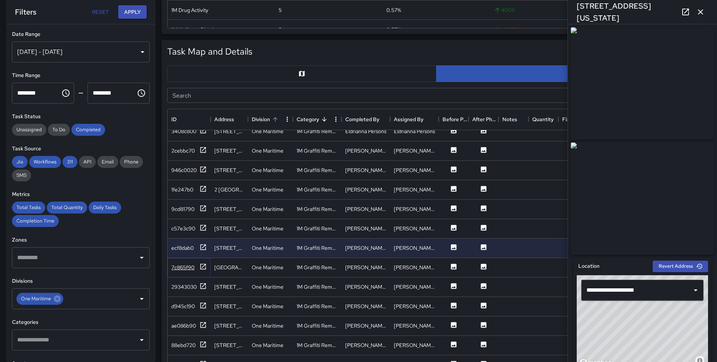
click at [203, 268] on icon at bounding box center [202, 266] width 7 height 7
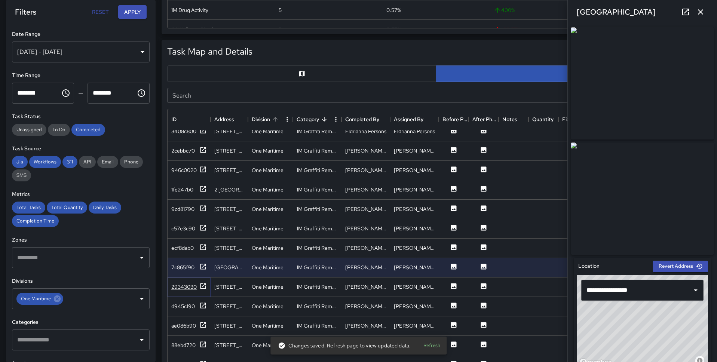
click at [205, 287] on icon at bounding box center [202, 285] width 7 height 7
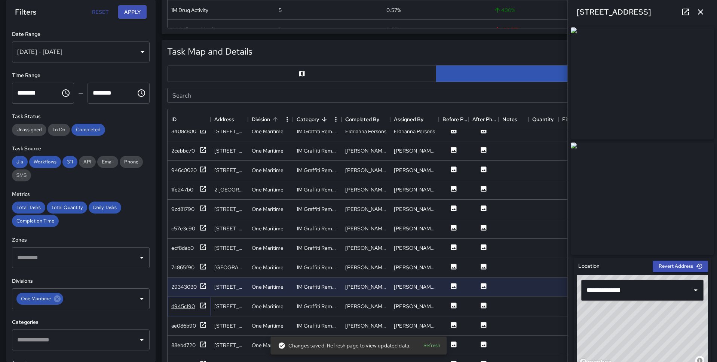
click at [203, 304] on icon at bounding box center [202, 305] width 7 height 7
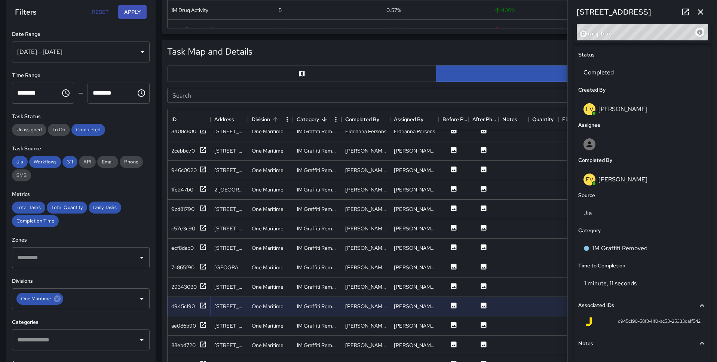
scroll to position [387, 0]
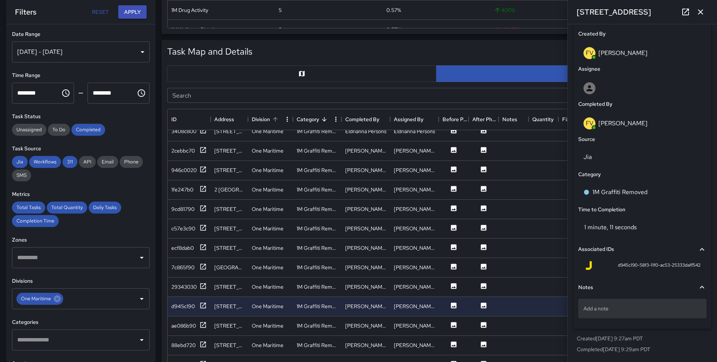
click at [607, 304] on div "Add a note" at bounding box center [642, 308] width 128 height 19
type textarea "**********"
click at [607, 328] on div "**********" at bounding box center [642, 159] width 137 height 339
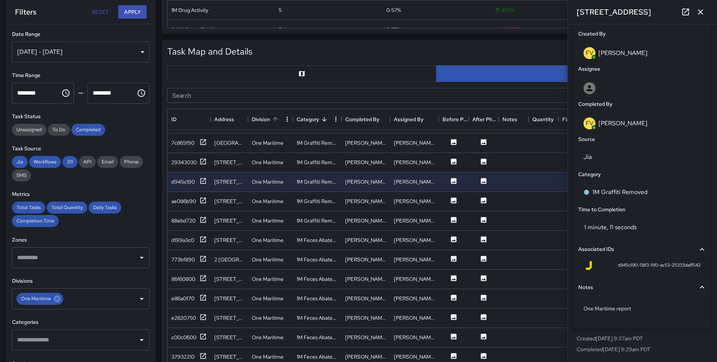
scroll to position [485, 0]
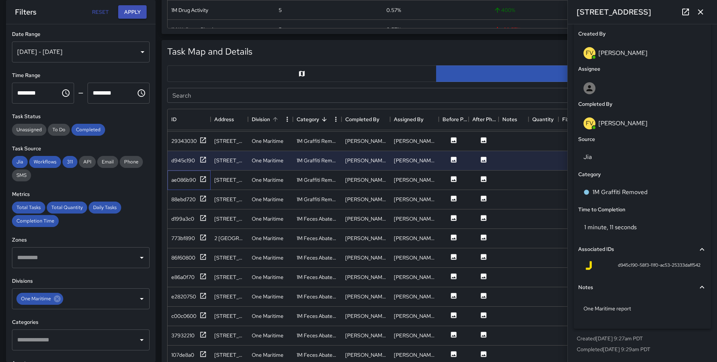
click at [198, 184] on div "ae086b90" at bounding box center [189, 180] width 43 height 19
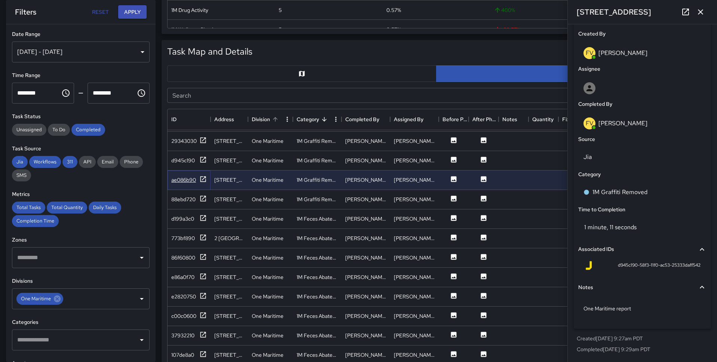
click at [201, 181] on icon at bounding box center [203, 179] width 6 height 6
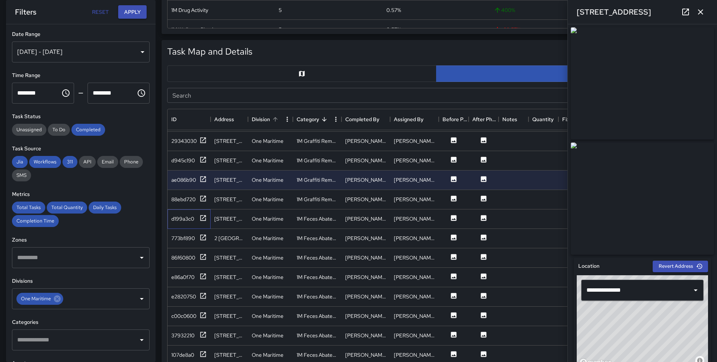
click at [203, 213] on div "d199a3c0" at bounding box center [189, 218] width 43 height 19
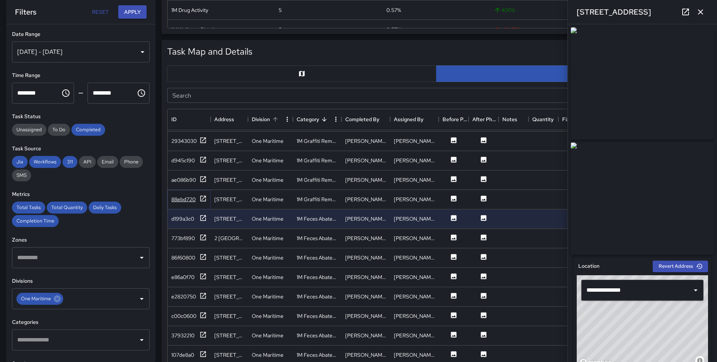
click at [203, 199] on icon at bounding box center [202, 198] width 7 height 7
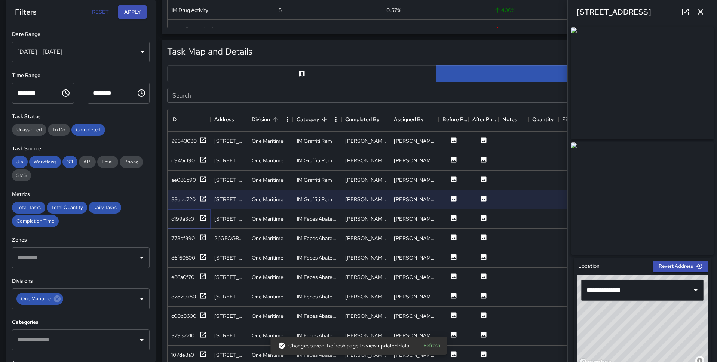
click at [202, 217] on icon at bounding box center [202, 217] width 7 height 7
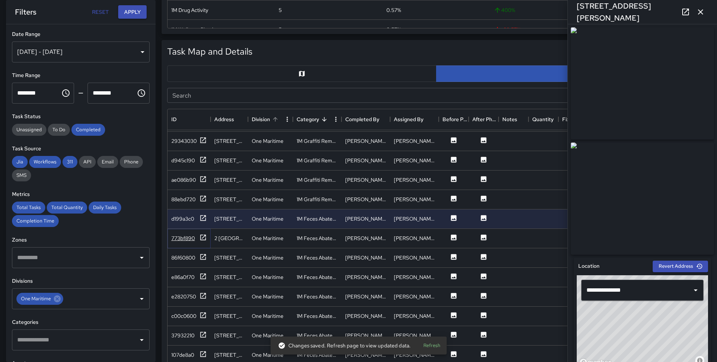
click at [203, 238] on icon at bounding box center [202, 237] width 7 height 7
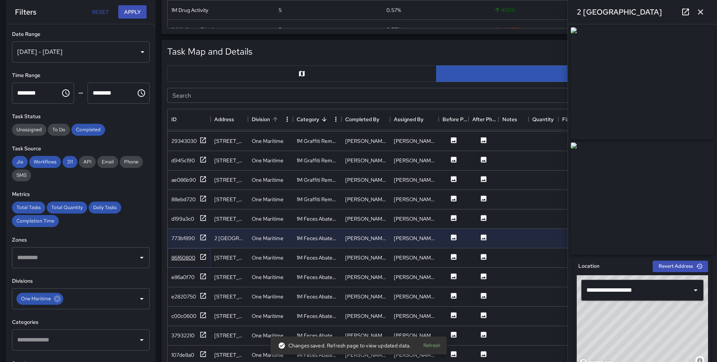
click at [202, 255] on icon at bounding box center [202, 256] width 7 height 7
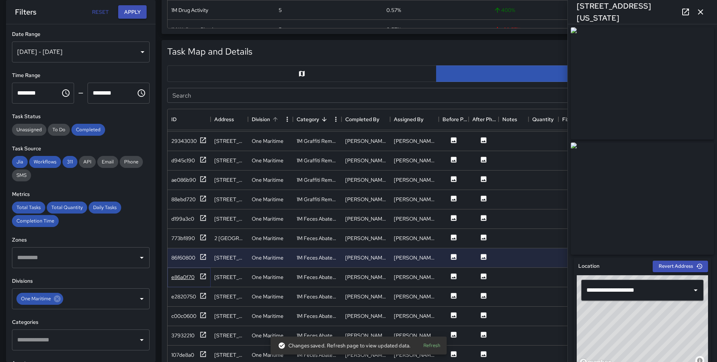
click at [204, 277] on icon at bounding box center [202, 276] width 7 height 7
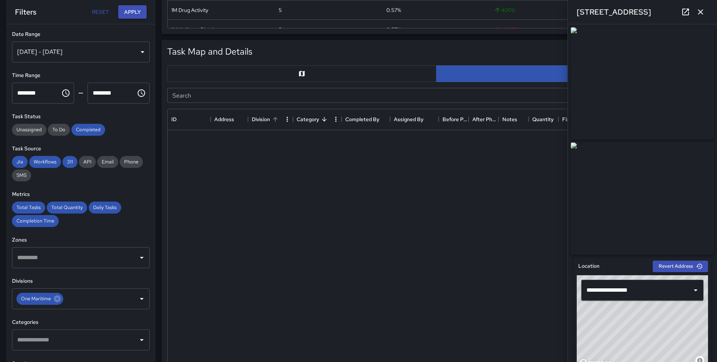
scroll to position [0, 0]
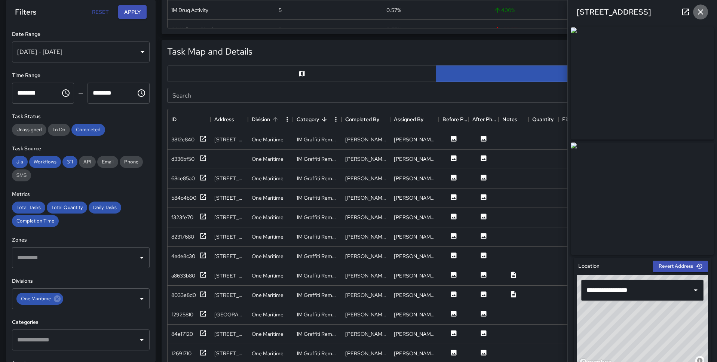
click at [700, 13] on icon "button" at bounding box center [700, 11] width 9 height 9
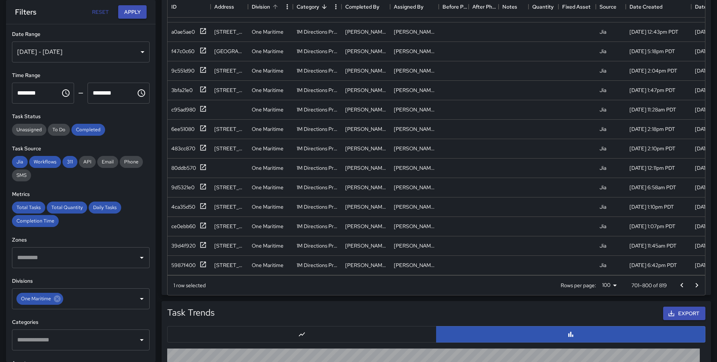
scroll to position [456, 0]
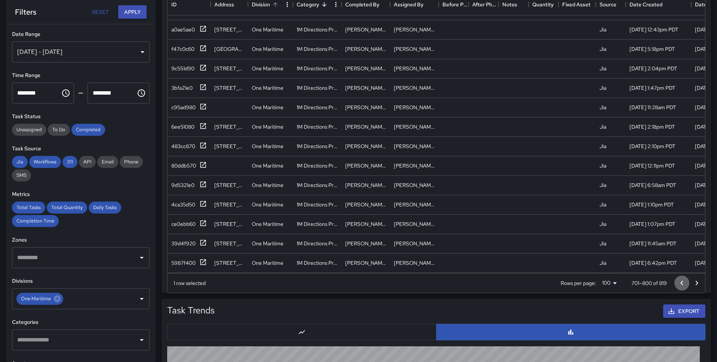
click at [679, 279] on icon "Go to previous page" at bounding box center [681, 283] width 9 height 9
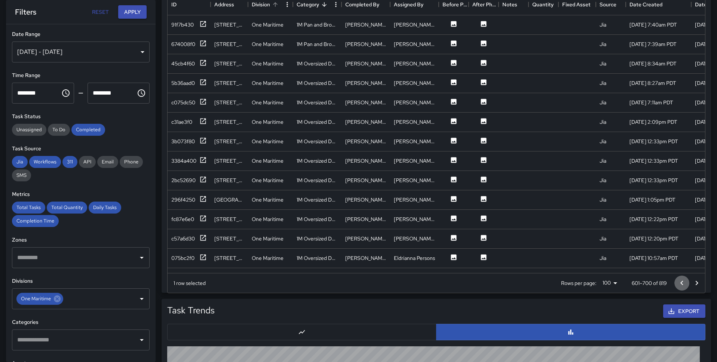
click at [679, 279] on icon "Go to previous page" at bounding box center [681, 283] width 9 height 9
click at [203, 67] on div at bounding box center [202, 63] width 7 height 9
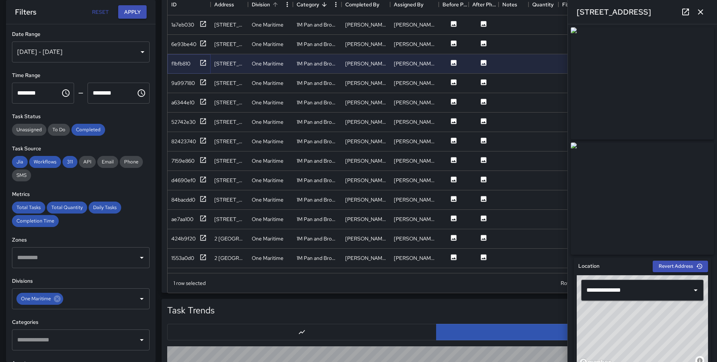
scroll to position [387, 0]
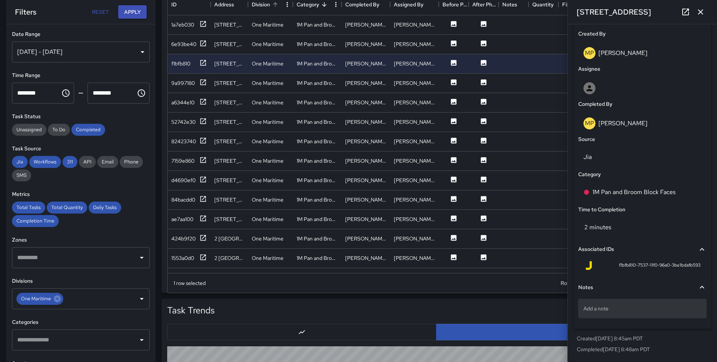
click at [605, 309] on p "Add a note" at bounding box center [642, 308] width 118 height 7
type textarea "**********"
click at [200, 79] on icon at bounding box center [202, 82] width 7 height 7
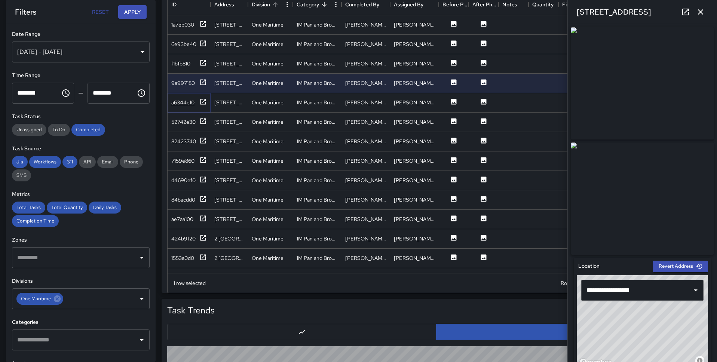
click at [197, 101] on div "a6344e10" at bounding box center [189, 102] width 36 height 9
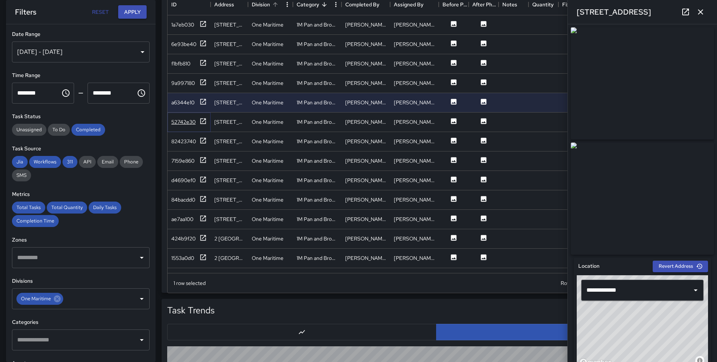
click at [202, 120] on icon at bounding box center [202, 120] width 7 height 7
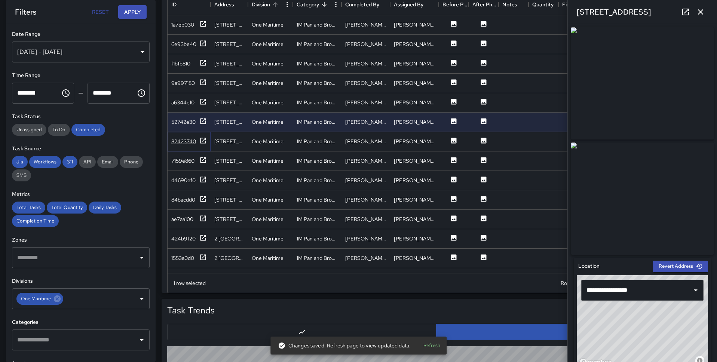
click at [201, 140] on icon at bounding box center [202, 140] width 7 height 7
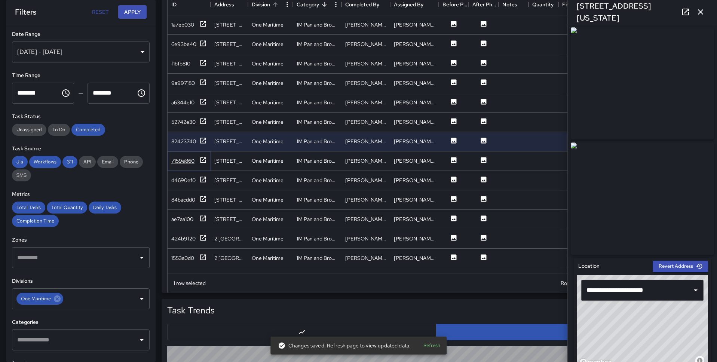
click at [202, 159] on icon at bounding box center [202, 159] width 7 height 7
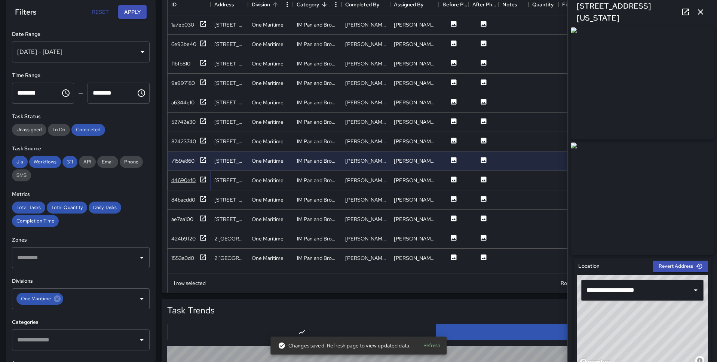
click at [201, 176] on icon at bounding box center [202, 179] width 7 height 7
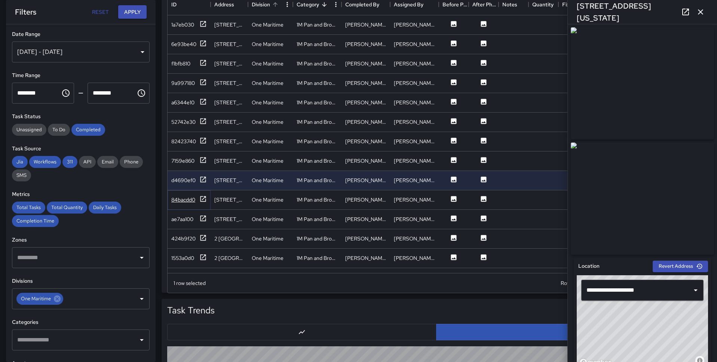
click at [202, 199] on icon at bounding box center [203, 199] width 6 height 6
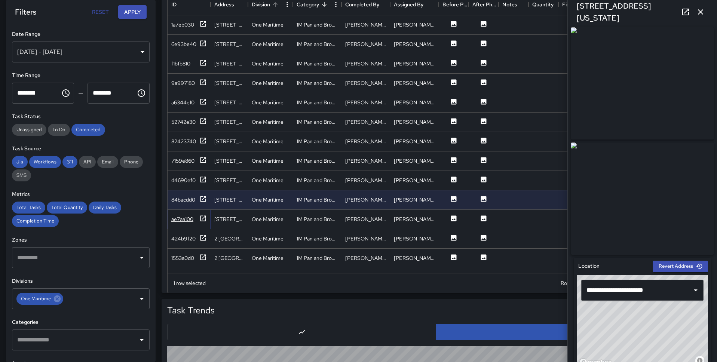
click at [200, 221] on icon at bounding box center [202, 218] width 7 height 7
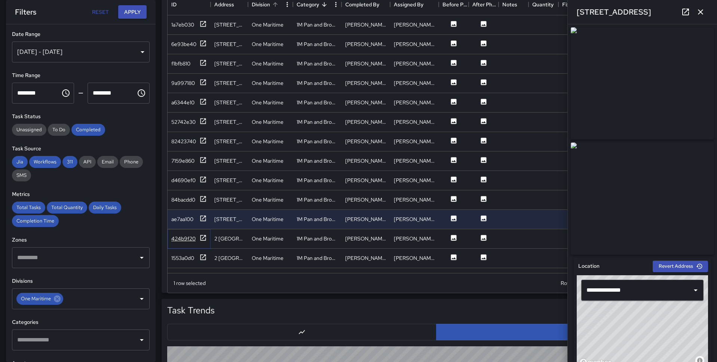
click at [201, 240] on icon at bounding box center [202, 237] width 7 height 7
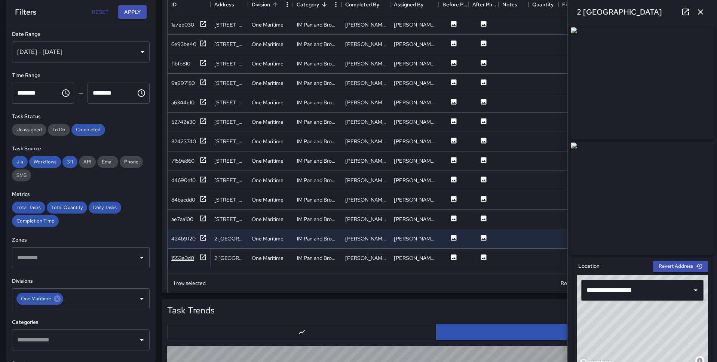
click at [203, 254] on icon at bounding box center [202, 257] width 7 height 7
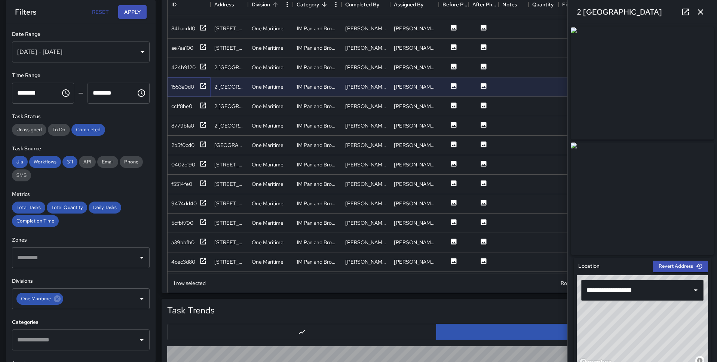
scroll to position [186, 0]
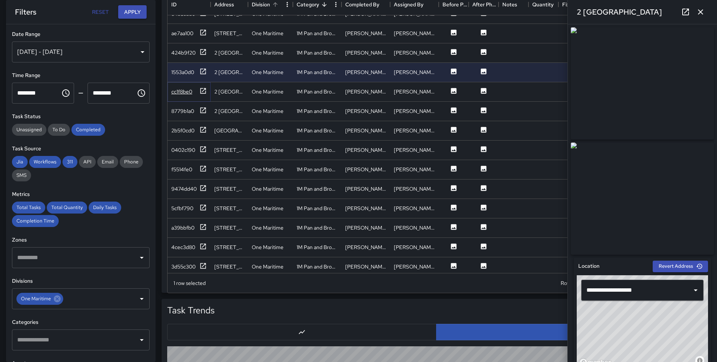
click at [205, 89] on icon at bounding box center [203, 91] width 6 height 6
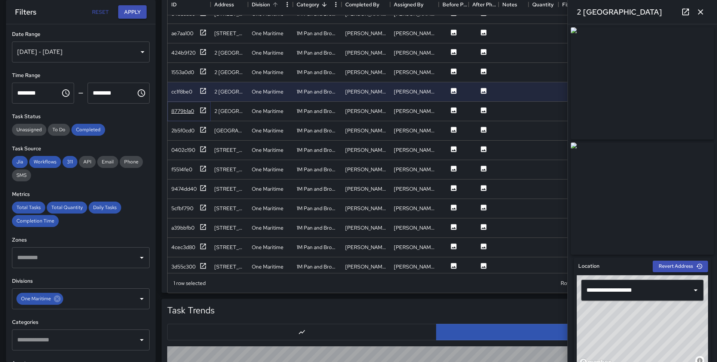
click at [205, 111] on icon at bounding box center [202, 110] width 7 height 7
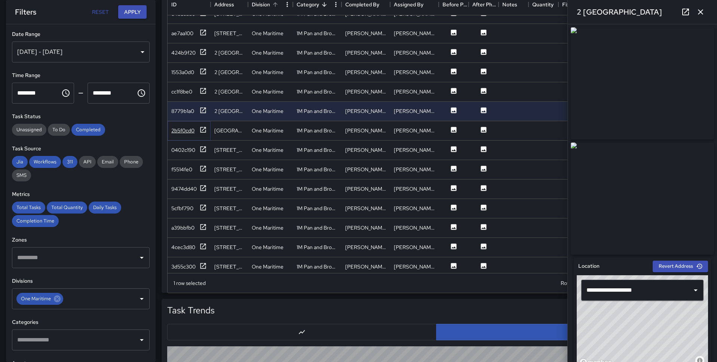
click at [201, 126] on icon at bounding box center [202, 129] width 7 height 7
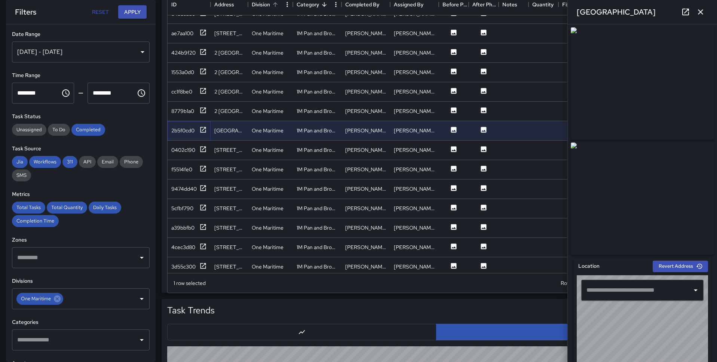
type input "**********"
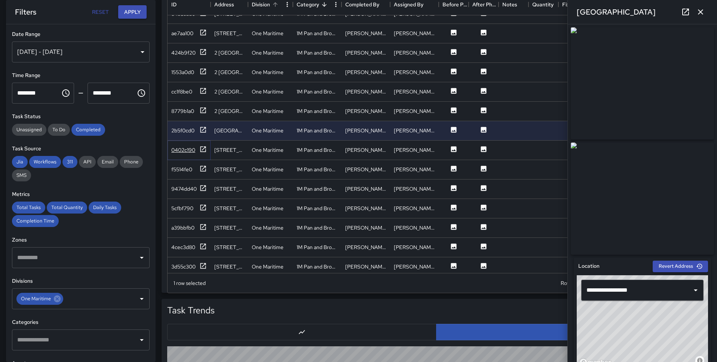
click at [201, 151] on icon at bounding box center [203, 149] width 6 height 6
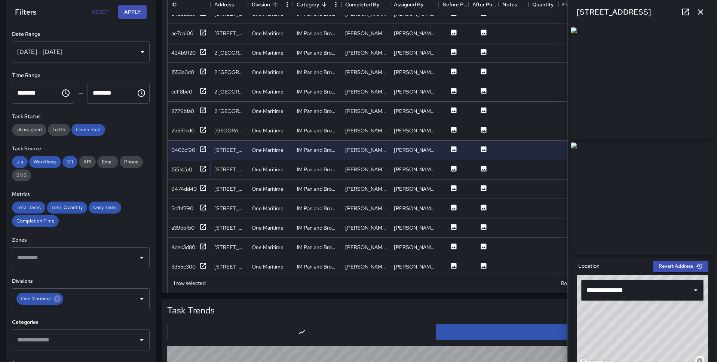
click at [200, 168] on icon at bounding box center [203, 169] width 6 height 6
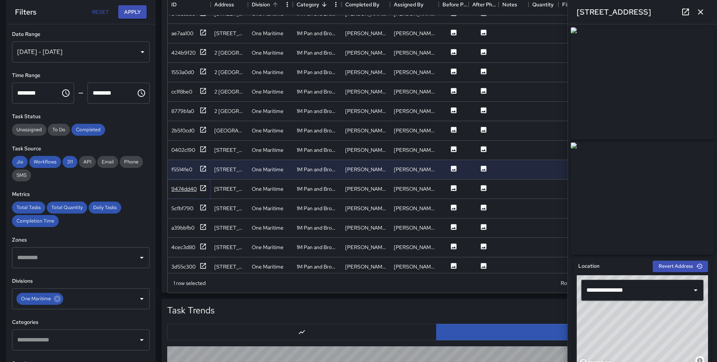
click at [201, 187] on icon at bounding box center [202, 187] width 7 height 7
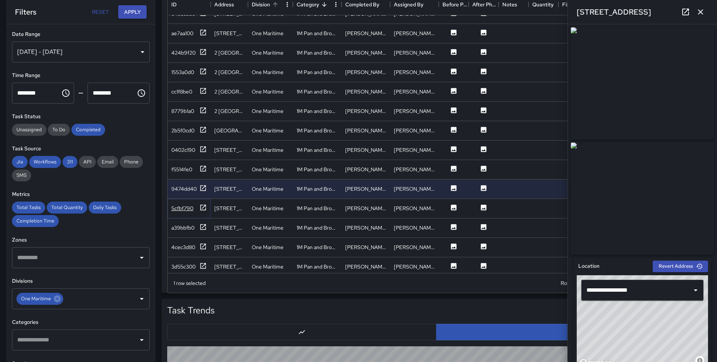
click at [200, 206] on icon at bounding box center [203, 208] width 6 height 6
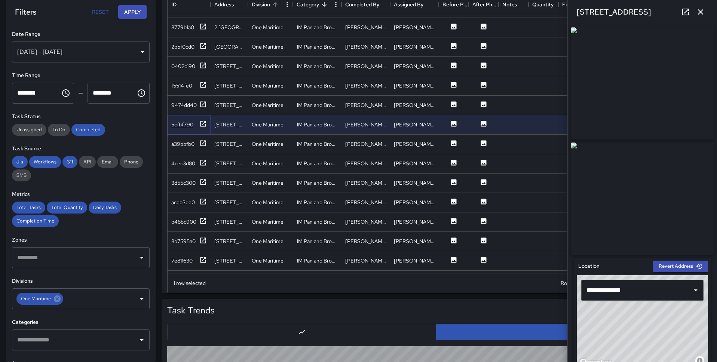
scroll to position [271, 0]
click at [202, 143] on icon at bounding box center [202, 141] width 7 height 7
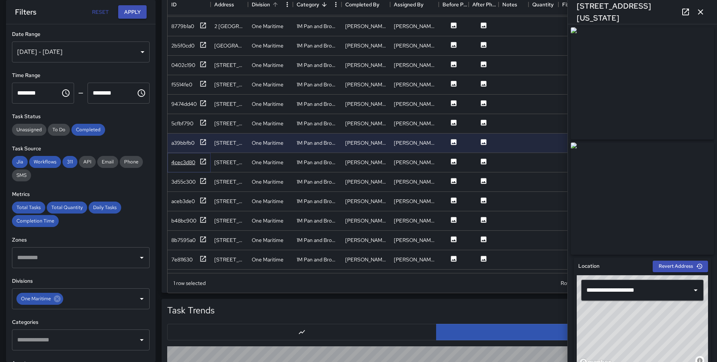
click at [202, 161] on icon at bounding box center [202, 161] width 7 height 7
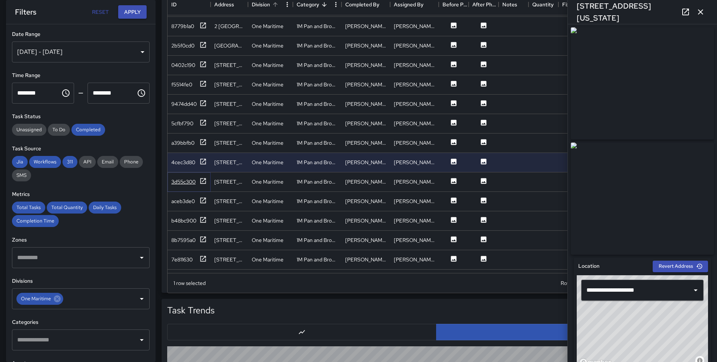
click at [202, 180] on icon at bounding box center [202, 180] width 7 height 7
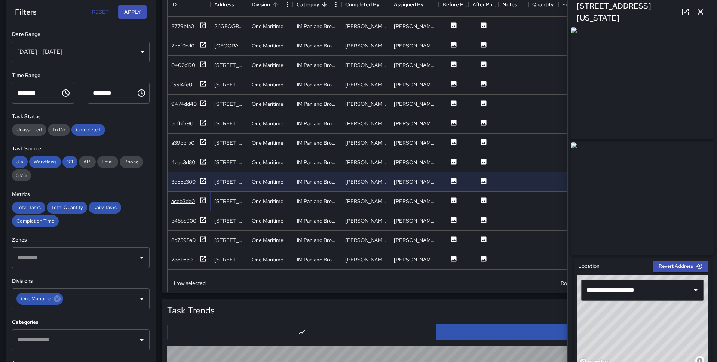
click at [201, 197] on icon at bounding box center [203, 200] width 6 height 6
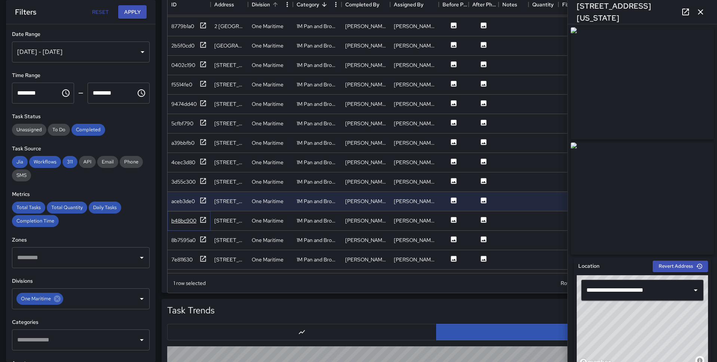
click at [200, 221] on icon at bounding box center [203, 220] width 6 height 6
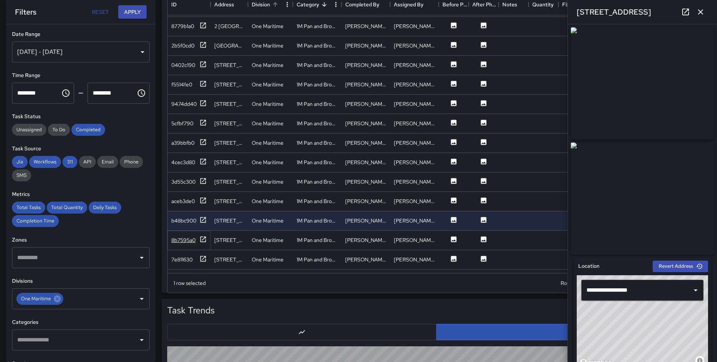
click at [202, 237] on icon at bounding box center [203, 239] width 6 height 6
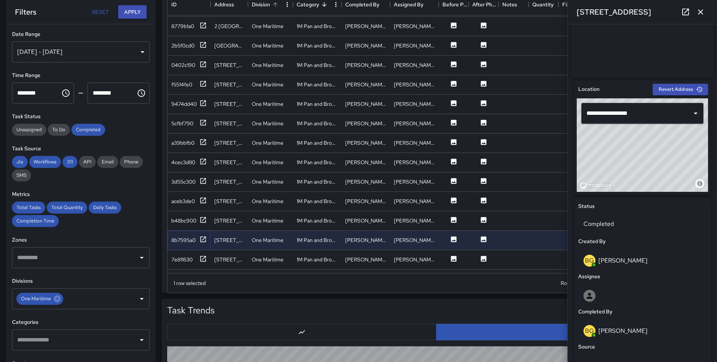
scroll to position [387, 0]
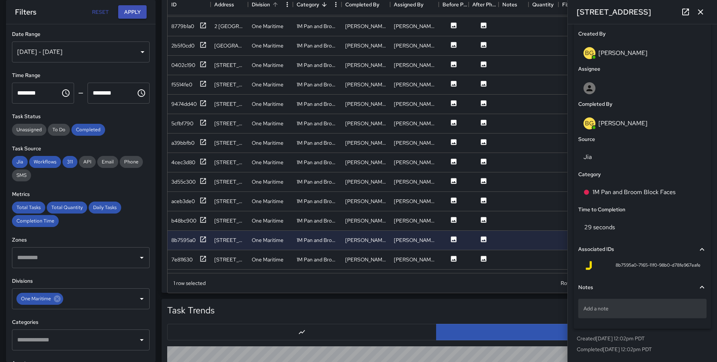
click at [608, 311] on p "Add a note" at bounding box center [642, 308] width 118 height 7
type textarea "**********"
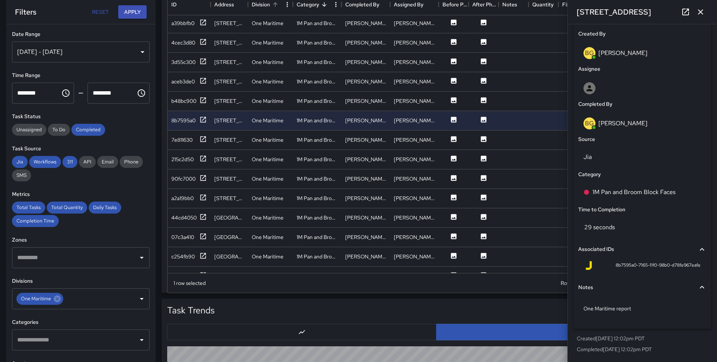
scroll to position [391, 0]
click at [202, 138] on icon at bounding box center [202, 138] width 7 height 7
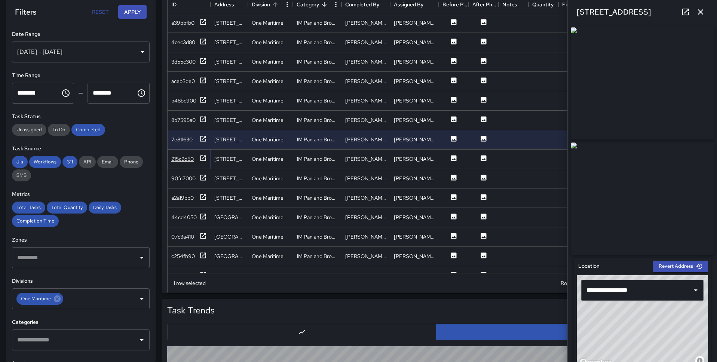
click at [201, 157] on icon at bounding box center [202, 157] width 7 height 7
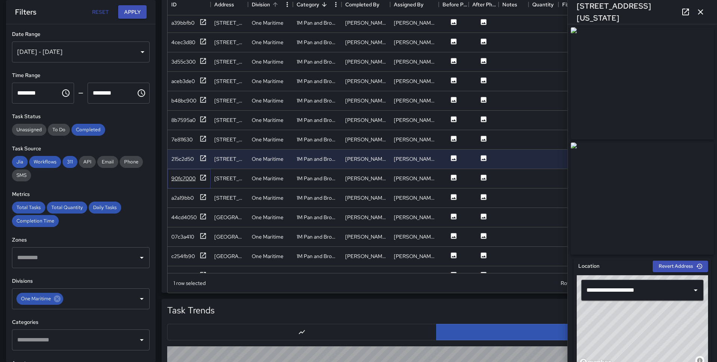
click at [201, 175] on icon at bounding box center [202, 177] width 7 height 7
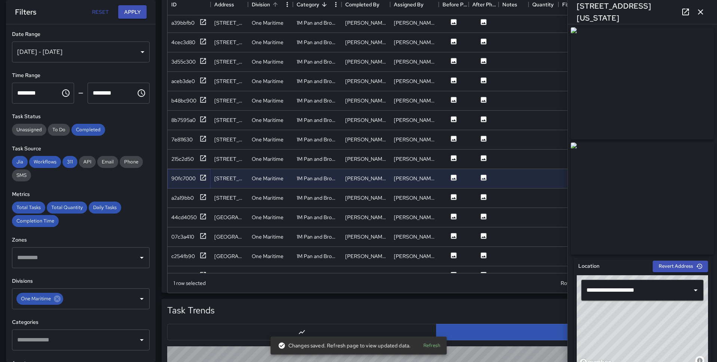
scroll to position [387, 0]
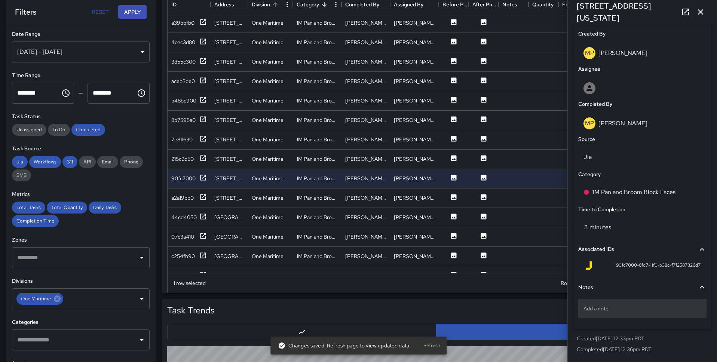
click at [617, 305] on p "Add a note" at bounding box center [642, 308] width 118 height 7
type textarea "**********"
click at [203, 196] on icon at bounding box center [202, 196] width 7 height 7
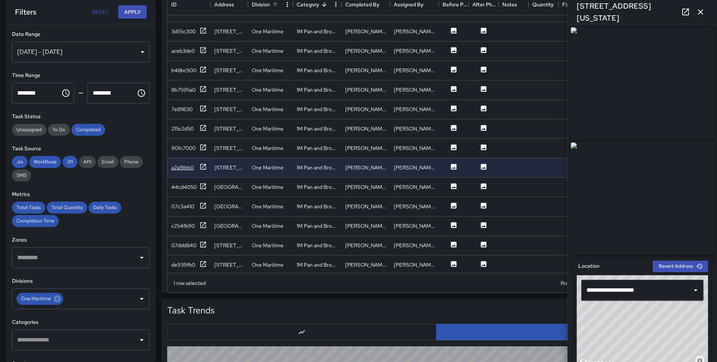
scroll to position [430, 0]
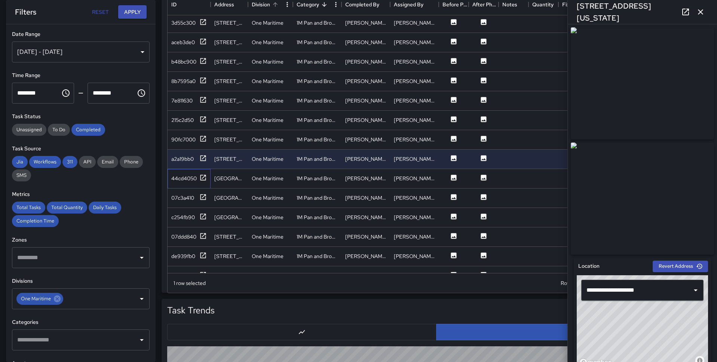
click at [203, 172] on div "44cd4050" at bounding box center [189, 178] width 43 height 19
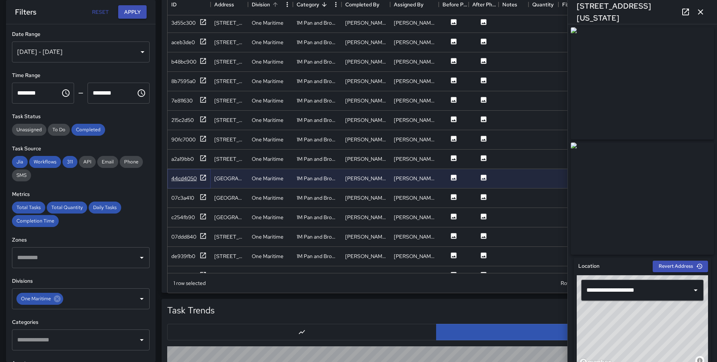
click at [203, 179] on icon at bounding box center [202, 177] width 7 height 7
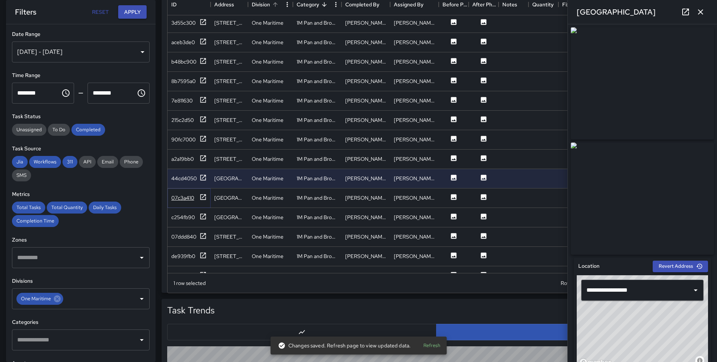
click at [203, 196] on icon at bounding box center [202, 196] width 7 height 7
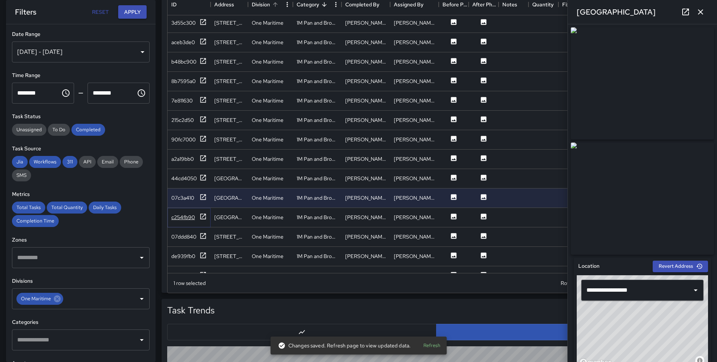
click at [202, 218] on icon at bounding box center [202, 216] width 7 height 7
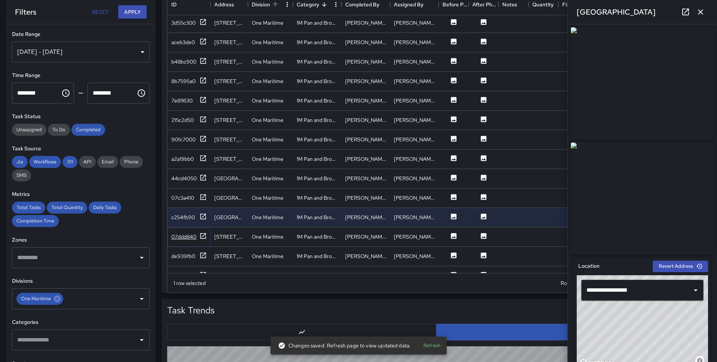
click at [202, 237] on icon at bounding box center [202, 235] width 7 height 7
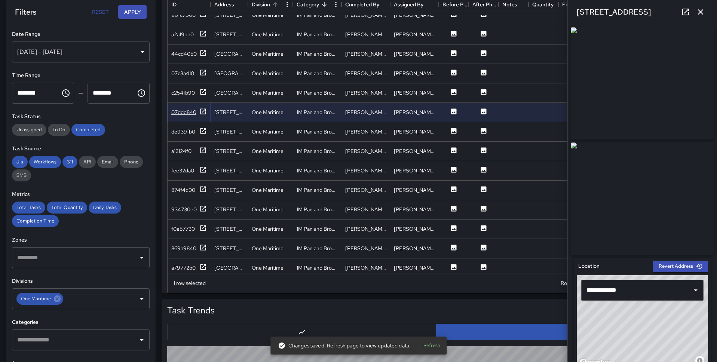
scroll to position [555, 0]
click at [203, 131] on icon at bounding box center [202, 129] width 7 height 7
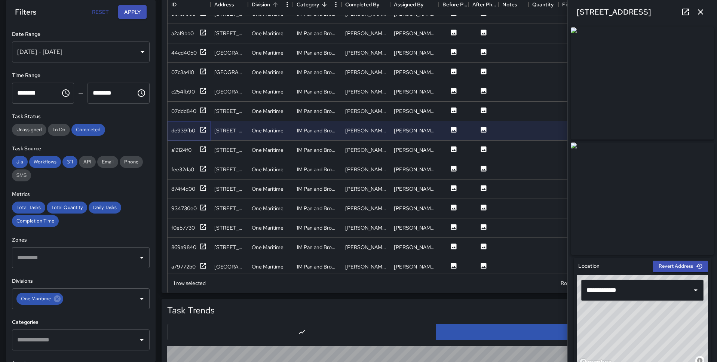
scroll to position [387, 0]
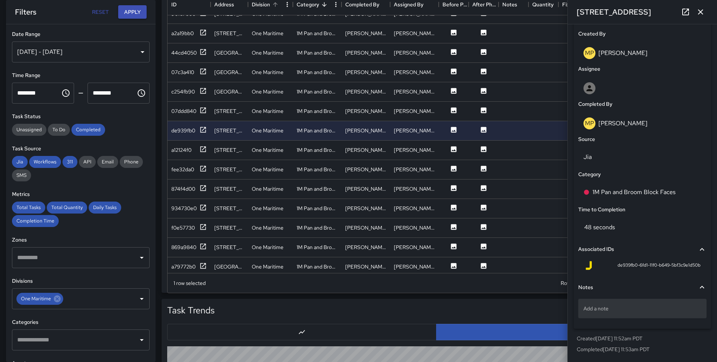
click at [628, 310] on p "Add a note" at bounding box center [642, 308] width 118 height 7
type textarea "**********"
click at [196, 148] on div "a12124f0" at bounding box center [189, 149] width 36 height 9
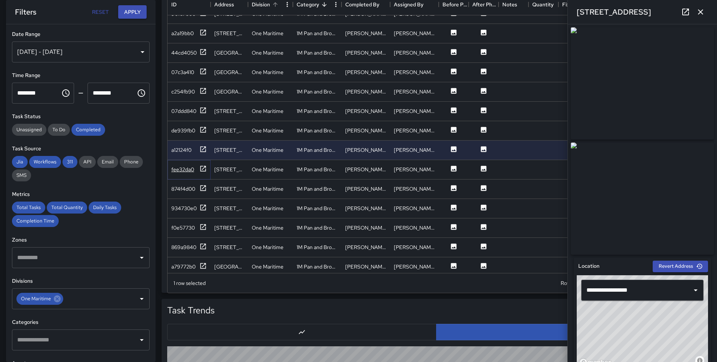
click at [203, 171] on icon at bounding box center [203, 169] width 6 height 6
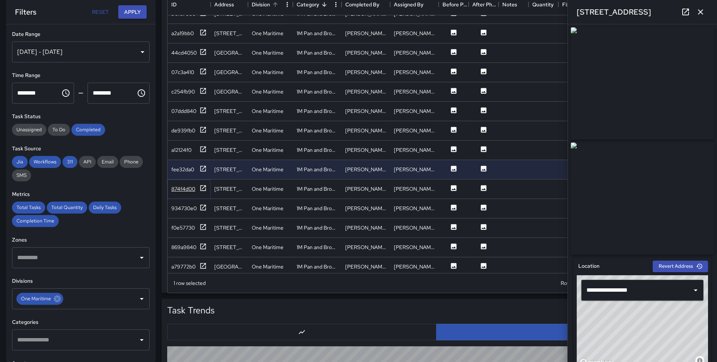
click at [203, 187] on icon at bounding box center [202, 187] width 7 height 7
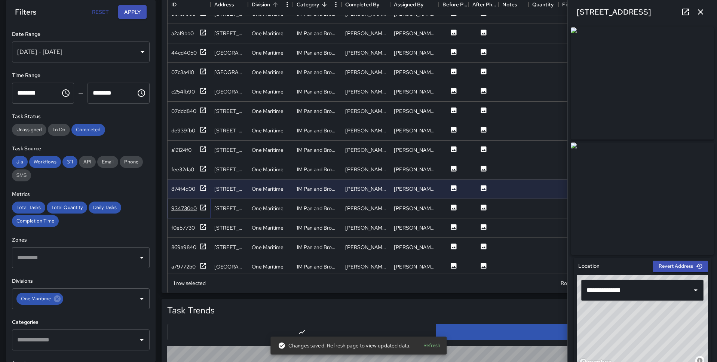
click at [203, 206] on icon at bounding box center [203, 208] width 6 height 6
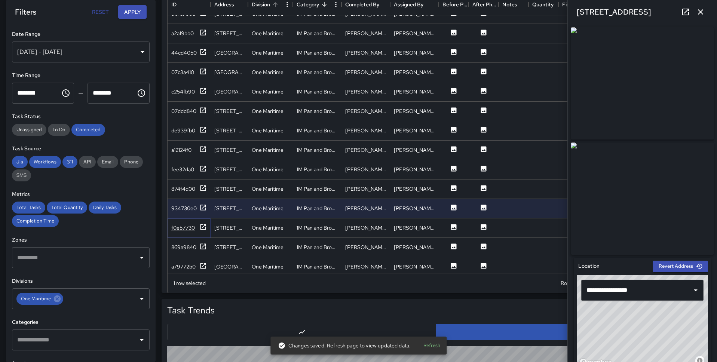
click at [203, 227] on icon at bounding box center [202, 226] width 7 height 7
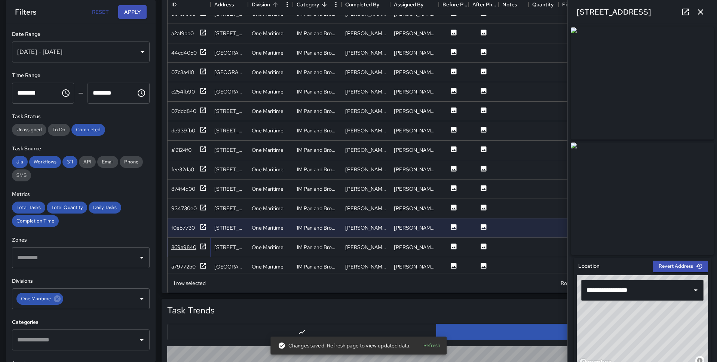
click at [200, 245] on icon at bounding box center [202, 246] width 7 height 7
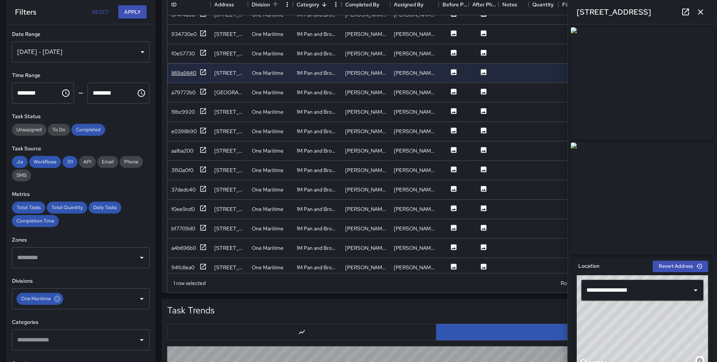
scroll to position [734, 0]
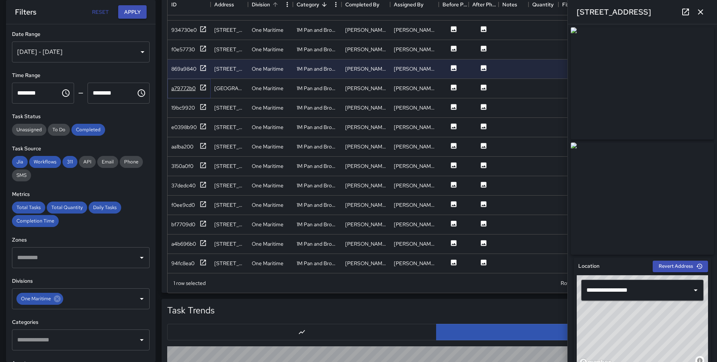
click at [204, 87] on icon at bounding box center [202, 87] width 7 height 7
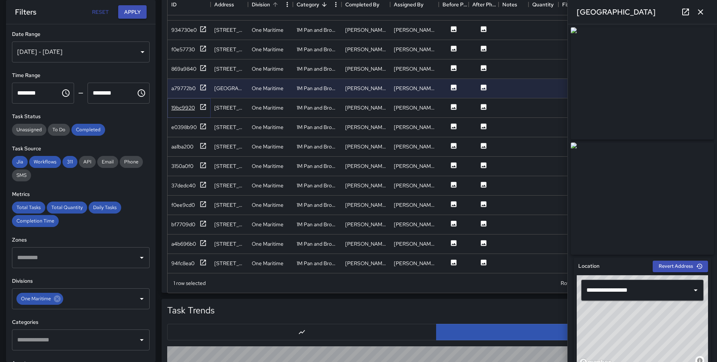
click at [202, 107] on icon at bounding box center [202, 106] width 7 height 7
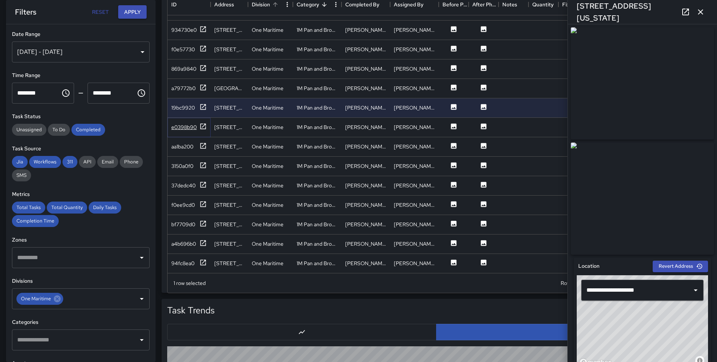
click at [204, 128] on icon at bounding box center [202, 126] width 7 height 7
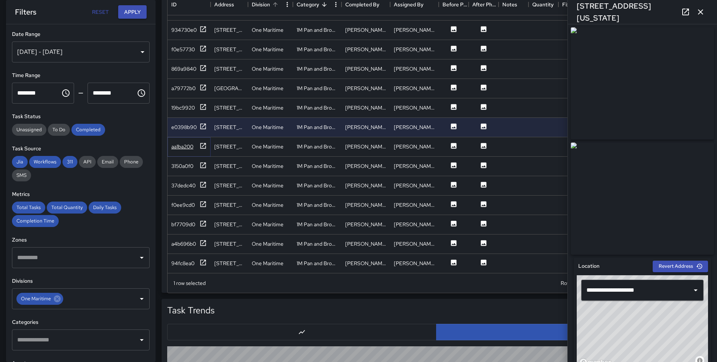
click at [204, 147] on icon at bounding box center [202, 145] width 7 height 7
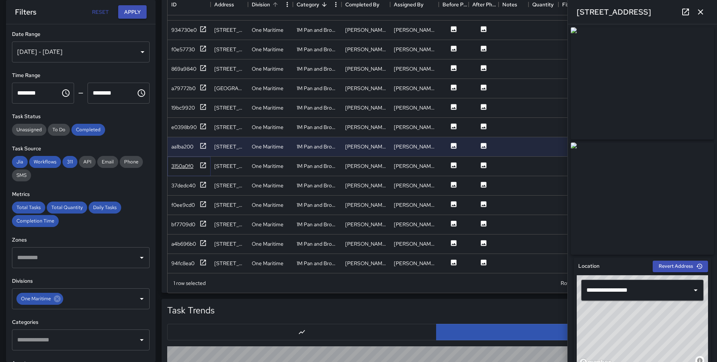
click at [202, 165] on icon at bounding box center [203, 165] width 6 height 6
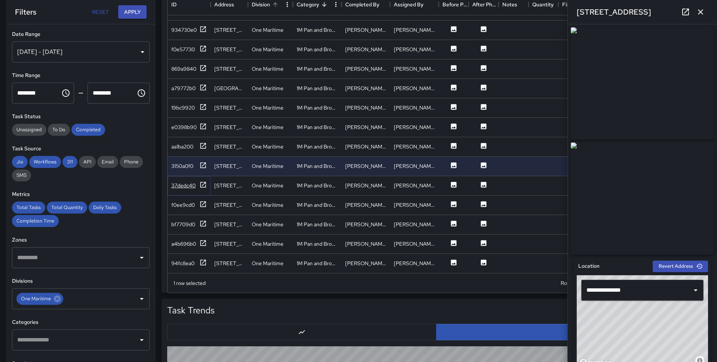
click at [202, 186] on icon at bounding box center [202, 184] width 7 height 7
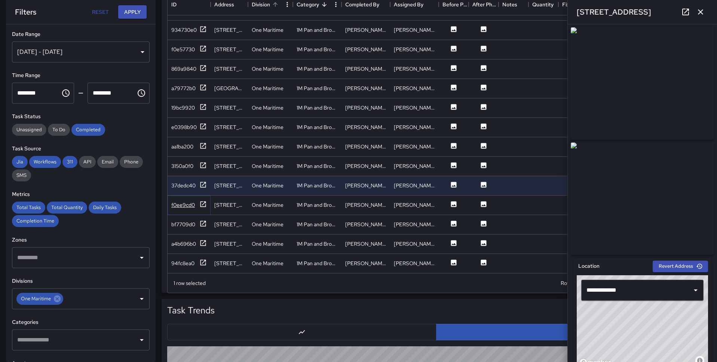
click at [203, 205] on icon at bounding box center [202, 203] width 7 height 7
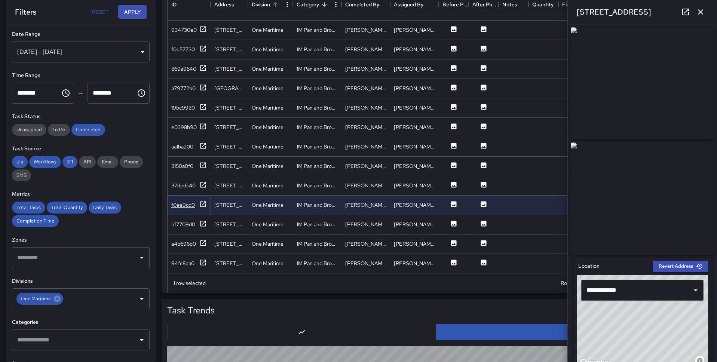
click at [203, 205] on icon at bounding box center [202, 203] width 7 height 7
click at [205, 228] on div at bounding box center [202, 224] width 7 height 9
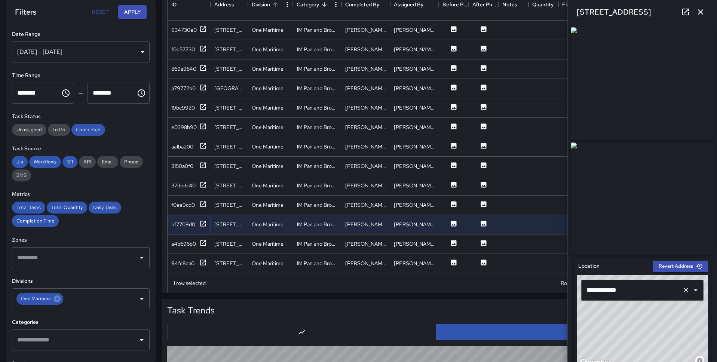
scroll to position [387, 0]
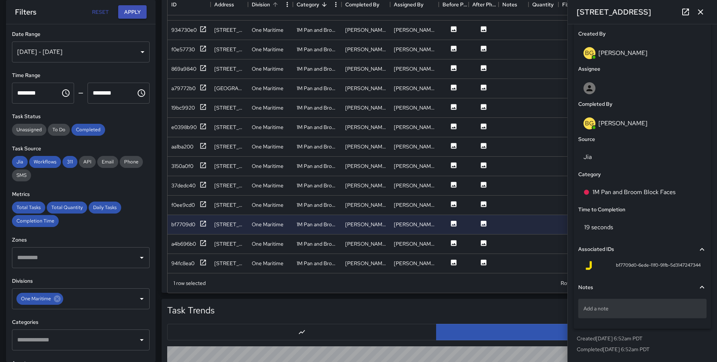
click at [612, 306] on p "Add a note" at bounding box center [642, 308] width 118 height 7
type textarea "**********"
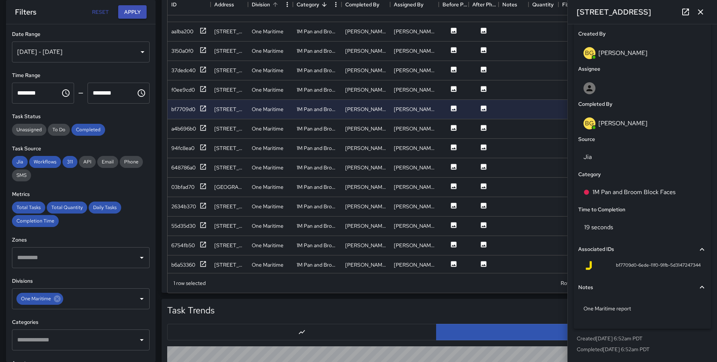
scroll to position [854, 0]
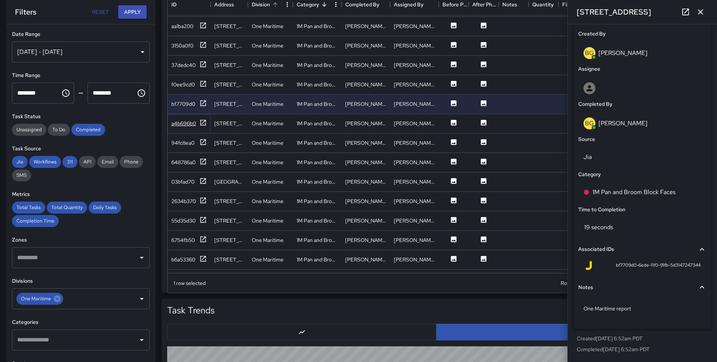
click at [203, 119] on icon at bounding box center [202, 122] width 7 height 7
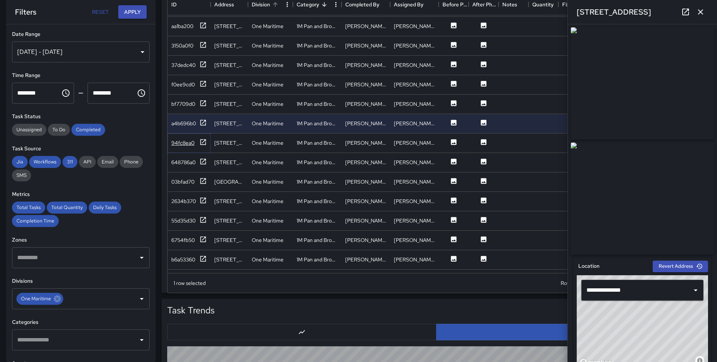
click at [203, 143] on icon at bounding box center [202, 141] width 7 height 7
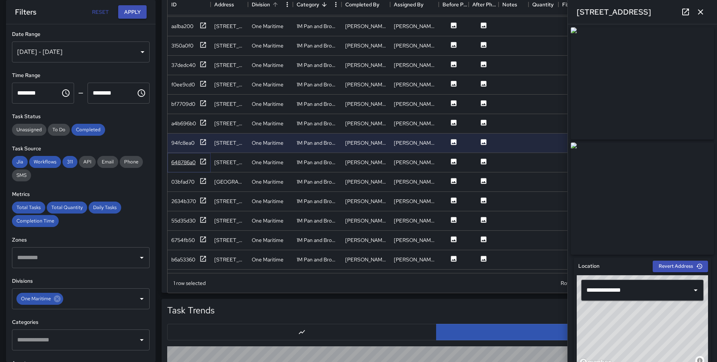
click at [203, 159] on icon at bounding box center [202, 161] width 7 height 7
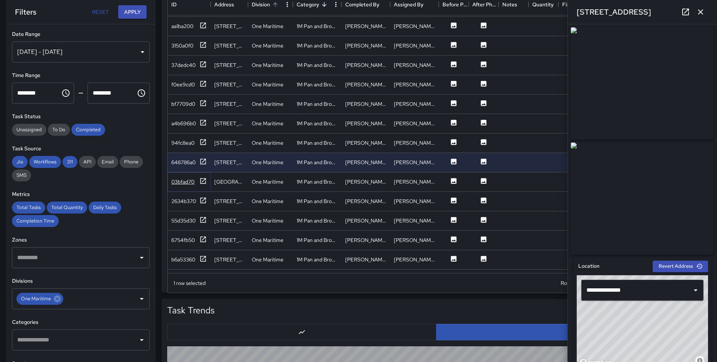
click at [204, 180] on icon at bounding box center [202, 180] width 7 height 7
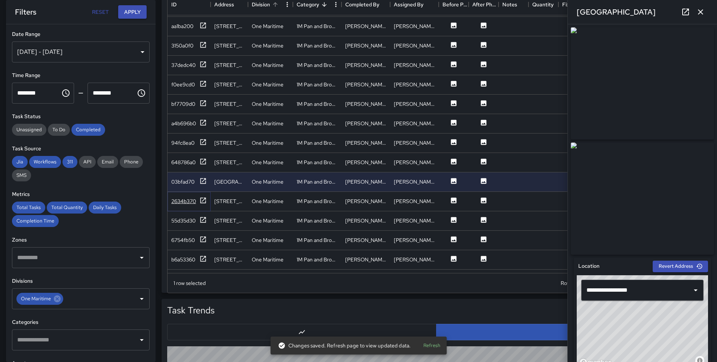
click at [203, 199] on icon at bounding box center [202, 200] width 7 height 7
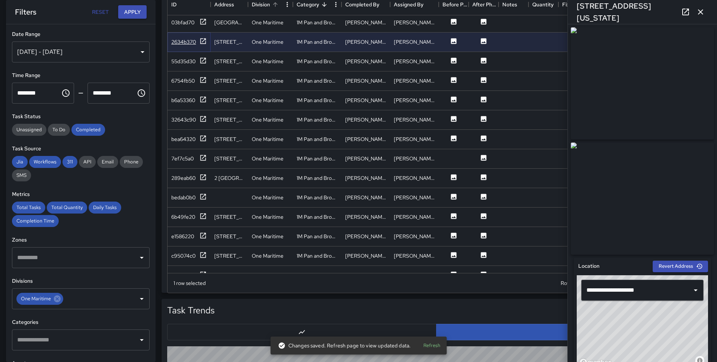
scroll to position [1016, 0]
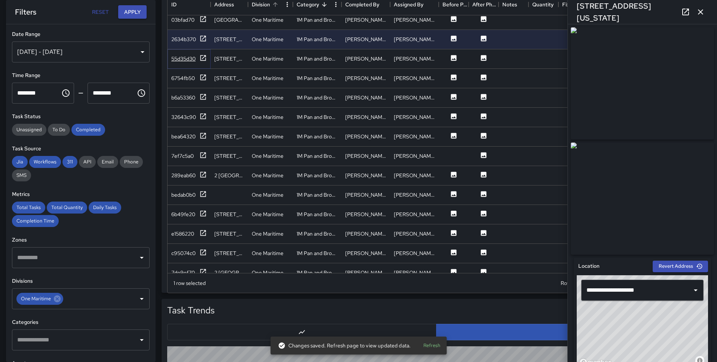
click at [200, 57] on icon at bounding box center [202, 57] width 7 height 7
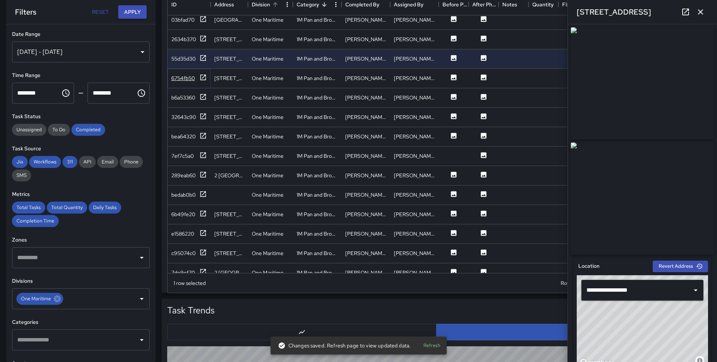
click at [202, 77] on icon at bounding box center [202, 77] width 7 height 7
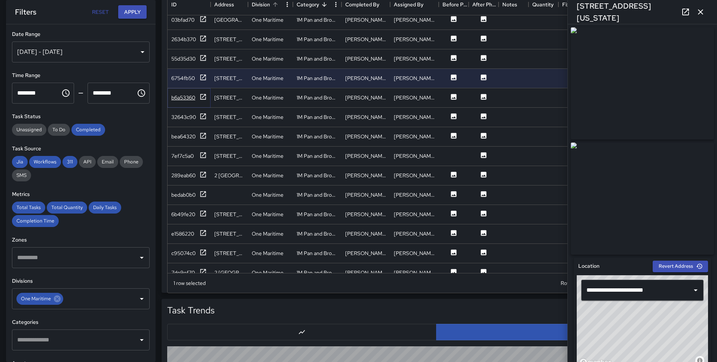
click at [200, 95] on icon at bounding box center [203, 97] width 6 height 6
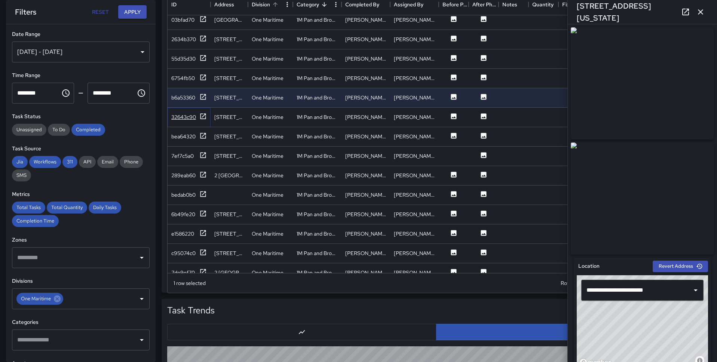
click at [202, 119] on icon at bounding box center [203, 116] width 6 height 6
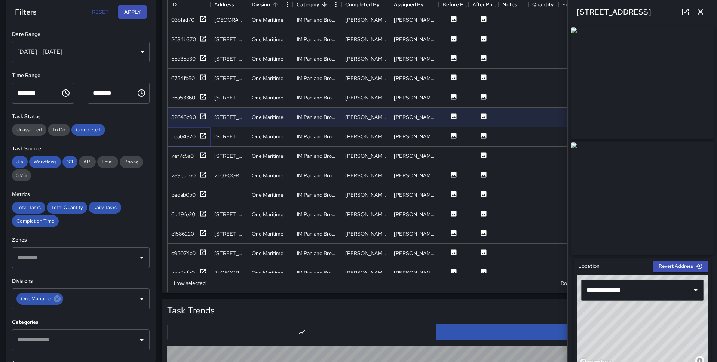
click at [204, 138] on icon at bounding box center [203, 136] width 6 height 6
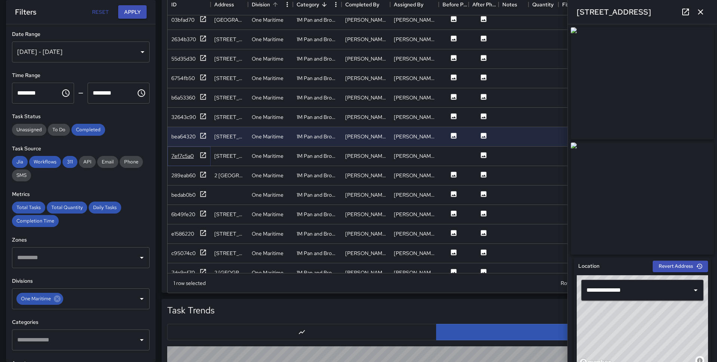
click at [202, 154] on icon at bounding box center [202, 154] width 7 height 7
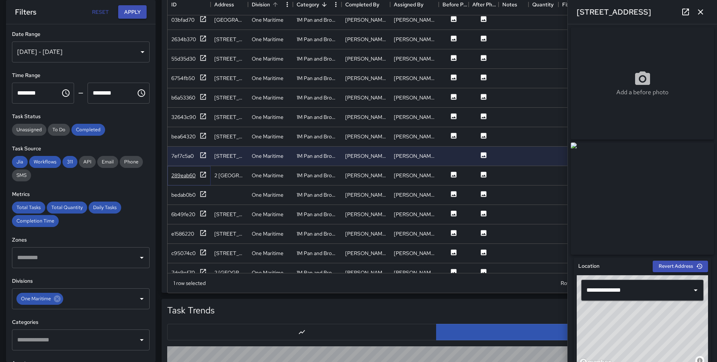
click at [203, 172] on icon at bounding box center [202, 174] width 7 height 7
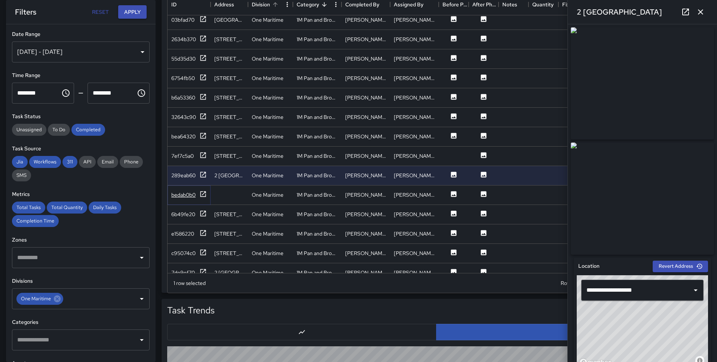
click at [200, 191] on icon at bounding box center [203, 194] width 6 height 6
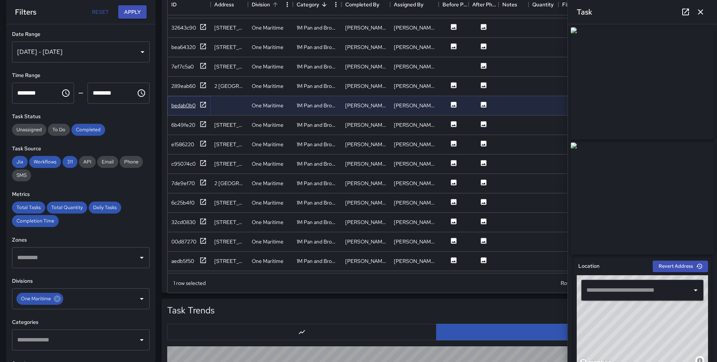
scroll to position [1129, 0]
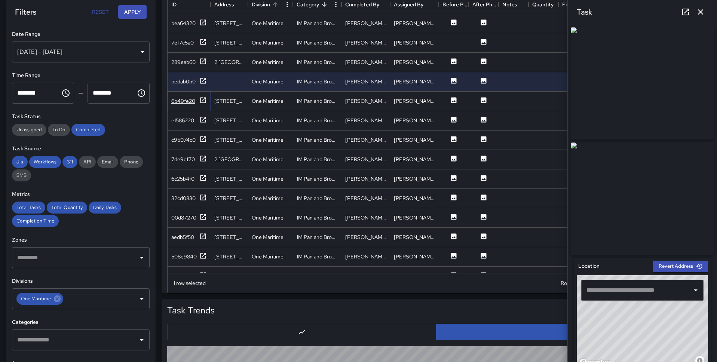
click at [201, 103] on icon at bounding box center [202, 99] width 7 height 7
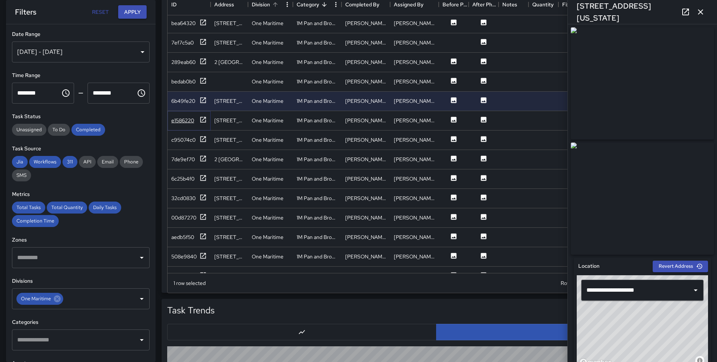
click at [201, 117] on icon at bounding box center [202, 119] width 7 height 7
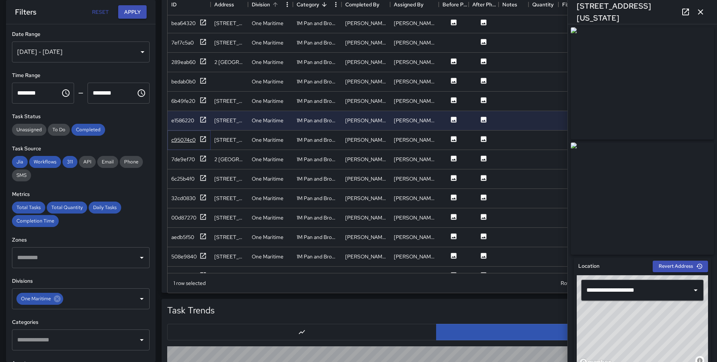
click at [202, 138] on icon at bounding box center [202, 138] width 7 height 7
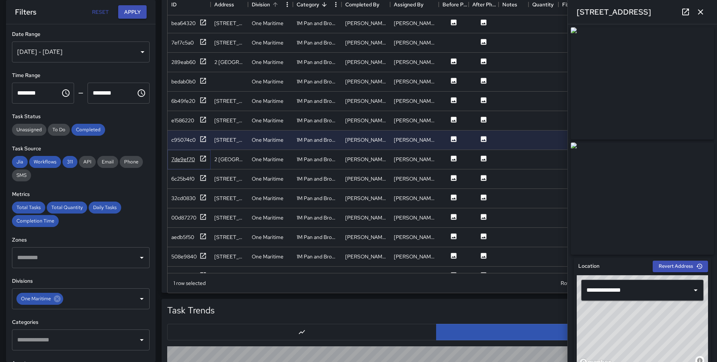
click at [203, 156] on icon at bounding box center [202, 158] width 7 height 7
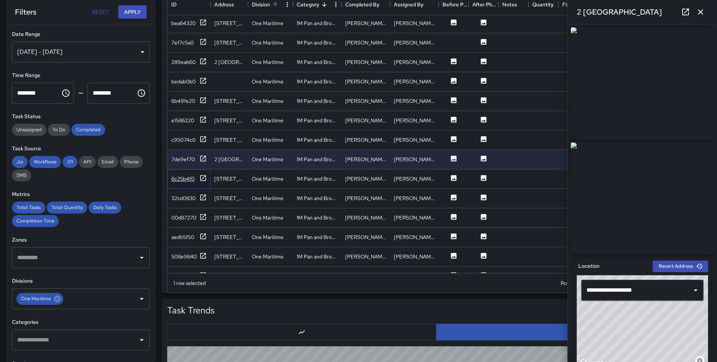
click at [203, 175] on icon at bounding box center [202, 177] width 7 height 7
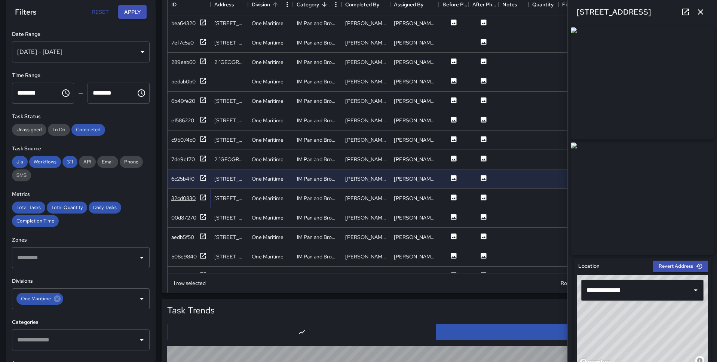
click at [202, 196] on icon at bounding box center [202, 197] width 7 height 7
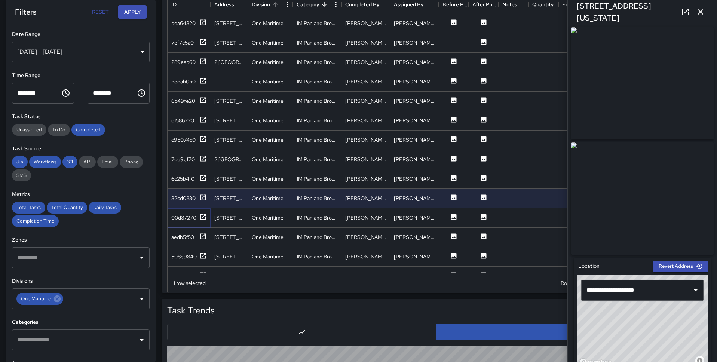
click at [201, 216] on icon at bounding box center [202, 216] width 7 height 7
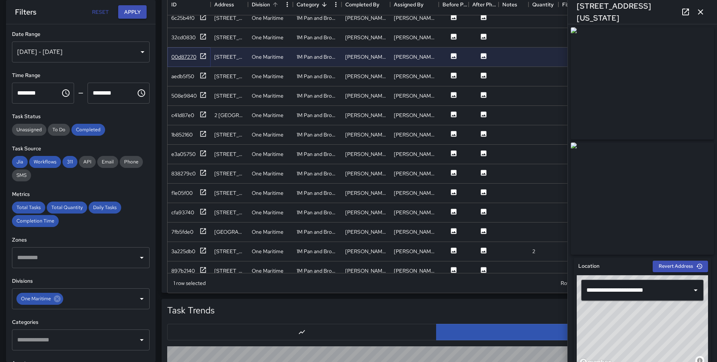
scroll to position [1291, 0]
click at [202, 75] on icon at bounding box center [202, 73] width 7 height 7
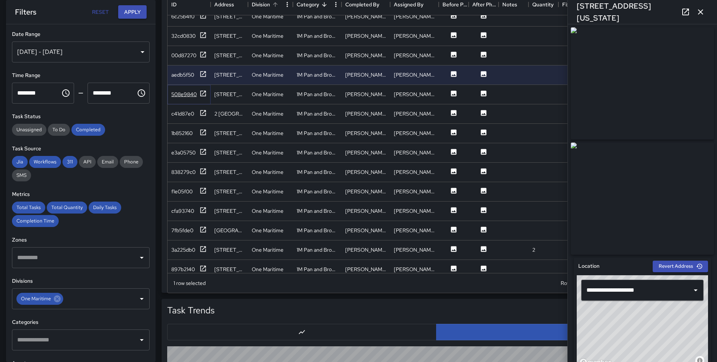
click at [202, 96] on icon at bounding box center [203, 93] width 6 height 6
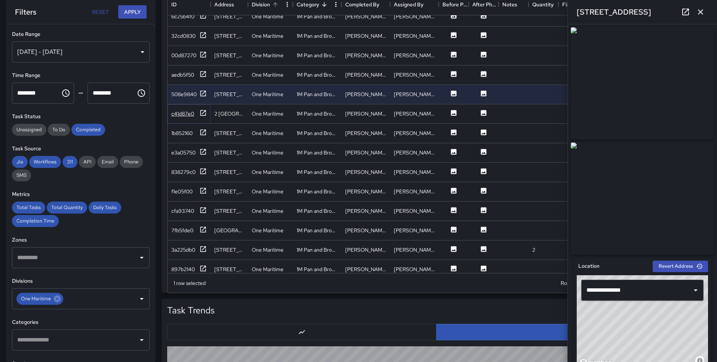
click at [202, 111] on icon at bounding box center [202, 112] width 7 height 7
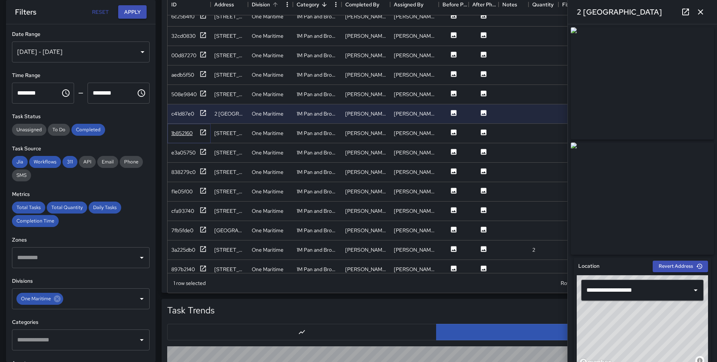
click at [202, 132] on icon at bounding box center [203, 132] width 6 height 6
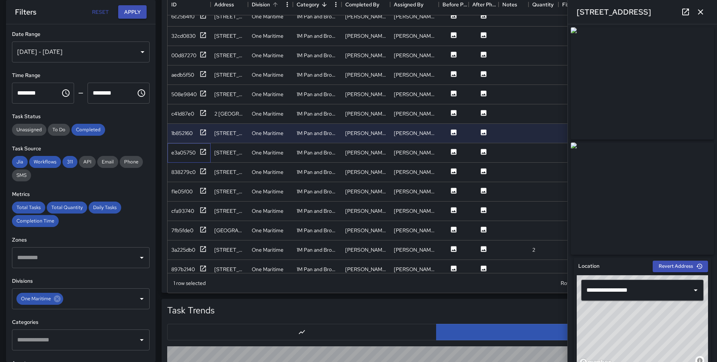
click at [202, 145] on div "e3a05750" at bounding box center [189, 152] width 43 height 19
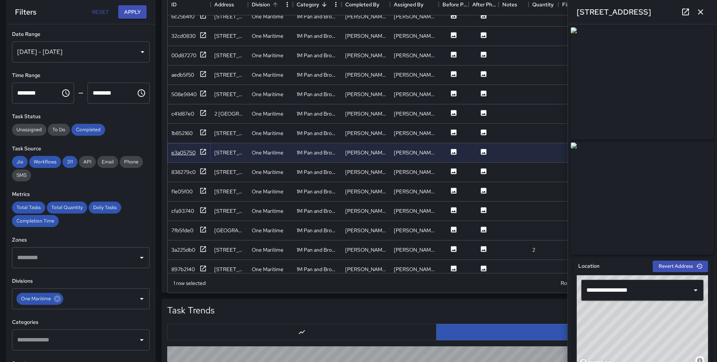
click at [202, 148] on icon at bounding box center [202, 151] width 7 height 7
click at [201, 173] on icon at bounding box center [203, 171] width 6 height 6
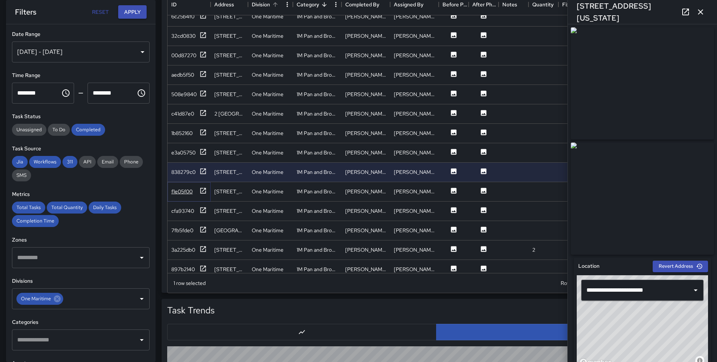
click at [201, 187] on icon at bounding box center [202, 190] width 7 height 7
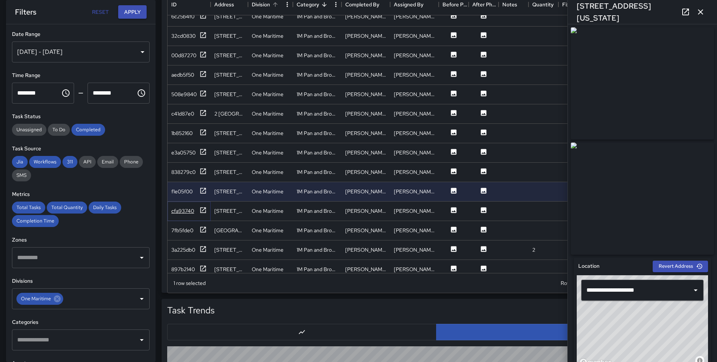
click at [200, 208] on icon at bounding box center [203, 210] width 6 height 6
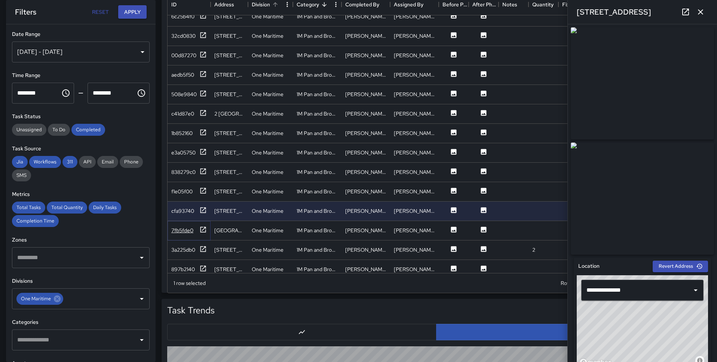
click at [199, 227] on icon at bounding box center [202, 229] width 7 height 7
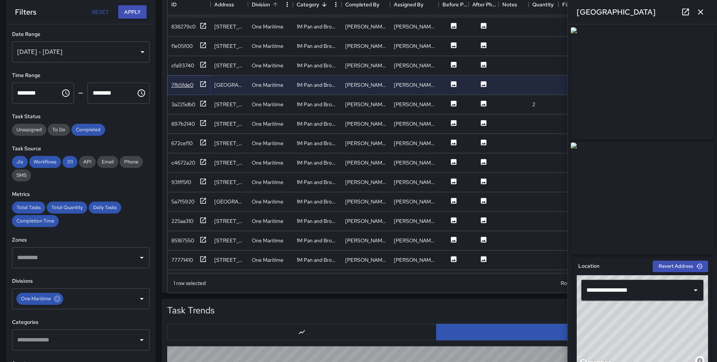
scroll to position [1438, 0]
click at [200, 103] on icon at bounding box center [203, 102] width 6 height 6
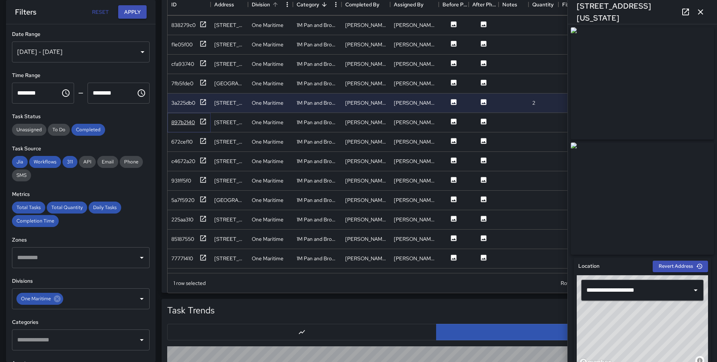
click at [200, 122] on icon at bounding box center [202, 121] width 7 height 7
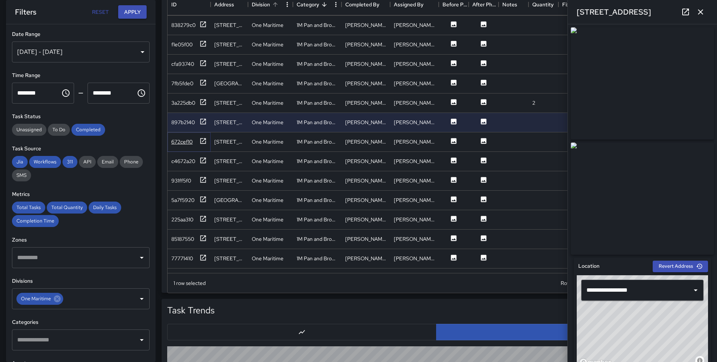
click at [200, 141] on icon at bounding box center [202, 140] width 7 height 7
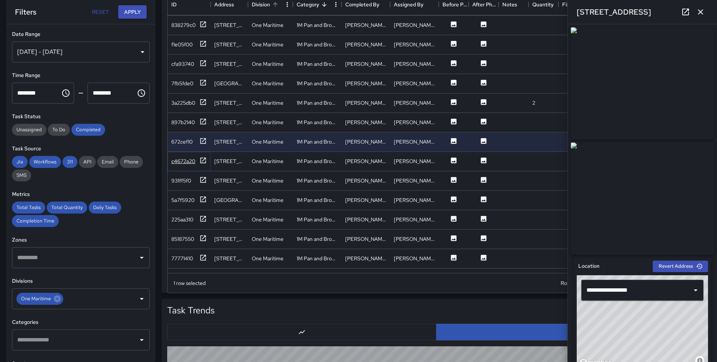
click at [201, 162] on icon at bounding box center [202, 160] width 7 height 7
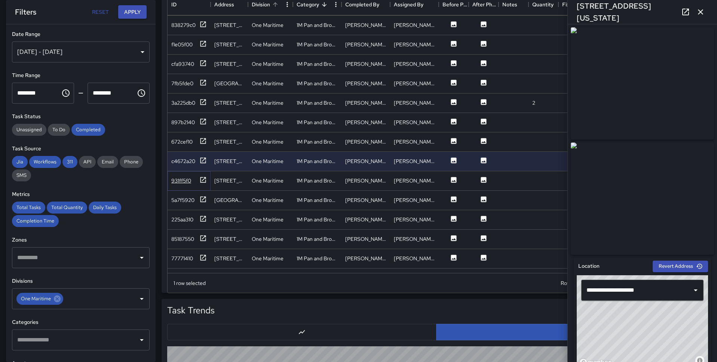
click at [202, 181] on icon at bounding box center [203, 180] width 6 height 6
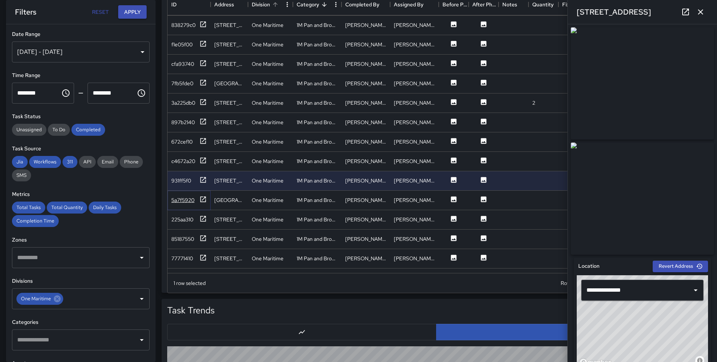
click at [202, 201] on icon at bounding box center [202, 199] width 7 height 7
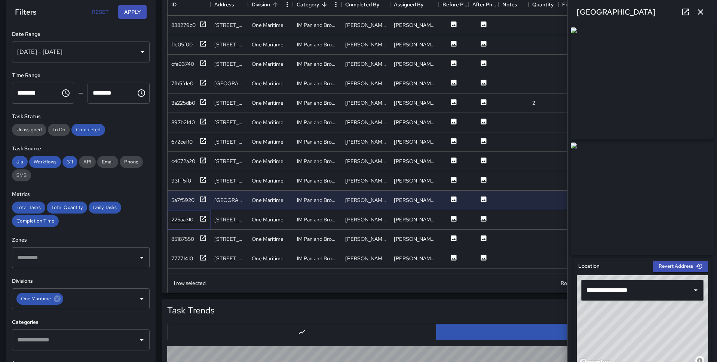
click at [202, 218] on icon at bounding box center [202, 218] width 7 height 7
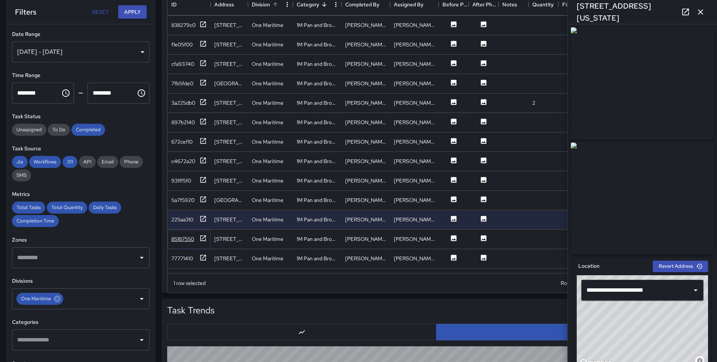
click at [202, 235] on icon at bounding box center [203, 238] width 6 height 6
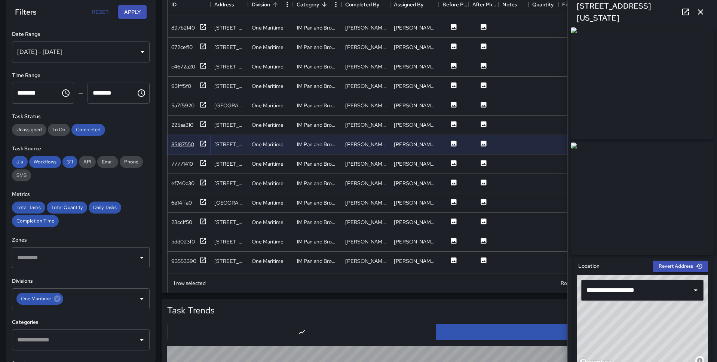
scroll to position [1536, 0]
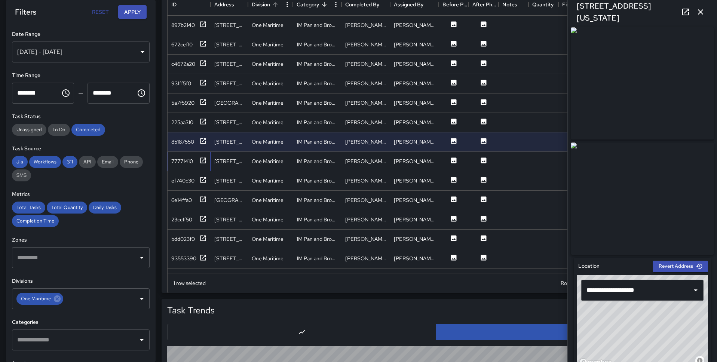
click at [203, 155] on div "77771410" at bounding box center [189, 161] width 43 height 19
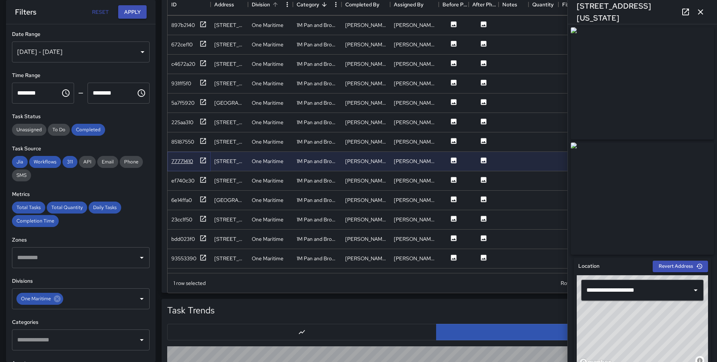
click at [202, 162] on icon at bounding box center [202, 160] width 7 height 7
click at [202, 179] on icon at bounding box center [202, 179] width 7 height 7
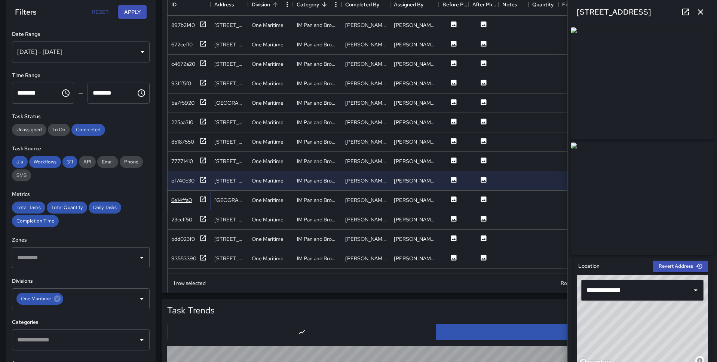
click at [202, 200] on icon at bounding box center [202, 199] width 7 height 7
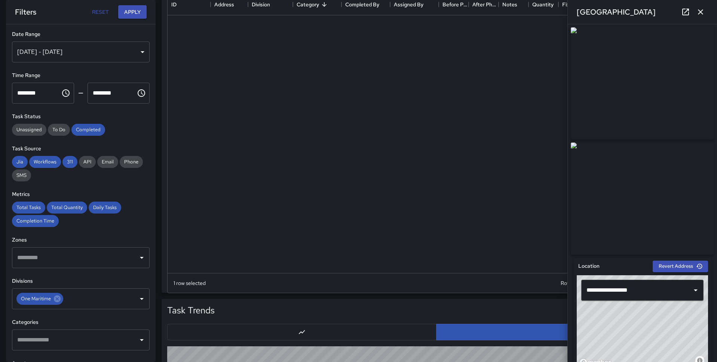
scroll to position [279, 537]
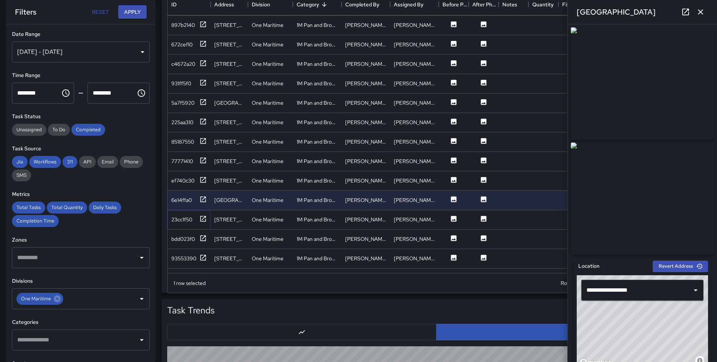
click at [200, 219] on icon at bounding box center [202, 218] width 7 height 7
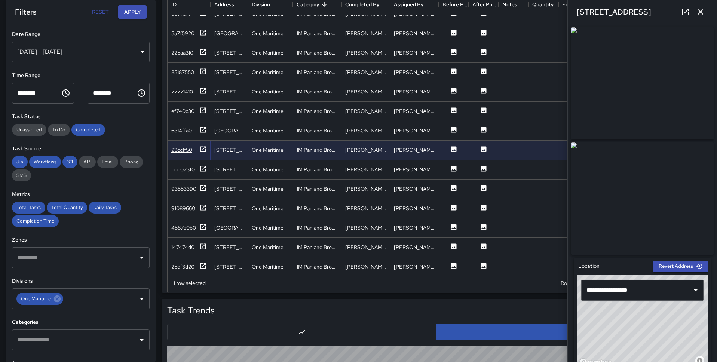
scroll to position [1636, 0]
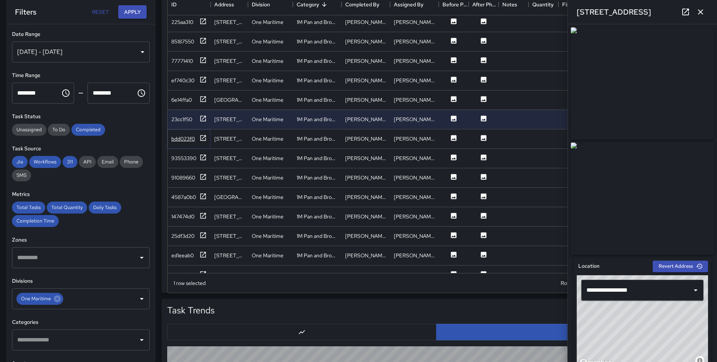
click at [205, 135] on icon at bounding box center [203, 138] width 6 height 6
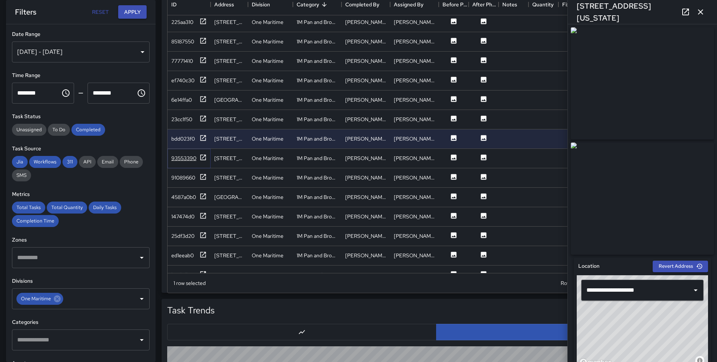
click at [204, 155] on icon at bounding box center [202, 157] width 7 height 7
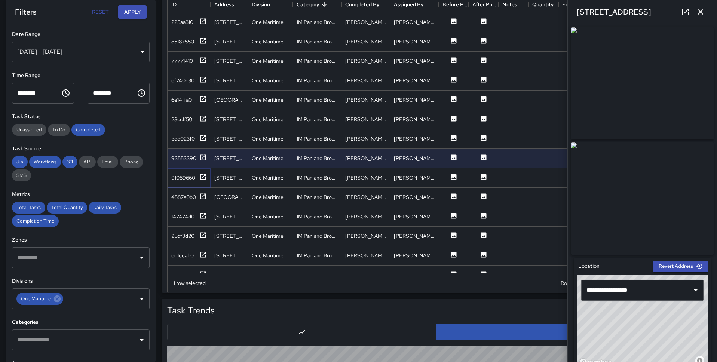
click at [205, 174] on icon at bounding box center [203, 177] width 6 height 6
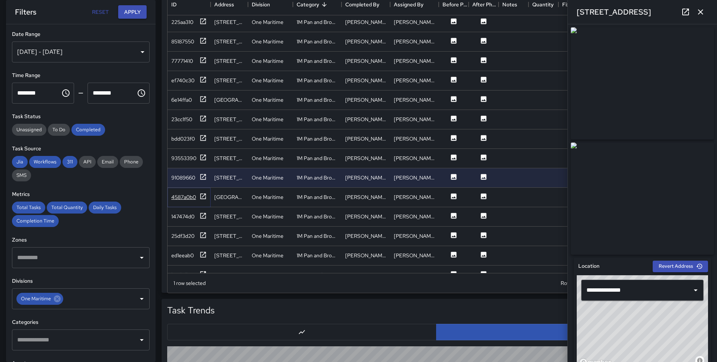
click at [204, 196] on icon at bounding box center [202, 196] width 7 height 7
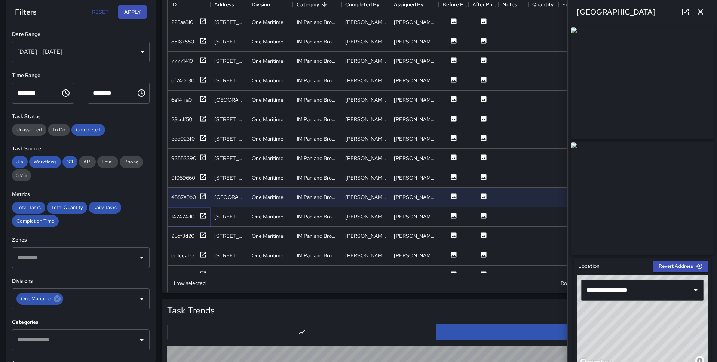
click at [202, 217] on icon at bounding box center [202, 215] width 7 height 7
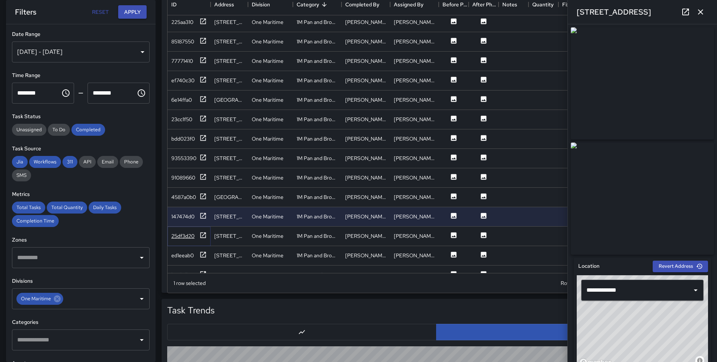
click at [200, 235] on icon at bounding box center [202, 234] width 7 height 7
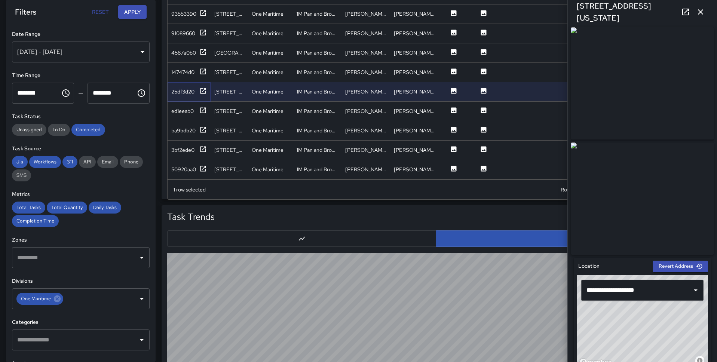
scroll to position [550, 0]
click at [201, 108] on icon at bounding box center [202, 109] width 7 height 7
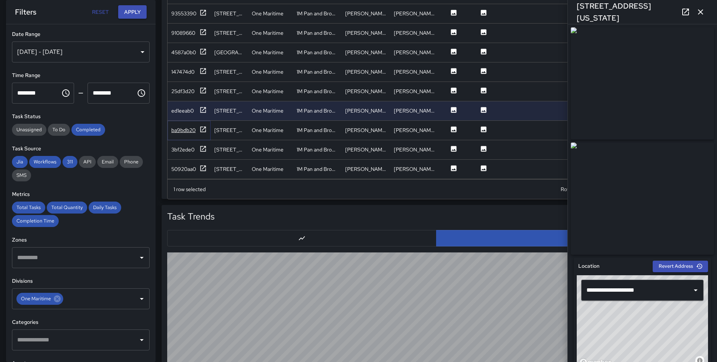
click at [202, 126] on icon at bounding box center [202, 129] width 7 height 7
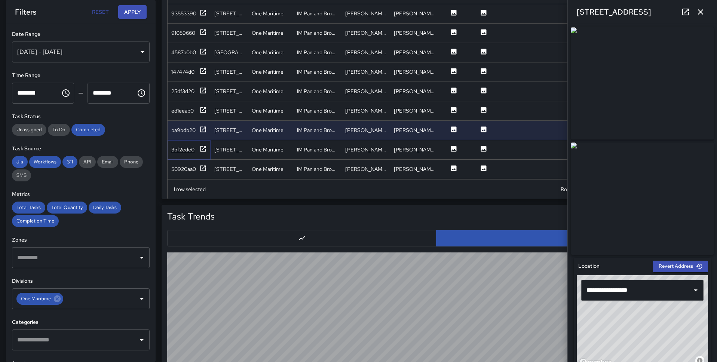
click at [203, 145] on icon at bounding box center [202, 148] width 7 height 7
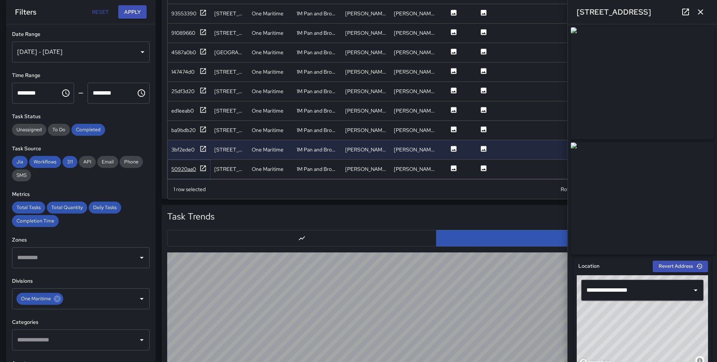
click at [202, 168] on icon at bounding box center [202, 168] width 7 height 7
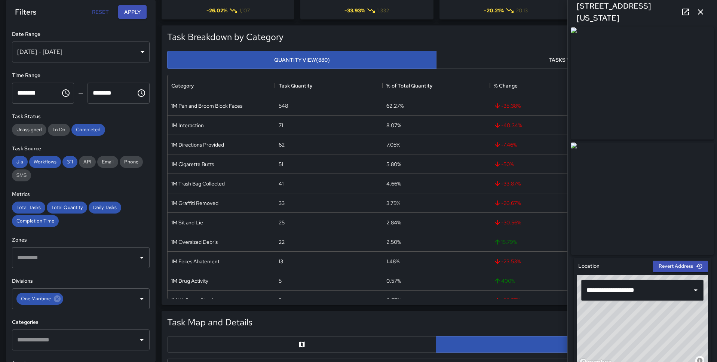
scroll to position [0, 0]
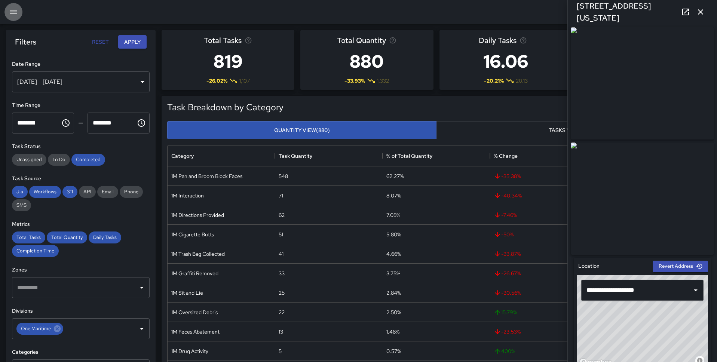
click at [12, 7] on icon "button" at bounding box center [13, 11] width 9 height 9
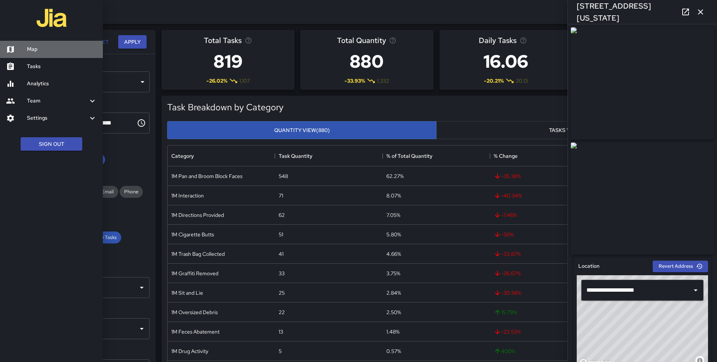
click at [31, 47] on h6 "Map" at bounding box center [62, 49] width 70 height 8
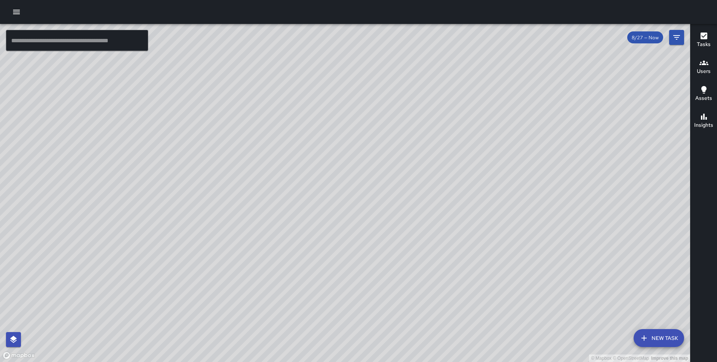
drag, startPoint x: 323, startPoint y: 252, endPoint x: 297, endPoint y: 112, distance: 142.9
click at [297, 112] on div "© Mapbox © OpenStreetMap Improve this map" at bounding box center [345, 193] width 690 height 338
drag, startPoint x: 315, startPoint y: 177, endPoint x: 356, endPoint y: 286, distance: 116.9
click at [356, 286] on div "© Mapbox © OpenStreetMap Improve this map" at bounding box center [345, 193] width 690 height 338
drag, startPoint x: 377, startPoint y: 121, endPoint x: 309, endPoint y: 249, distance: 145.0
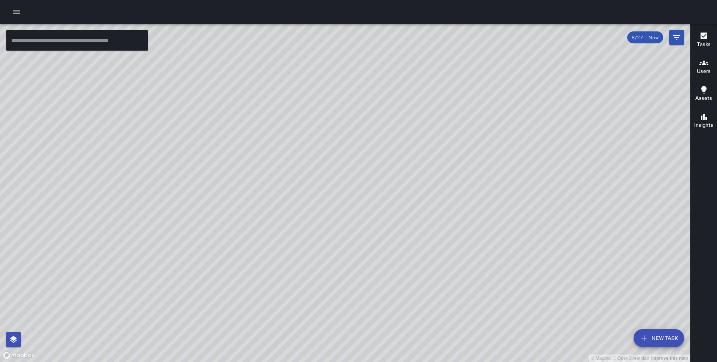
click at [309, 249] on div "© Mapbox © OpenStreetMap Improve this map" at bounding box center [345, 193] width 690 height 338
drag, startPoint x: 180, startPoint y: 148, endPoint x: 149, endPoint y: 270, distance: 126.1
click at [149, 270] on div "© Mapbox © OpenStreetMap Improve this map" at bounding box center [345, 193] width 690 height 338
click at [282, 82] on div "© Mapbox © OpenStreetMap Improve this map" at bounding box center [345, 193] width 690 height 338
drag, startPoint x: 282, startPoint y: 82, endPoint x: 424, endPoint y: 207, distance: 188.9
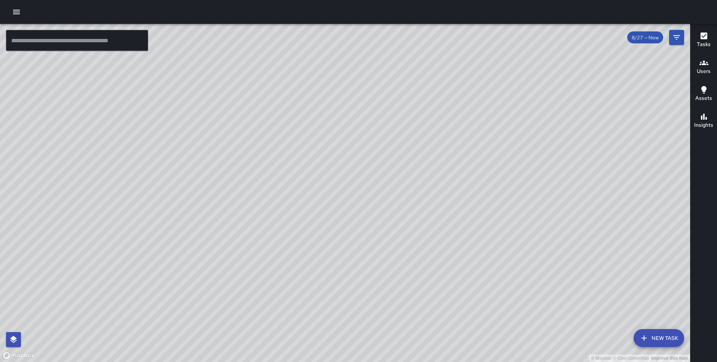
click at [424, 207] on div "© Mapbox © OpenStreetMap Improve this map" at bounding box center [345, 193] width 690 height 338
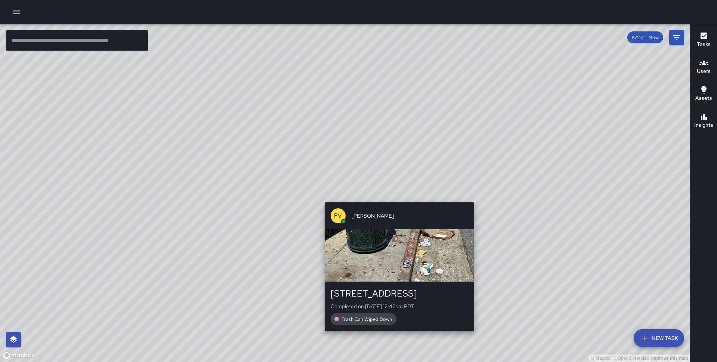
click at [395, 199] on div "FV Francisco Villalta 701 Sansome Street Completed on 8/27/2025, 12:42pm PDT Tr…" at bounding box center [400, 266] width 156 height 135
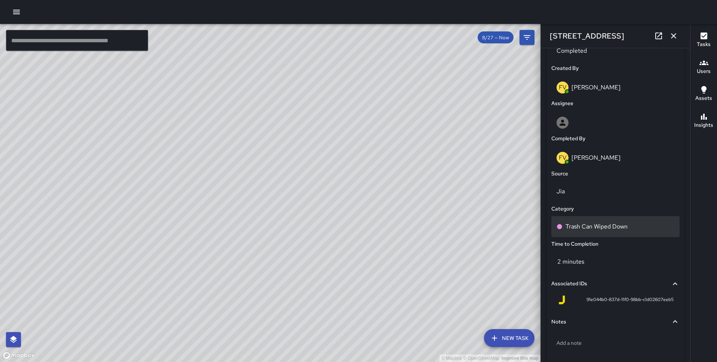
scroll to position [378, 0]
click at [609, 228] on p "Trash Can Wiped Down" at bounding box center [596, 225] width 62 height 9
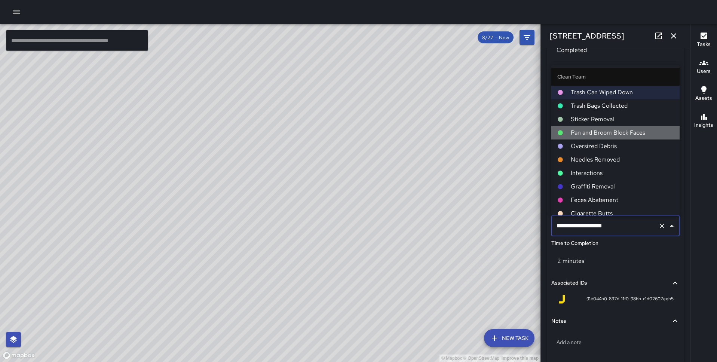
click at [608, 135] on span "Pan and Broom Block Faces" at bounding box center [622, 132] width 103 height 9
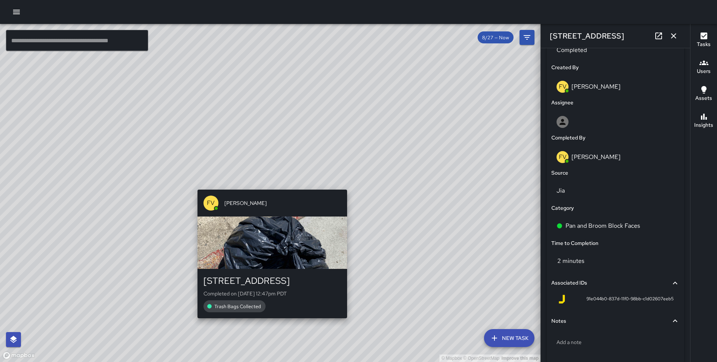
click at [268, 183] on div "© Mapbox © OpenStreetMap Improve this map FV Francisco Villalta 729 Sansome Str…" at bounding box center [270, 193] width 540 height 338
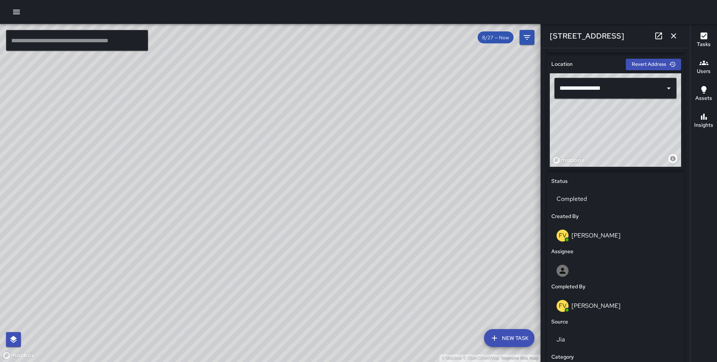
scroll to position [446, 0]
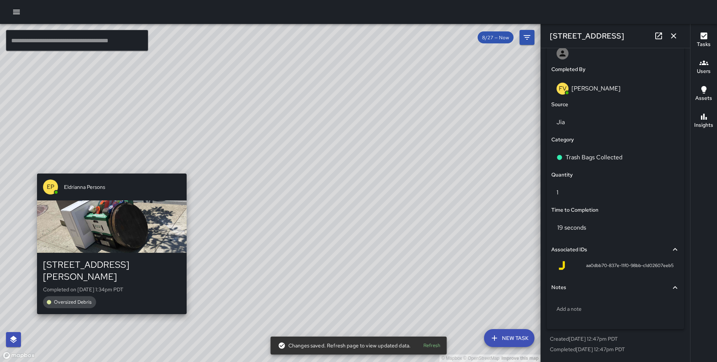
click at [110, 169] on div "© Mapbox © OpenStreetMap Improve this map EP Eldrianna Persons 850 Montgomery S…" at bounding box center [270, 193] width 540 height 338
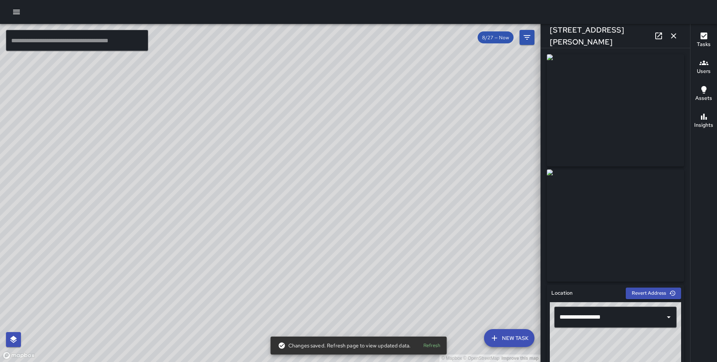
scroll to position [411, 0]
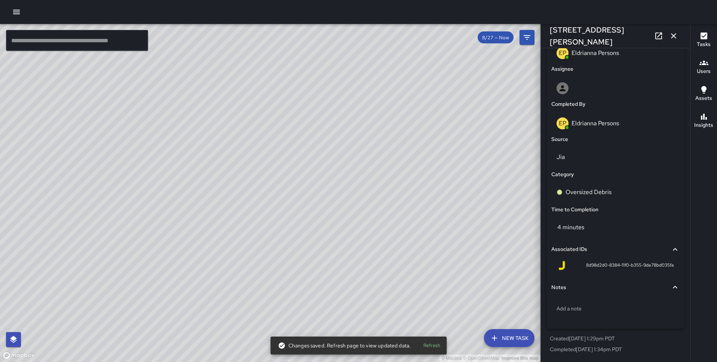
click at [672, 36] on icon "button" at bounding box center [673, 35] width 9 height 9
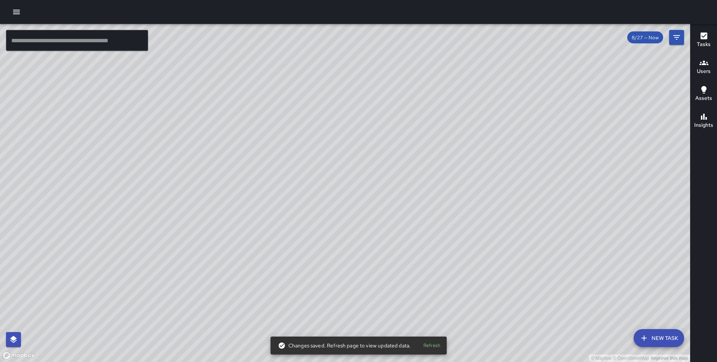
drag, startPoint x: 364, startPoint y: 228, endPoint x: 251, endPoint y: 106, distance: 166.4
click at [251, 106] on div "© Mapbox © OpenStreetMap Improve this map" at bounding box center [345, 193] width 690 height 338
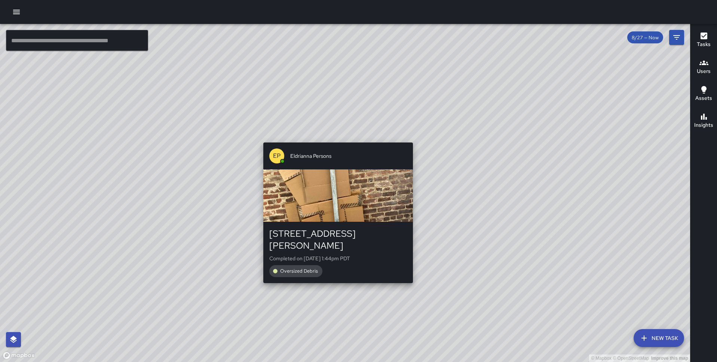
click at [335, 138] on div "© Mapbox © OpenStreetMap Improve this map EP Eldrianna Persons 414 Jackson Stre…" at bounding box center [345, 193] width 690 height 338
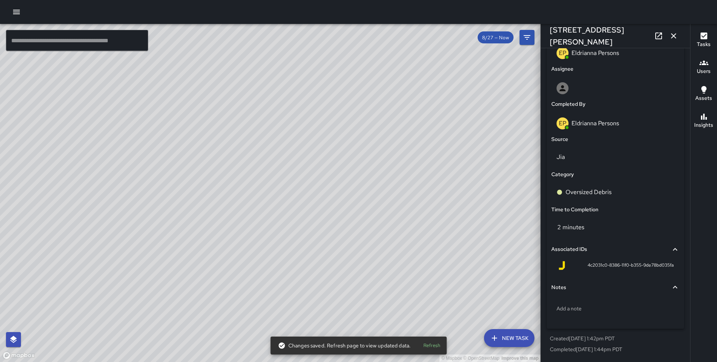
click at [678, 36] on icon "button" at bounding box center [673, 35] width 9 height 9
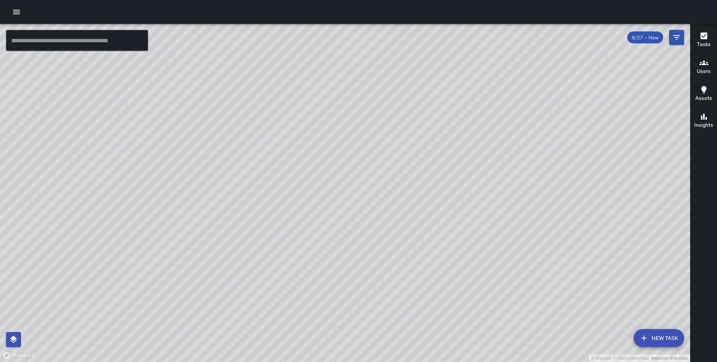
drag, startPoint x: 541, startPoint y: 219, endPoint x: 397, endPoint y: 113, distance: 178.6
click at [397, 113] on div "© Mapbox © OpenStreetMap Improve this map" at bounding box center [345, 193] width 690 height 338
drag, startPoint x: 254, startPoint y: 234, endPoint x: 206, endPoint y: 110, distance: 133.2
click at [206, 110] on div "© Mapbox © OpenStreetMap Improve this map" at bounding box center [345, 193] width 690 height 338
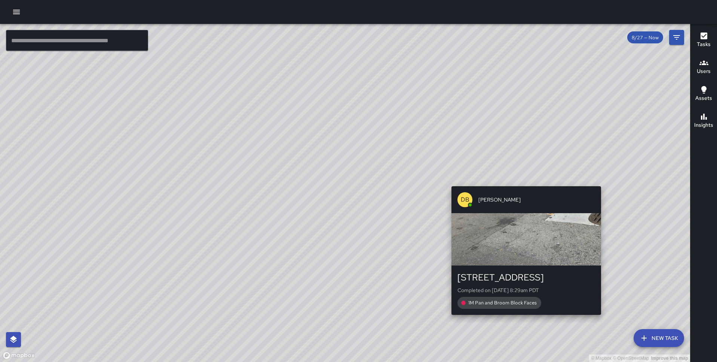
click at [524, 181] on div "© Mapbox © OpenStreetMap Improve this map DB Delbert Barnett 1 Mission Street C…" at bounding box center [345, 193] width 690 height 338
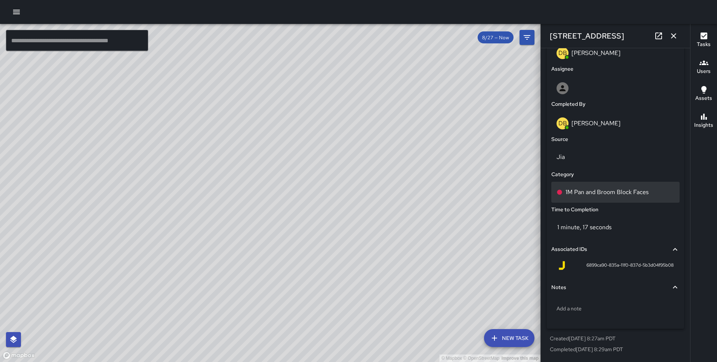
click at [598, 186] on div "1M Pan and Broom Block Faces" at bounding box center [615, 192] width 128 height 21
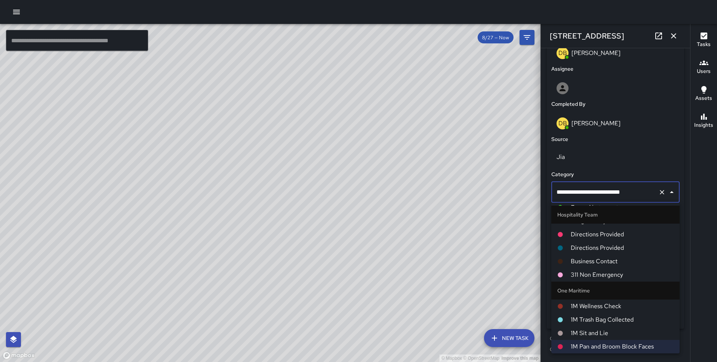
scroll to position [0, 0]
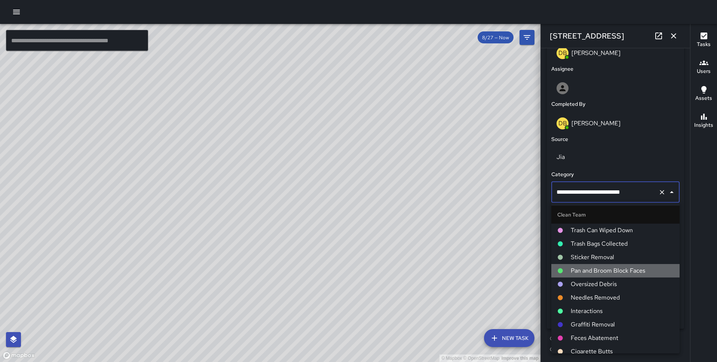
click at [596, 267] on span "Pan and Broom Block Faces" at bounding box center [622, 270] width 103 height 9
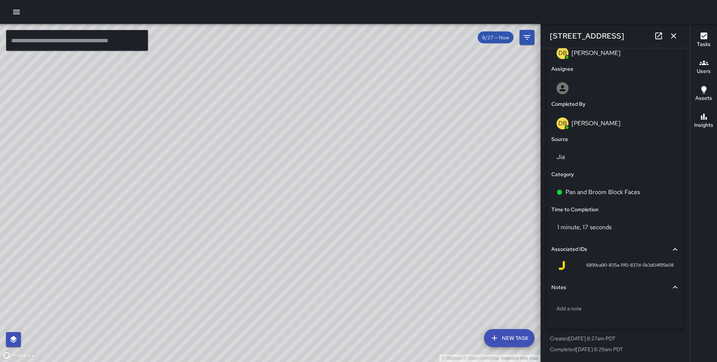
drag, startPoint x: 171, startPoint y: 157, endPoint x: 375, endPoint y: 183, distance: 205.1
click at [375, 181] on div "© Mapbox © OpenStreetMap Improve this map" at bounding box center [270, 193] width 540 height 338
drag, startPoint x: 186, startPoint y: 226, endPoint x: 334, endPoint y: 55, distance: 225.9
click at [334, 55] on div "© Mapbox © OpenStreetMap Improve this map" at bounding box center [270, 193] width 540 height 338
drag, startPoint x: 150, startPoint y: 253, endPoint x: 240, endPoint y: 96, distance: 180.7
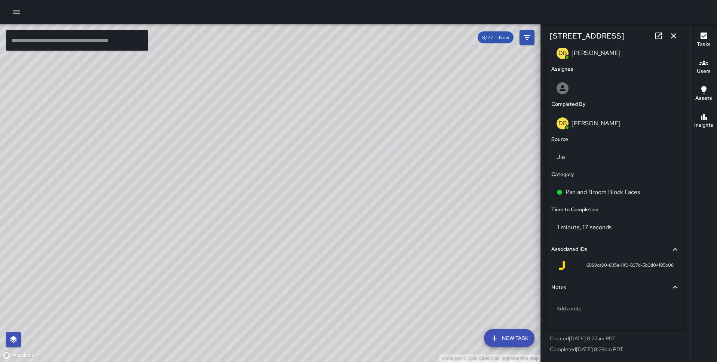
click at [240, 96] on div "© Mapbox © OpenStreetMap Improve this map" at bounding box center [270, 193] width 540 height 338
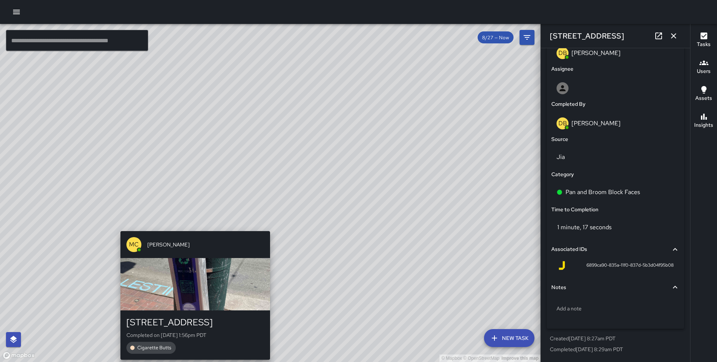
click at [192, 225] on div "© Mapbox © OpenStreetMap Improve this map MC Marcus Carr 600 Market Street Comp…" at bounding box center [270, 193] width 540 height 338
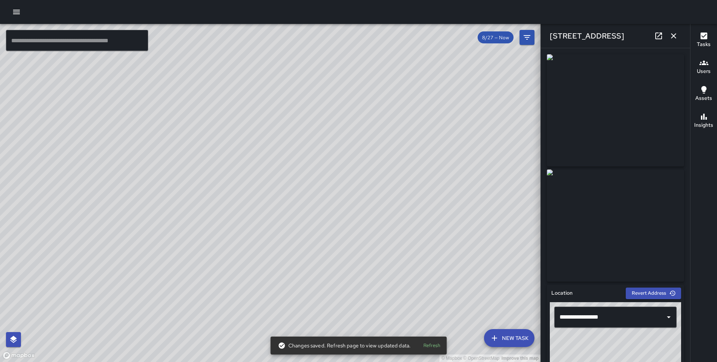
drag, startPoint x: 160, startPoint y: 165, endPoint x: 187, endPoint y: 362, distance: 198.2
click at [187, 362] on div "© Mapbox © OpenStreetMap Improve this map" at bounding box center [270, 193] width 540 height 338
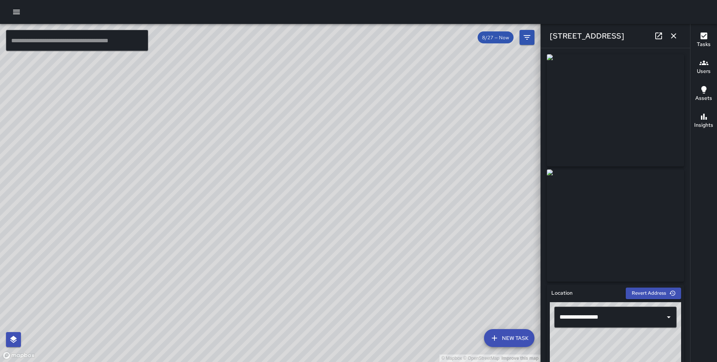
drag, startPoint x: 200, startPoint y: 143, endPoint x: 203, endPoint y: 197, distance: 53.9
click at [203, 197] on div "© Mapbox © OpenStreetMap Improve this map" at bounding box center [270, 193] width 540 height 338
drag, startPoint x: 219, startPoint y: 242, endPoint x: 214, endPoint y: 108, distance: 133.2
click at [214, 108] on div "© Mapbox © OpenStreetMap Improve this map" at bounding box center [270, 193] width 540 height 338
click at [678, 35] on icon "button" at bounding box center [673, 35] width 9 height 9
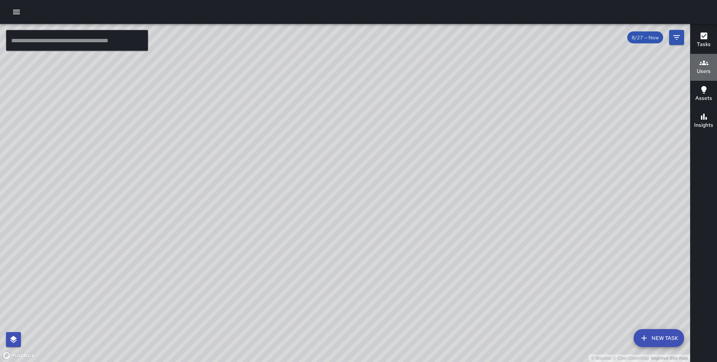
click at [700, 62] on icon "button" at bounding box center [703, 63] width 9 height 4
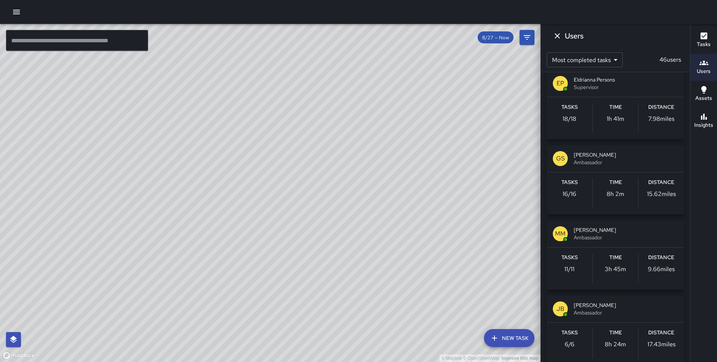
scroll to position [610, 0]
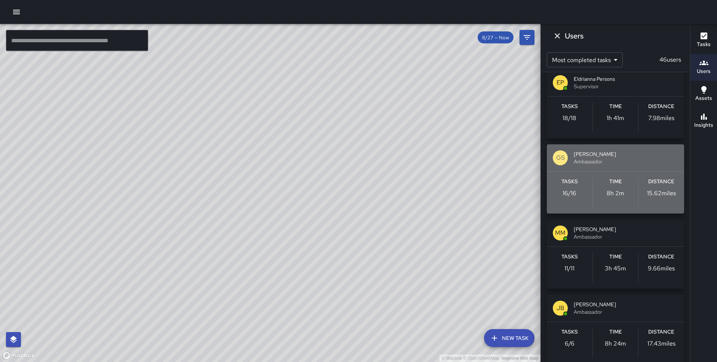
click at [606, 150] on div "GS Gregory Scott Ambassador" at bounding box center [615, 157] width 137 height 27
click at [606, 150] on div "SM Sieni Maefau Ambassador Tasks 204 / 204 Time 2h 11m Distance 0.38 miles BW B…" at bounding box center [615, 217] width 149 height 290
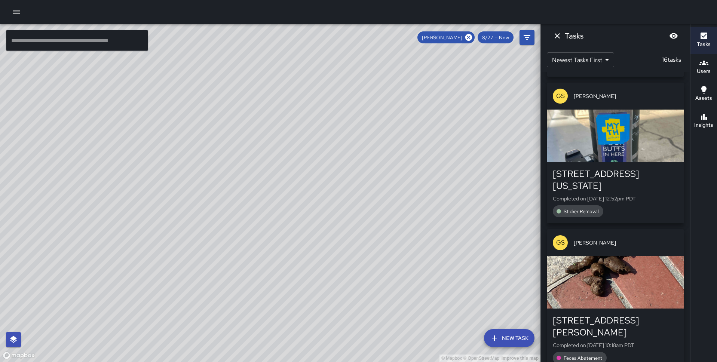
scroll to position [221, 0]
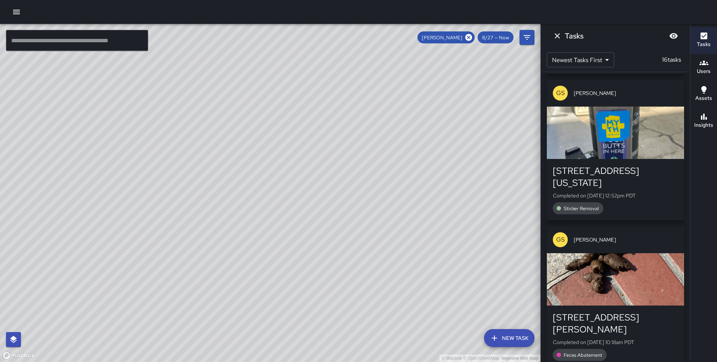
click at [618, 165] on div "441 California Street" at bounding box center [615, 177] width 125 height 24
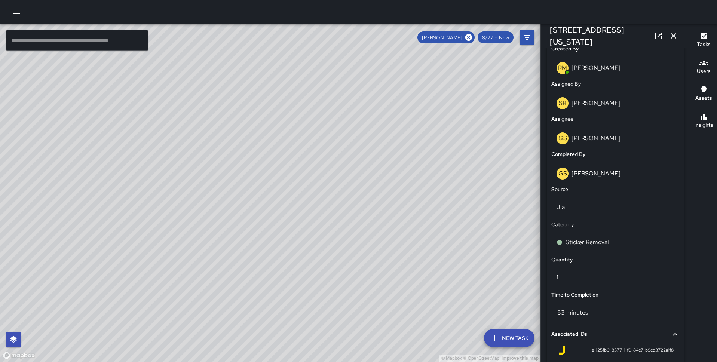
scroll to position [0, 0]
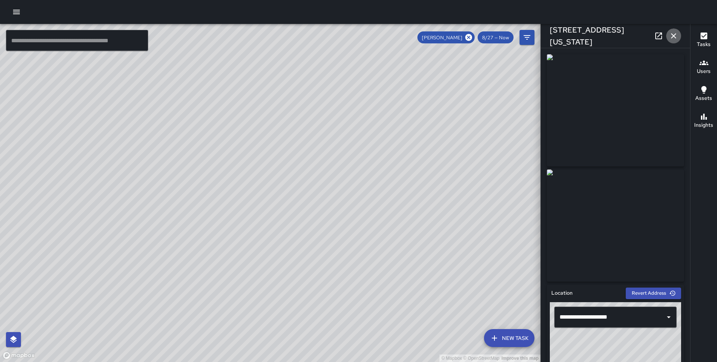
click at [675, 39] on icon "button" at bounding box center [673, 35] width 9 height 9
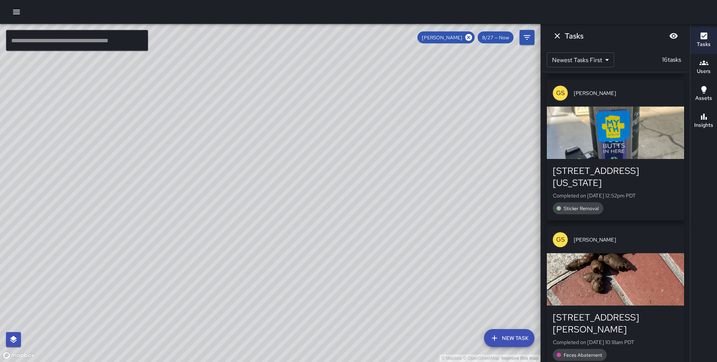
drag, startPoint x: 493, startPoint y: 197, endPoint x: 400, endPoint y: 67, distance: 159.6
click at [400, 67] on div "© Mapbox © OpenStreetMap Improve this map" at bounding box center [270, 193] width 540 height 338
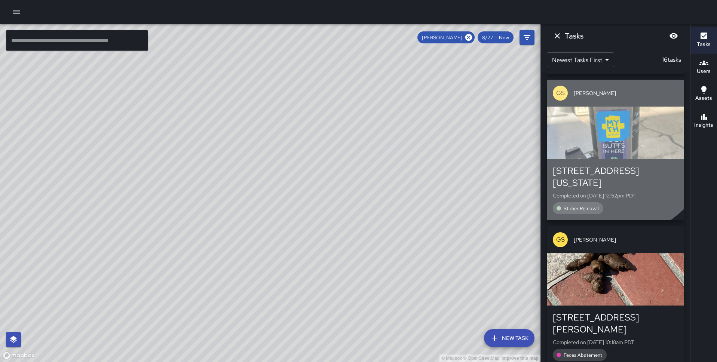
click at [599, 109] on div "button" at bounding box center [615, 133] width 137 height 52
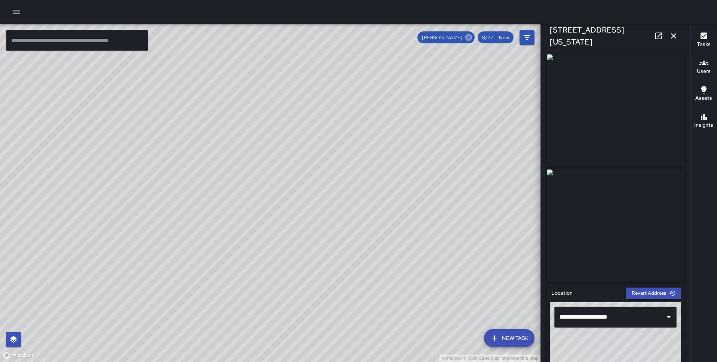
click at [470, 37] on icon at bounding box center [468, 37] width 8 height 8
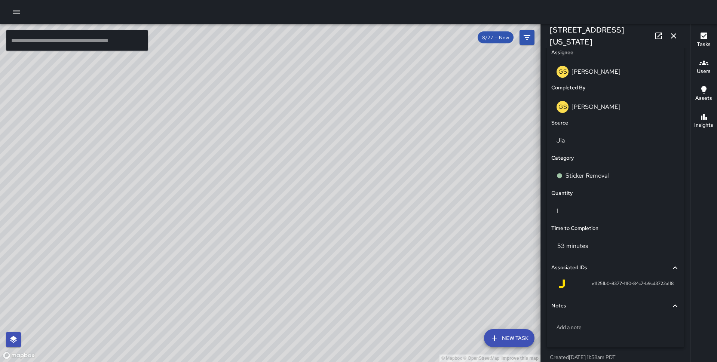
scroll to position [463, 0]
click at [673, 35] on icon "button" at bounding box center [673, 35] width 9 height 9
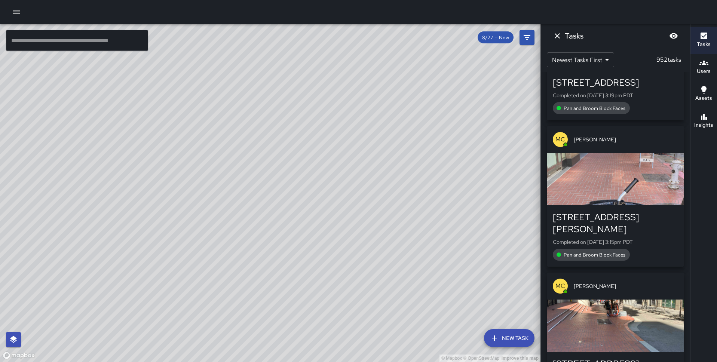
click at [187, 212] on div "© Mapbox © OpenStreetMap Improve this map GS Gregory Scott 475 California Stree…" at bounding box center [270, 193] width 540 height 338
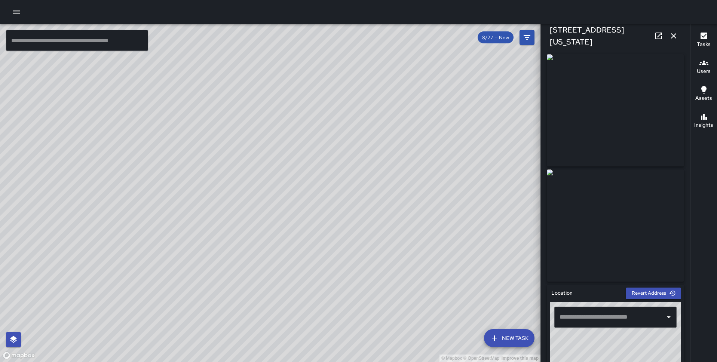
type input "**********"
click at [281, 230] on div "GS Gregory Scott 300 Montgomery Street Completed on 8/27/2025, 8:12am PDT Stick…" at bounding box center [281, 170] width 156 height 147
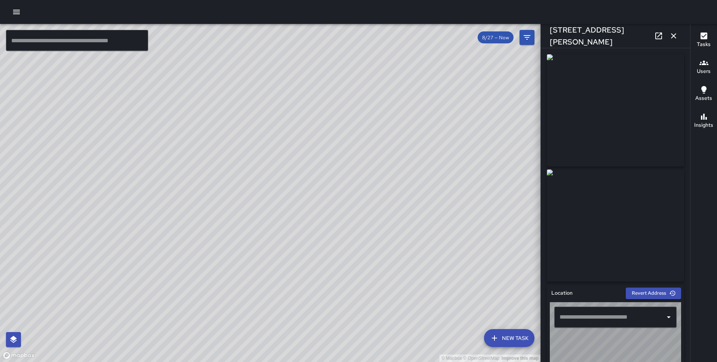
type input "**********"
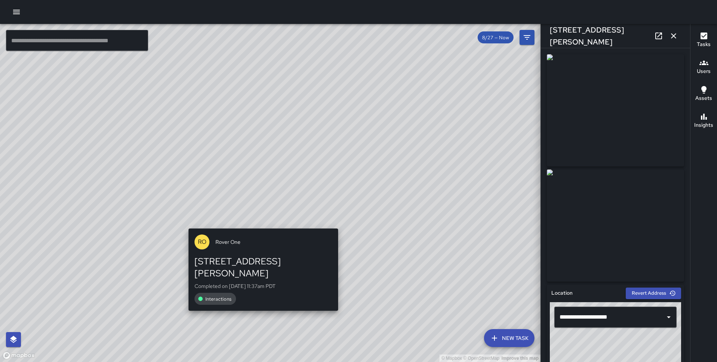
click at [261, 223] on div "© Mapbox © OpenStreetMap Improve this map RO Rover One 317 Montgomery Street Co…" at bounding box center [270, 193] width 540 height 338
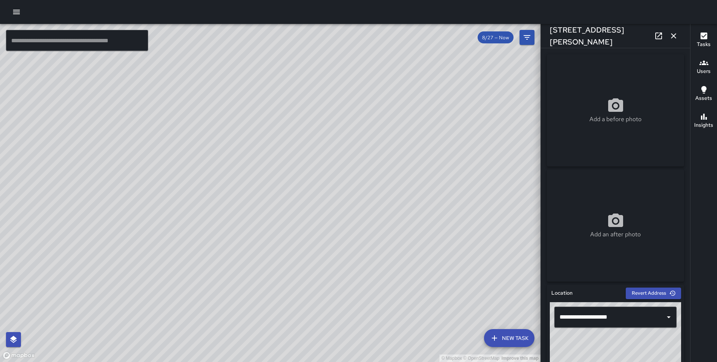
drag, startPoint x: 184, startPoint y: 270, endPoint x: 199, endPoint y: 177, distance: 93.7
click at [199, 177] on div "© Mapbox © OpenStreetMap Improve this map" at bounding box center [270, 193] width 540 height 338
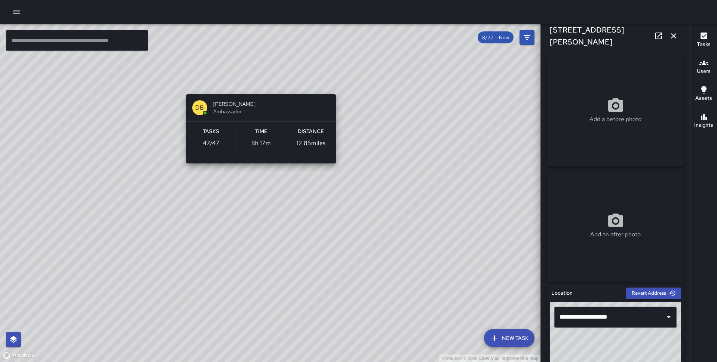
click at [257, 83] on div "© Mapbox © OpenStreetMap Improve this map DB Delbert Barnett Ambassador Tasks 4…" at bounding box center [270, 193] width 540 height 338
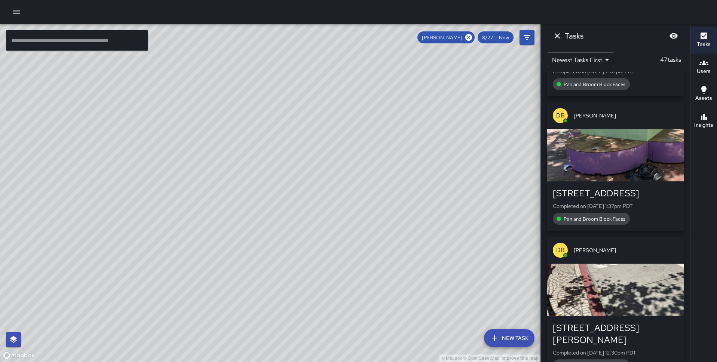
drag, startPoint x: 425, startPoint y: 142, endPoint x: 300, endPoint y: 197, distance: 137.1
click at [300, 197] on div "© Mapbox © OpenStreetMap Improve this map" at bounding box center [270, 193] width 540 height 338
click at [711, 75] on button "Users" at bounding box center [703, 67] width 27 height 27
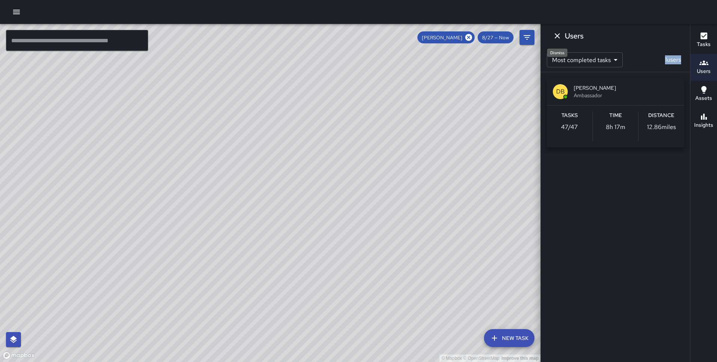
click at [556, 32] on icon "Dismiss" at bounding box center [557, 35] width 9 height 9
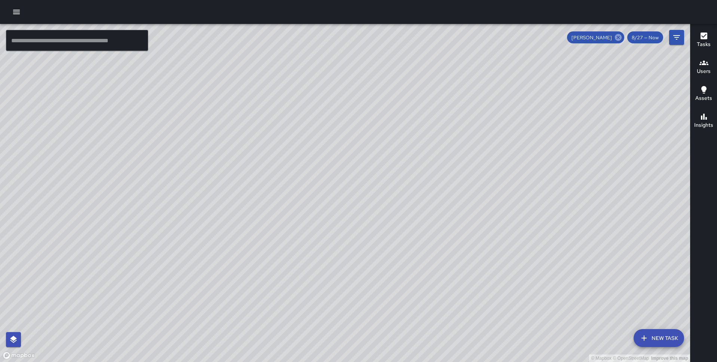
click at [615, 36] on icon at bounding box center [618, 37] width 8 height 8
click at [701, 61] on icon "button" at bounding box center [703, 62] width 9 height 9
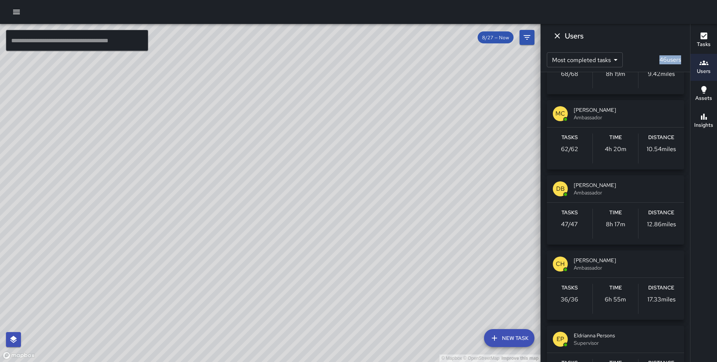
scroll to position [354, 0]
click at [616, 118] on span "Ambassador" at bounding box center [626, 116] width 104 height 7
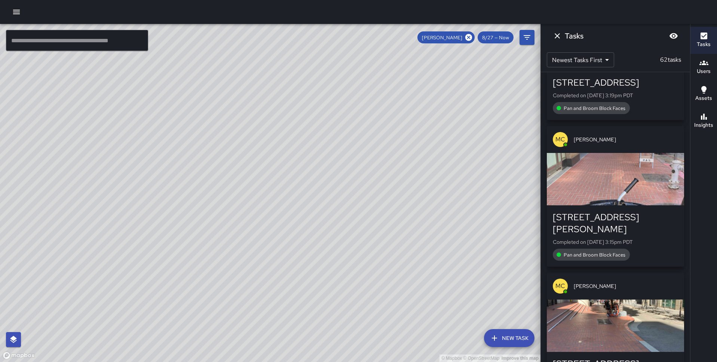
scroll to position [0, 0]
click at [556, 34] on icon "Dismiss" at bounding box center [557, 35] width 9 height 9
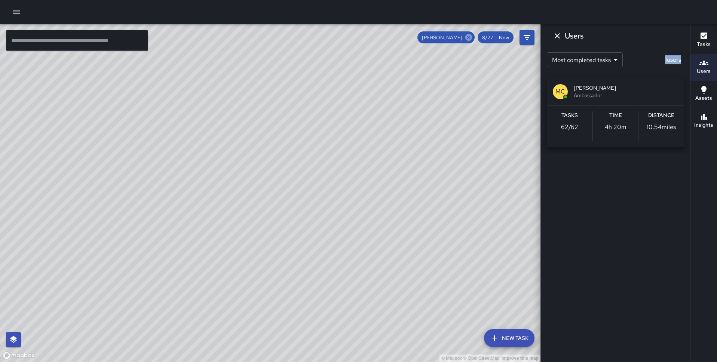
click at [470, 40] on icon at bounding box center [468, 37] width 7 height 7
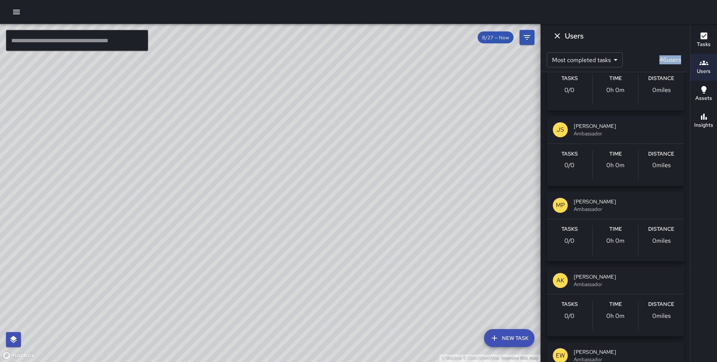
scroll to position [1090, 0]
click at [630, 128] on span "[PERSON_NAME]" at bounding box center [626, 124] width 104 height 7
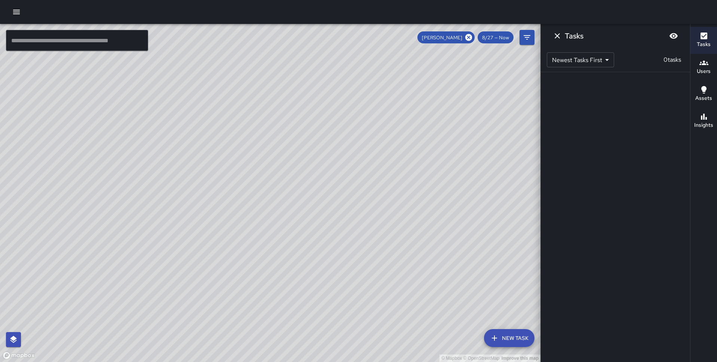
scroll to position [0, 0]
click at [468, 37] on icon at bounding box center [468, 37] width 7 height 7
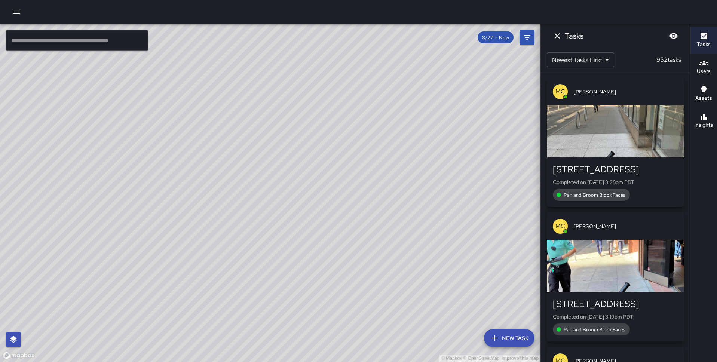
click at [697, 64] on div "Users" at bounding box center [704, 66] width 14 height 17
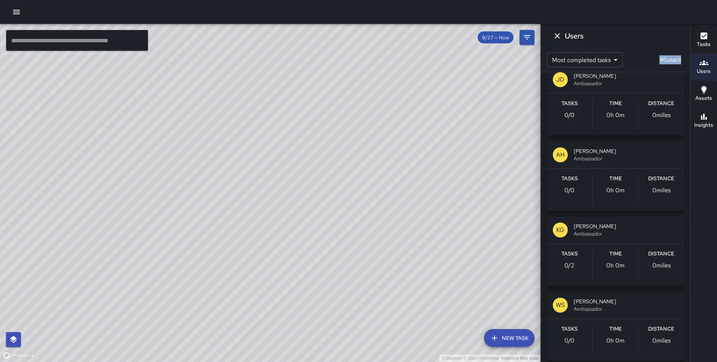
scroll to position [1663, 0]
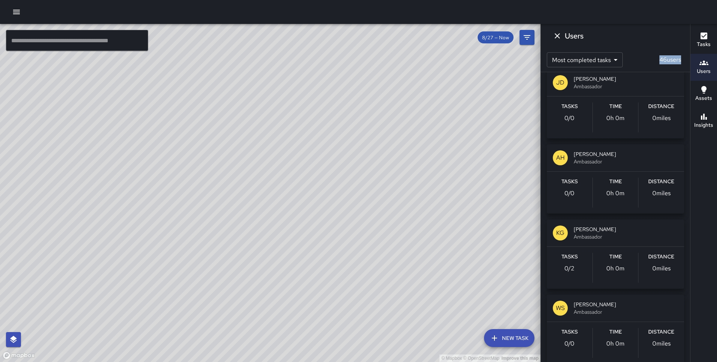
click at [626, 226] on span "[PERSON_NAME]" at bounding box center [626, 228] width 104 height 7
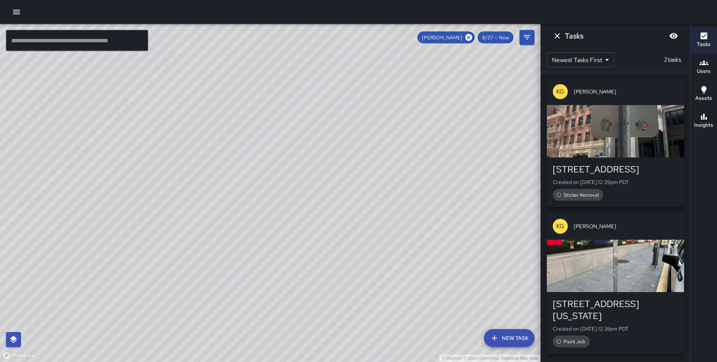
scroll to position [0, 0]
click at [553, 35] on icon "Dismiss" at bounding box center [557, 35] width 9 height 9
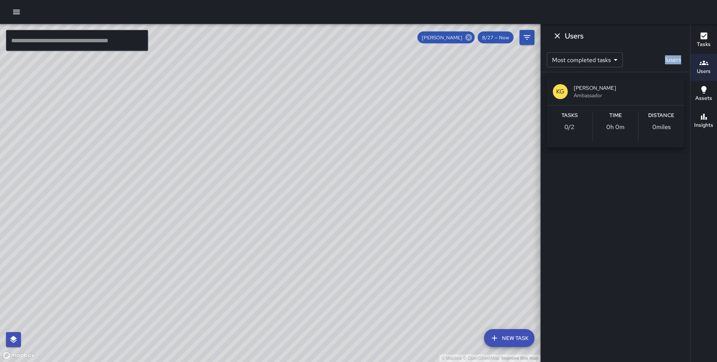
click at [471, 36] on icon at bounding box center [468, 37] width 7 height 7
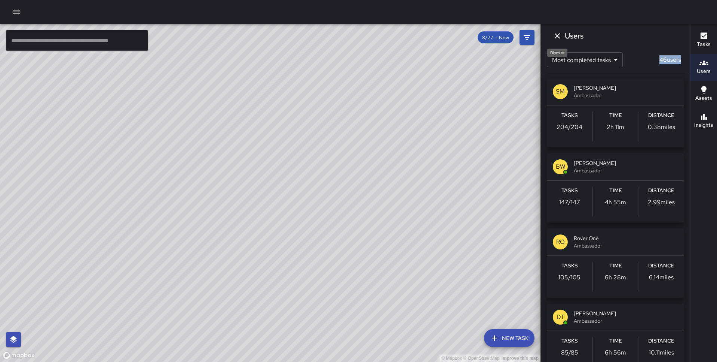
click at [556, 36] on icon "Dismiss" at bounding box center [557, 35] width 5 height 5
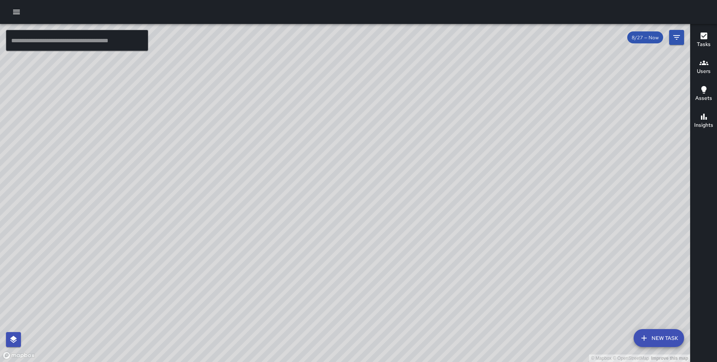
click at [13, 10] on icon "button" at bounding box center [16, 11] width 9 height 9
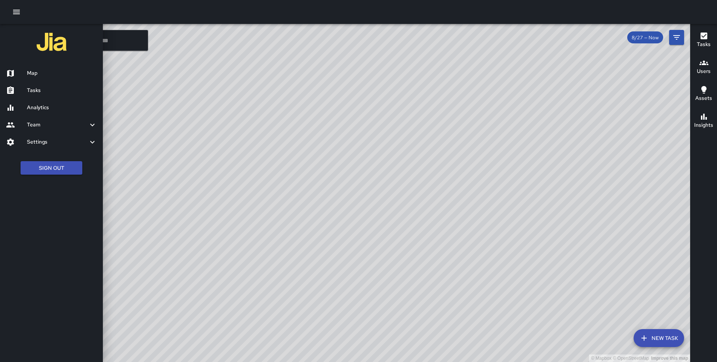
click at [38, 108] on h6 "Analytics" at bounding box center [62, 108] width 70 height 8
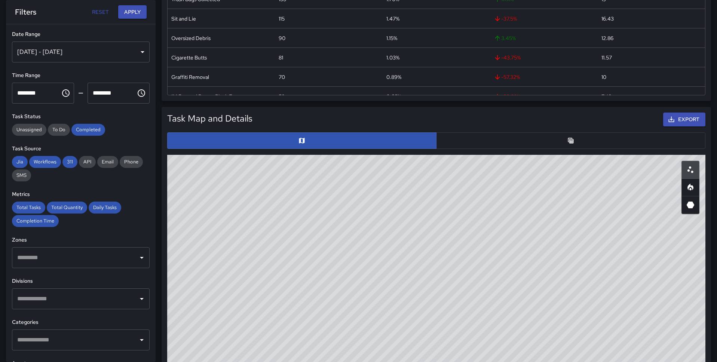
scroll to position [391, 0]
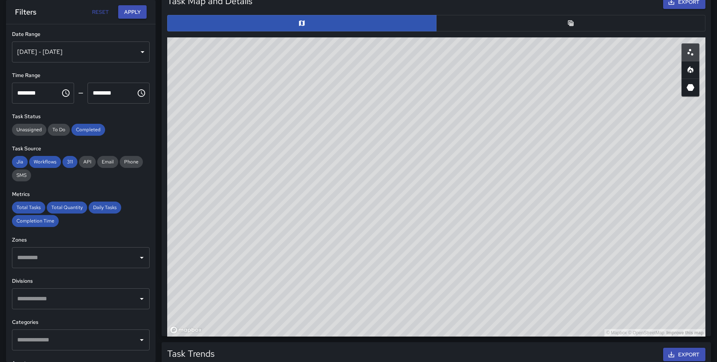
click at [555, 16] on button "button" at bounding box center [570, 23] width 269 height 16
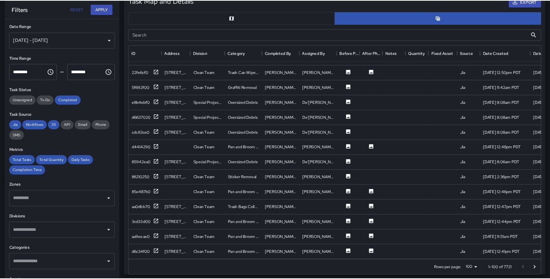
scroll to position [718, 0]
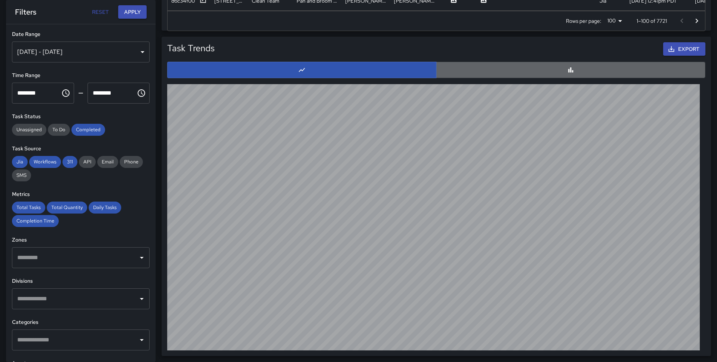
click at [471, 72] on button "button" at bounding box center [570, 70] width 269 height 16
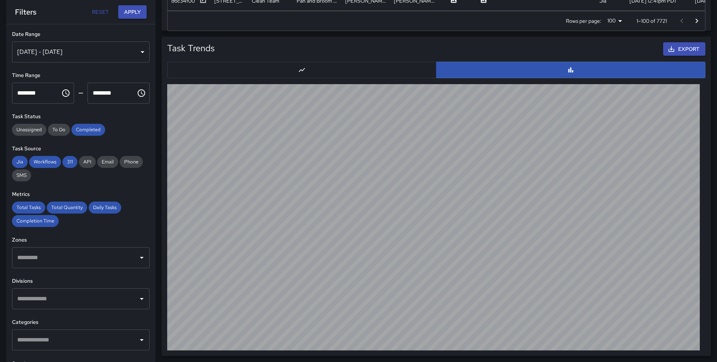
click at [391, 68] on button "button" at bounding box center [301, 70] width 269 height 16
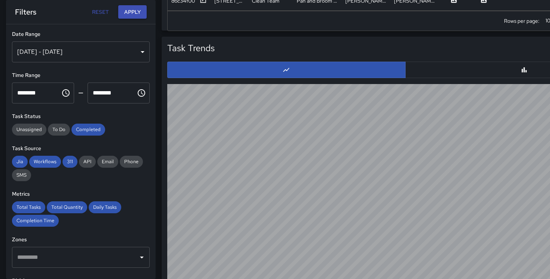
scroll to position [0, 0]
